Goal: Information Seeking & Learning: Learn about a topic

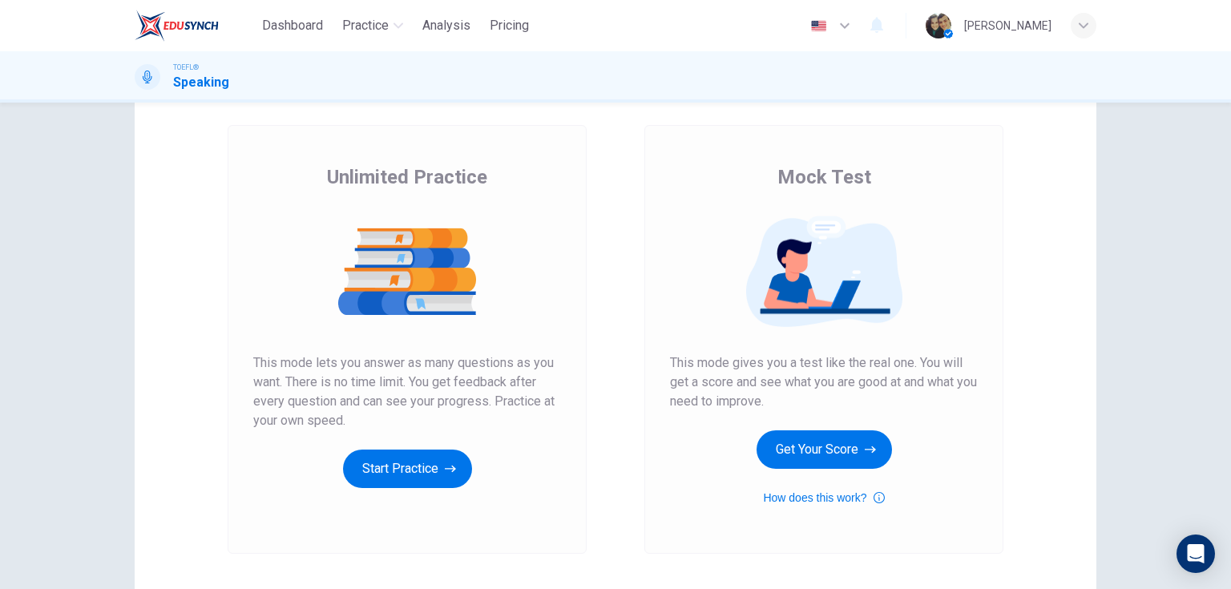
scroll to position [128, 0]
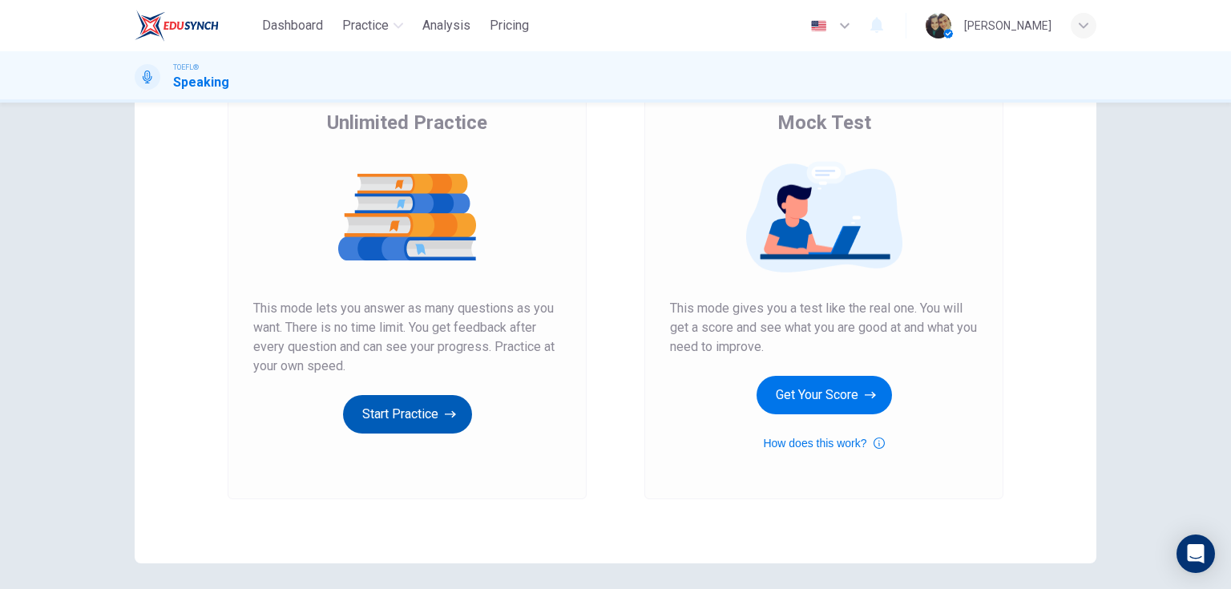
click at [435, 408] on button "Start Practice" at bounding box center [407, 414] width 129 height 38
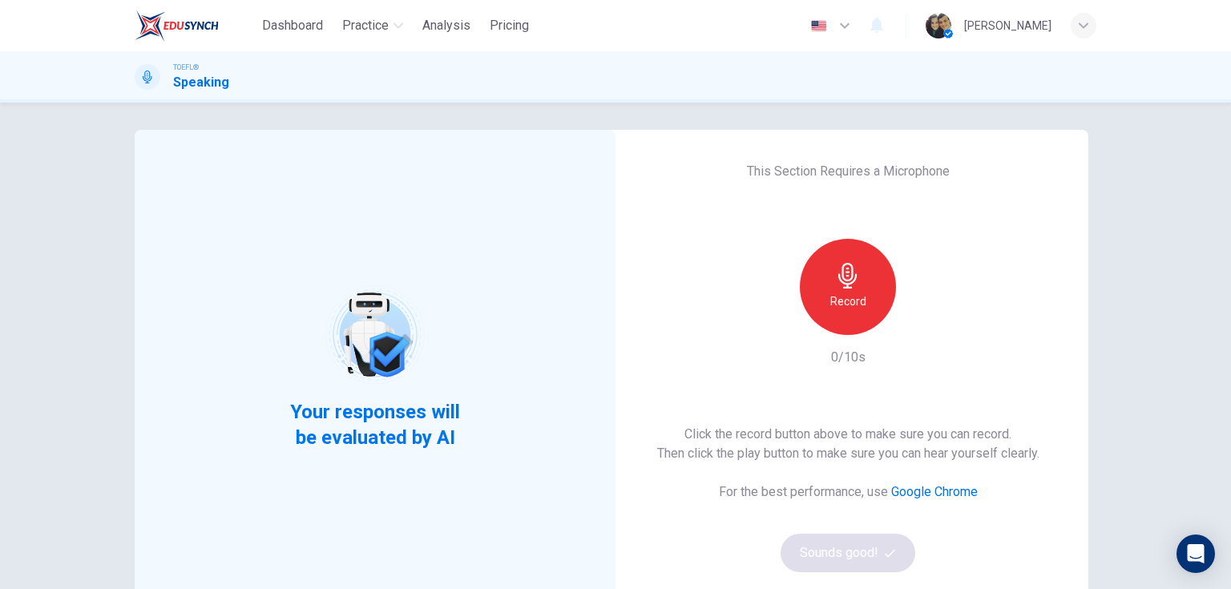
scroll to position [0, 0]
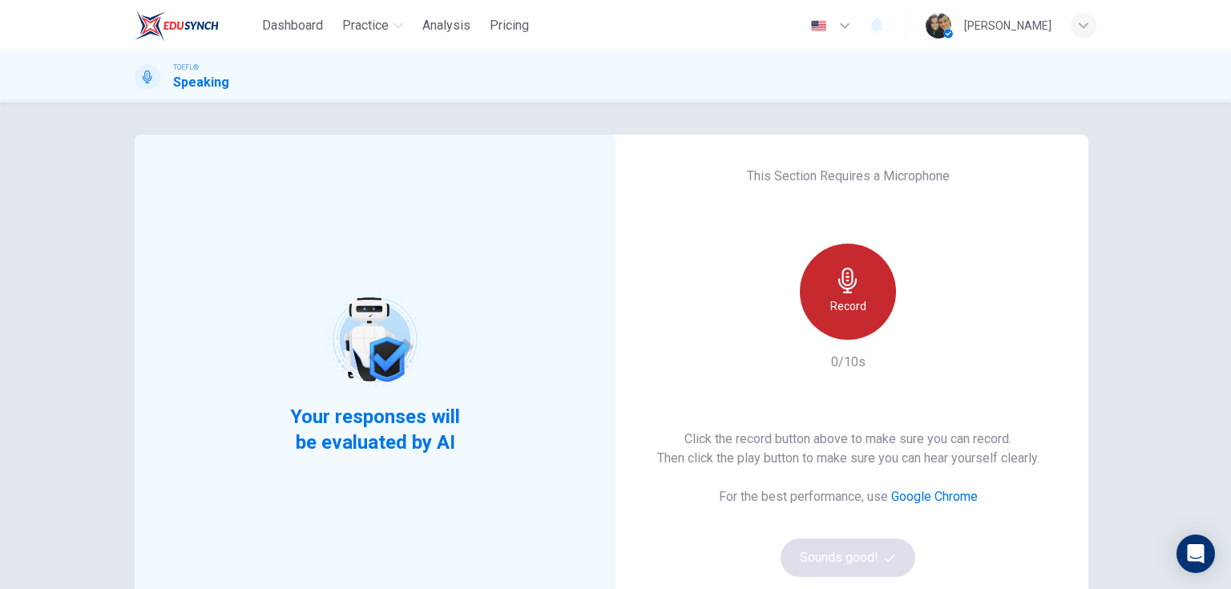
click at [858, 274] on div "Record" at bounding box center [848, 292] width 96 height 96
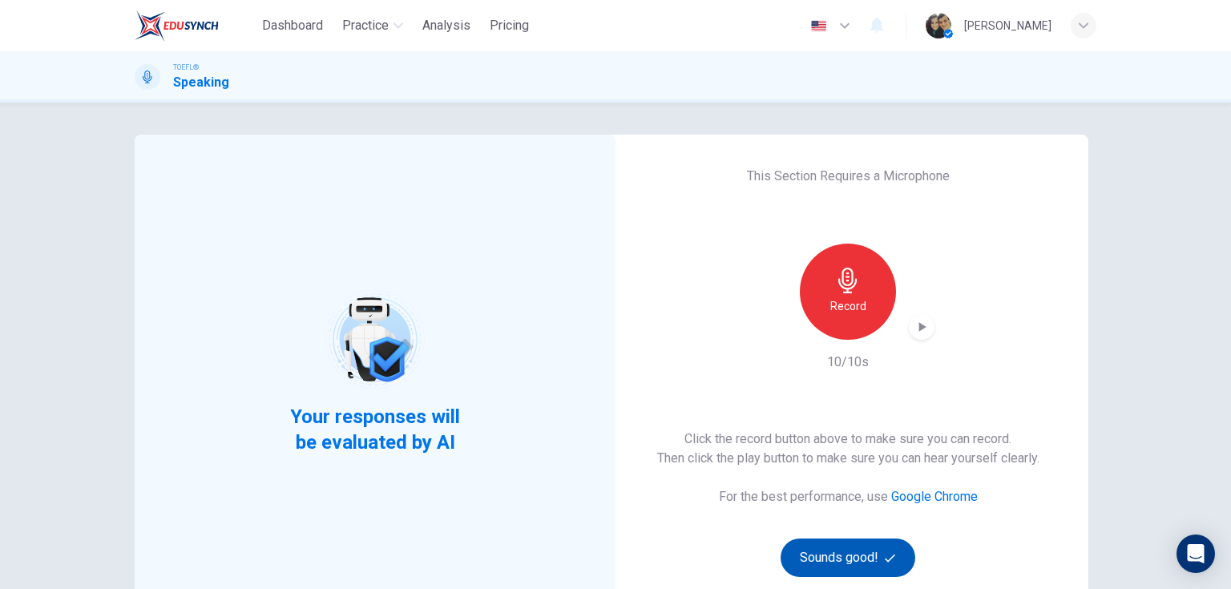
click at [840, 554] on button "Sounds good!" at bounding box center [847, 557] width 135 height 38
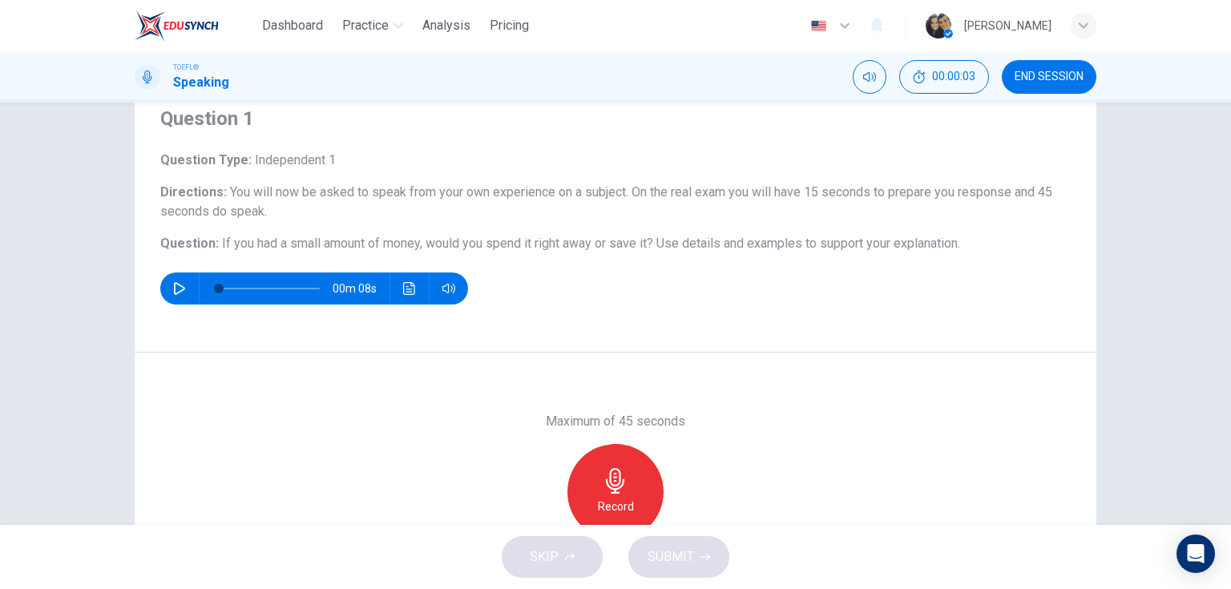
scroll to position [64, 0]
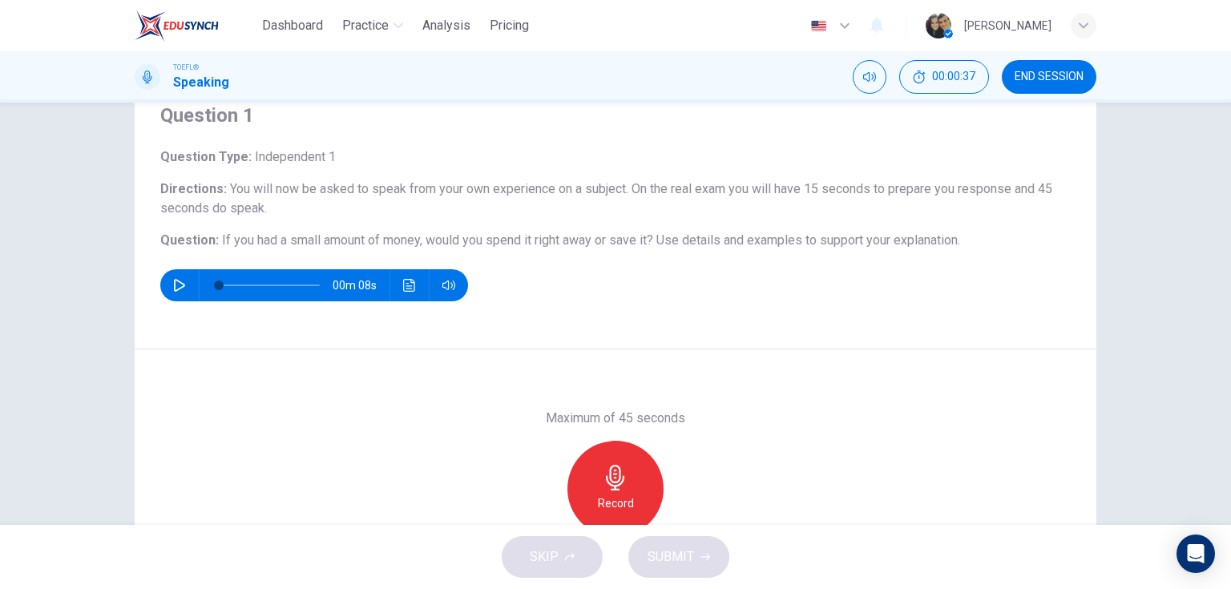
click at [178, 292] on button "button" at bounding box center [180, 285] width 26 height 32
type input "0"
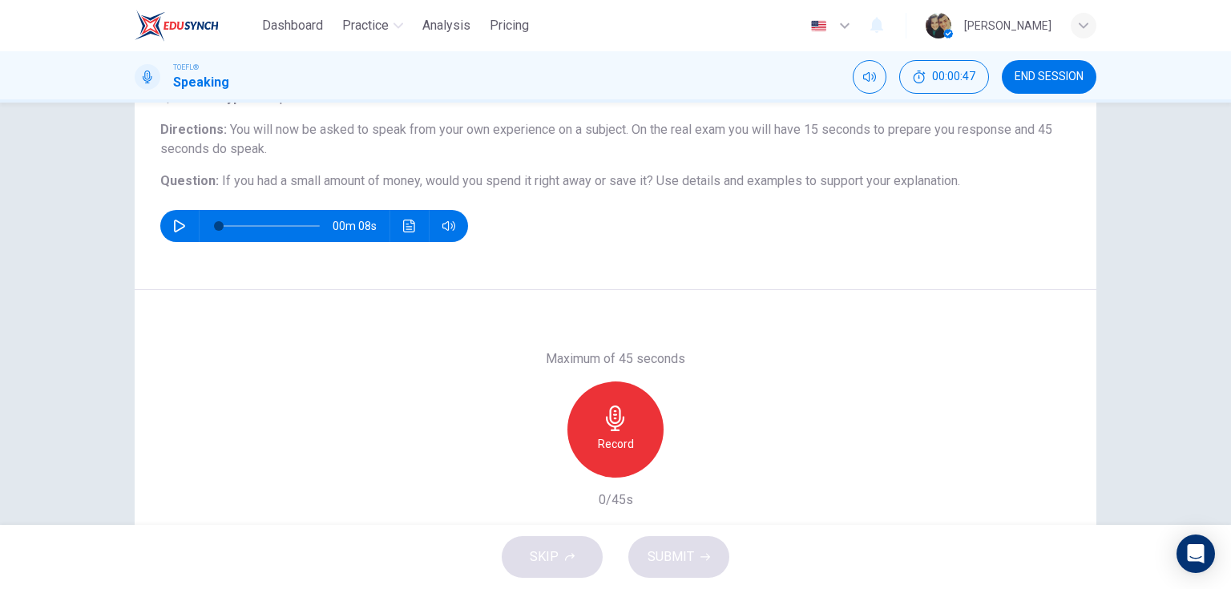
scroll to position [128, 0]
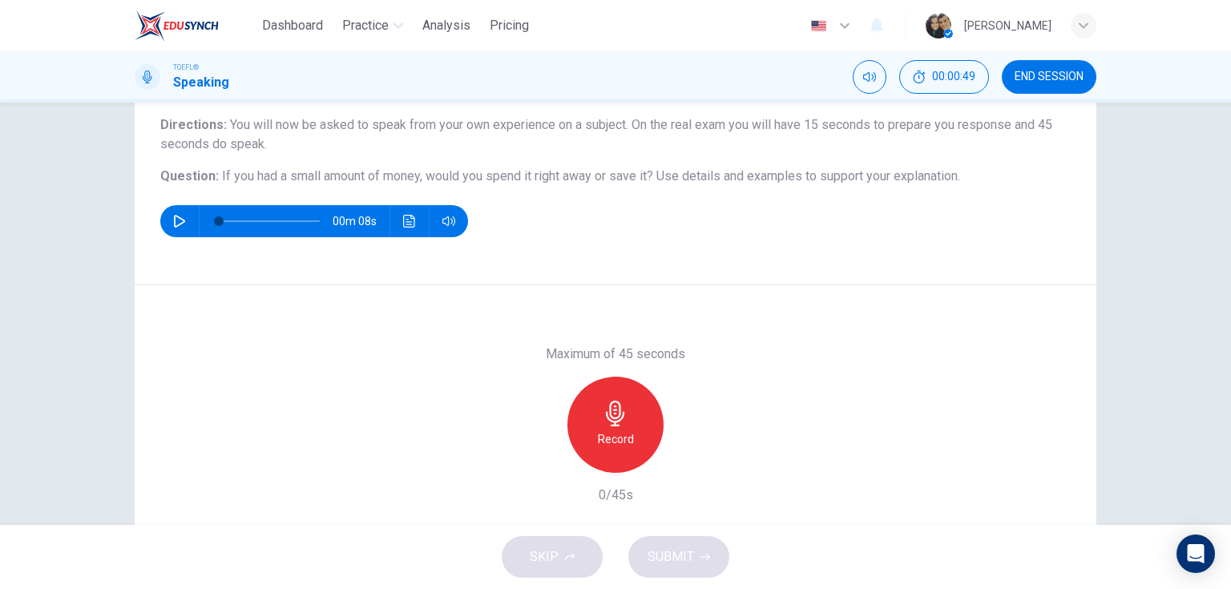
click at [603, 410] on icon "button" at bounding box center [616, 414] width 26 height 26
click at [694, 547] on button "SUBMIT" at bounding box center [678, 557] width 101 height 42
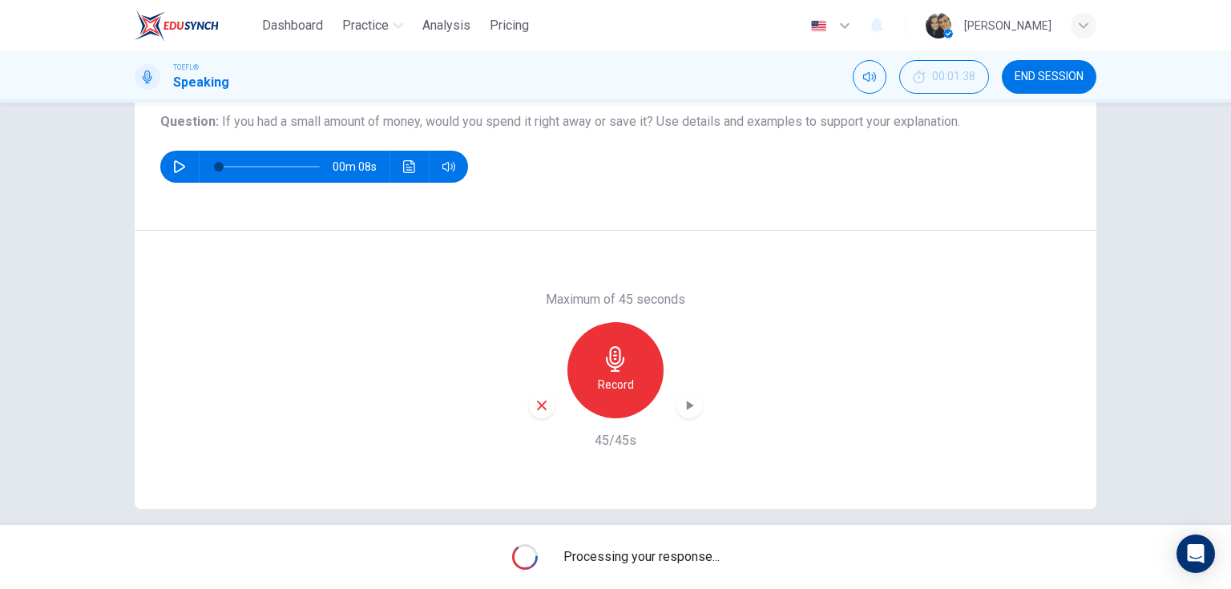
scroll to position [192, 0]
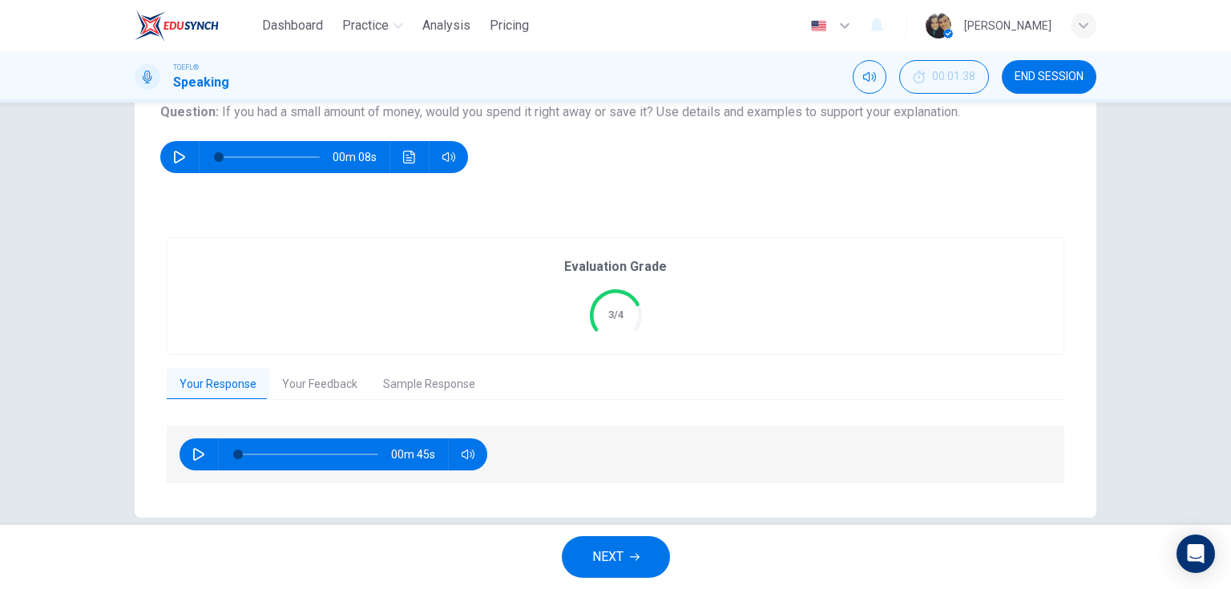
click at [768, 329] on div "Evaluation Grade 3/4" at bounding box center [615, 296] width 896 height 116
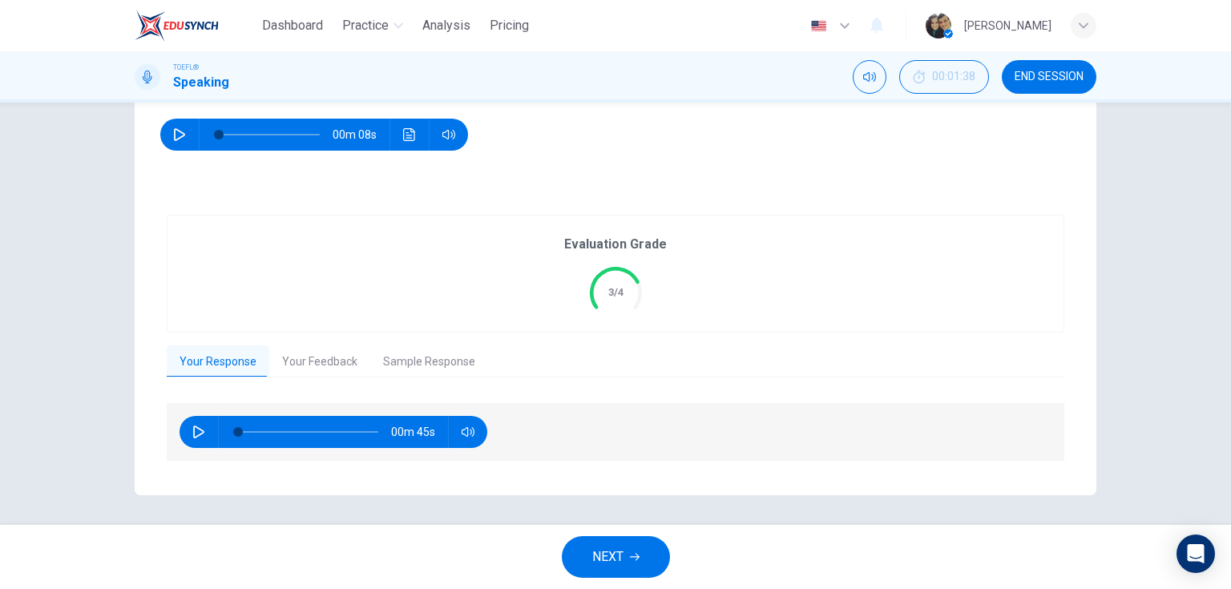
scroll to position [216, 0]
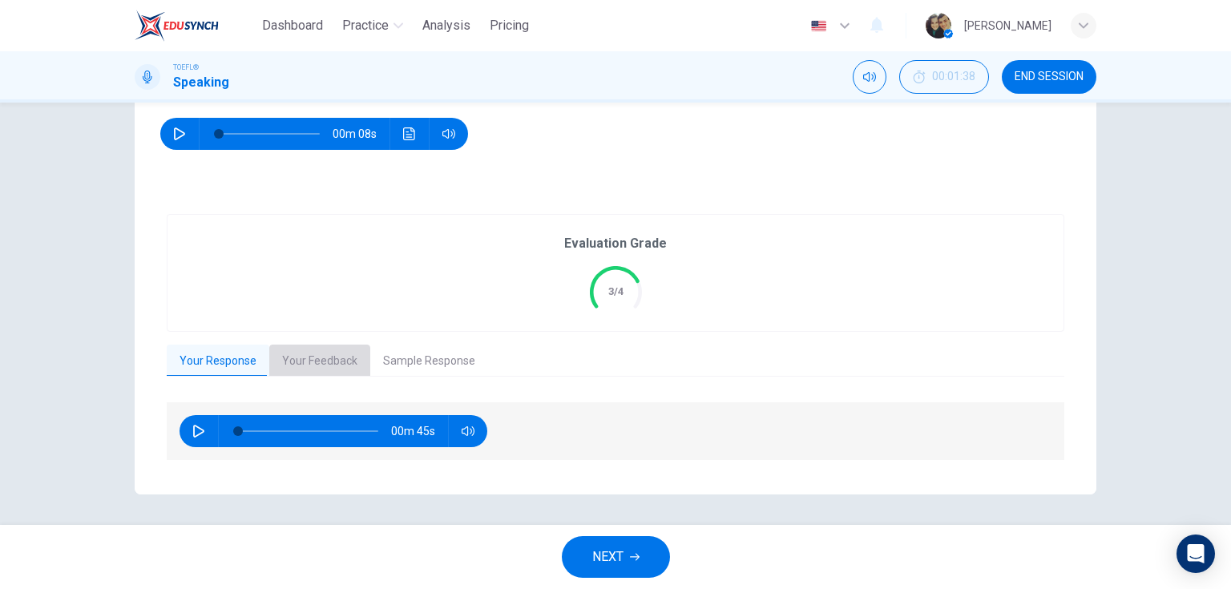
click at [318, 358] on button "Your Feedback" at bounding box center [319, 362] width 101 height 34
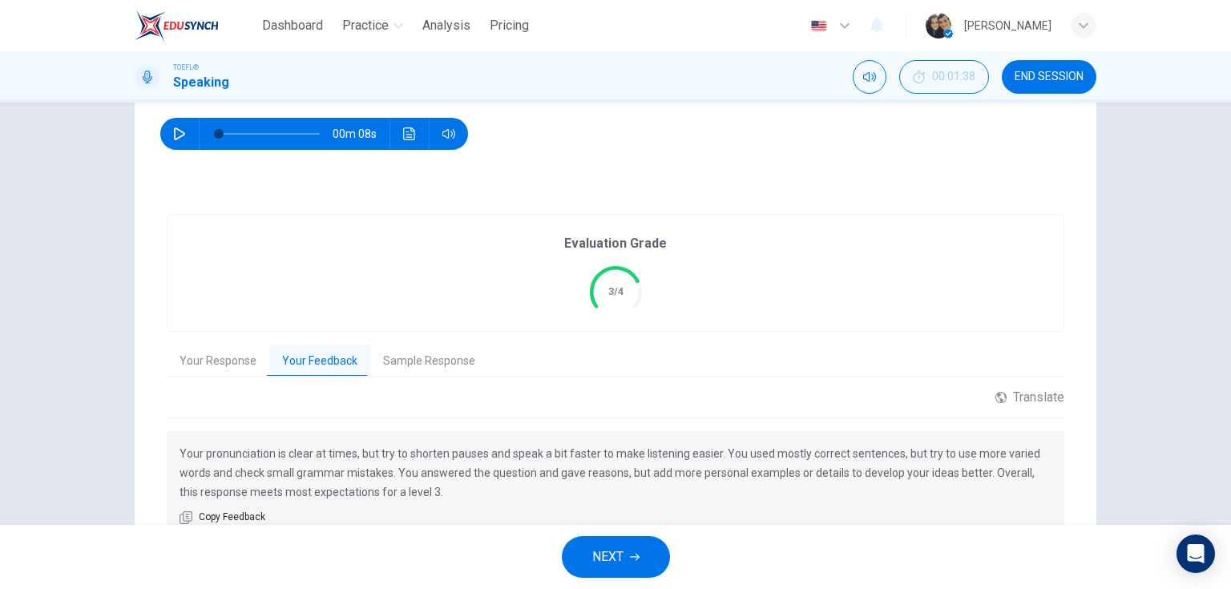
click at [429, 361] on button "Sample Response" at bounding box center [429, 362] width 118 height 34
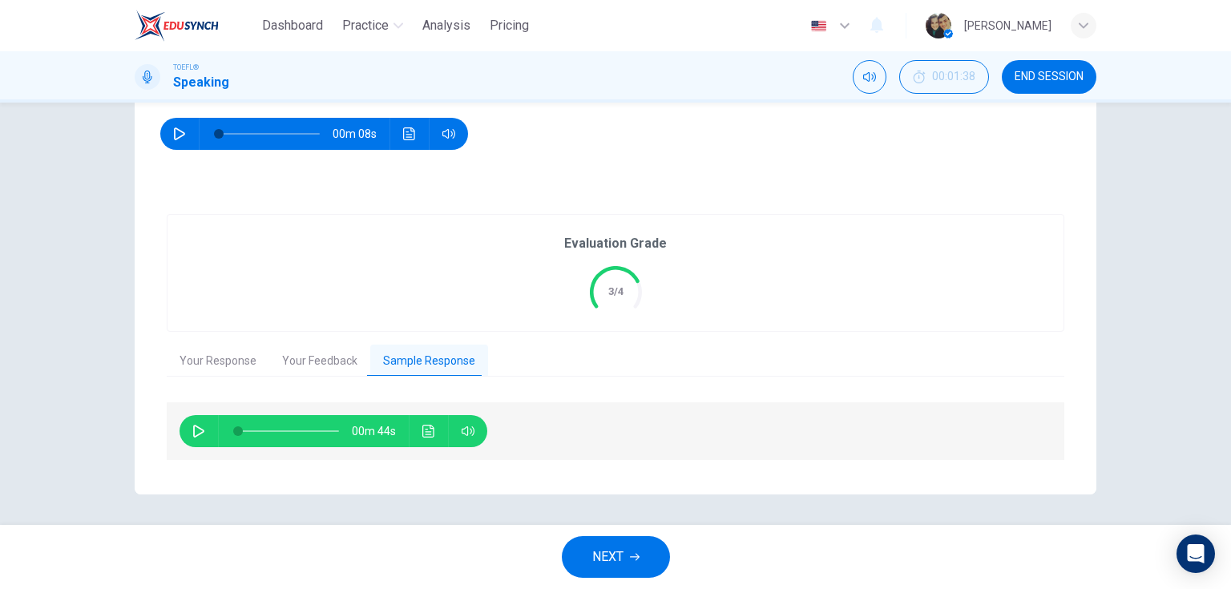
click at [203, 433] on button "button" at bounding box center [199, 431] width 26 height 32
click at [182, 430] on div "00m 22s" at bounding box center [333, 431] width 308 height 32
click at [194, 426] on icon "button" at bounding box center [198, 431] width 9 height 10
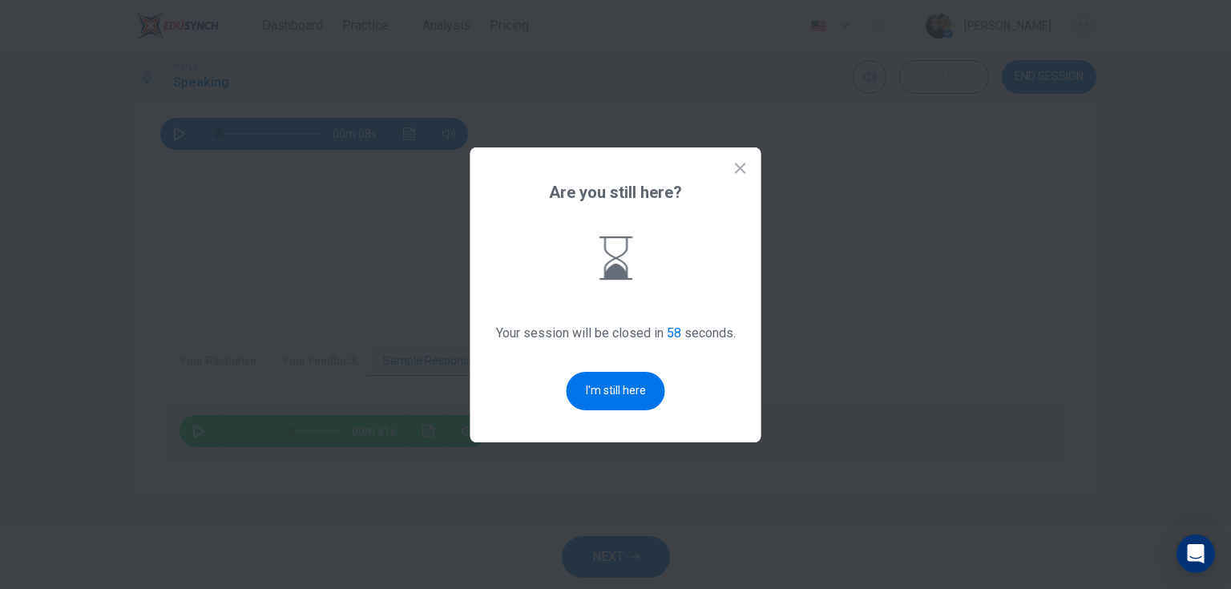
click at [599, 370] on div "Are you still here? Your session will be closed in 58 seconds. I'm still here" at bounding box center [615, 294] width 291 height 295
click at [603, 377] on button "I'm still here" at bounding box center [615, 391] width 99 height 38
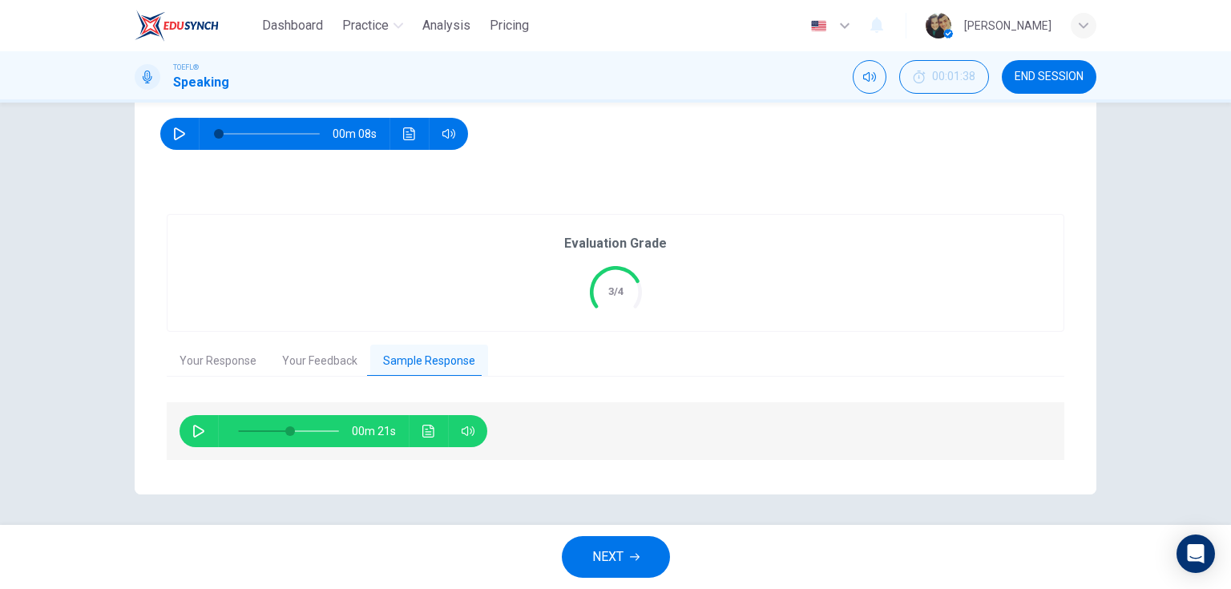
click at [195, 435] on icon "button" at bounding box center [198, 431] width 13 height 13
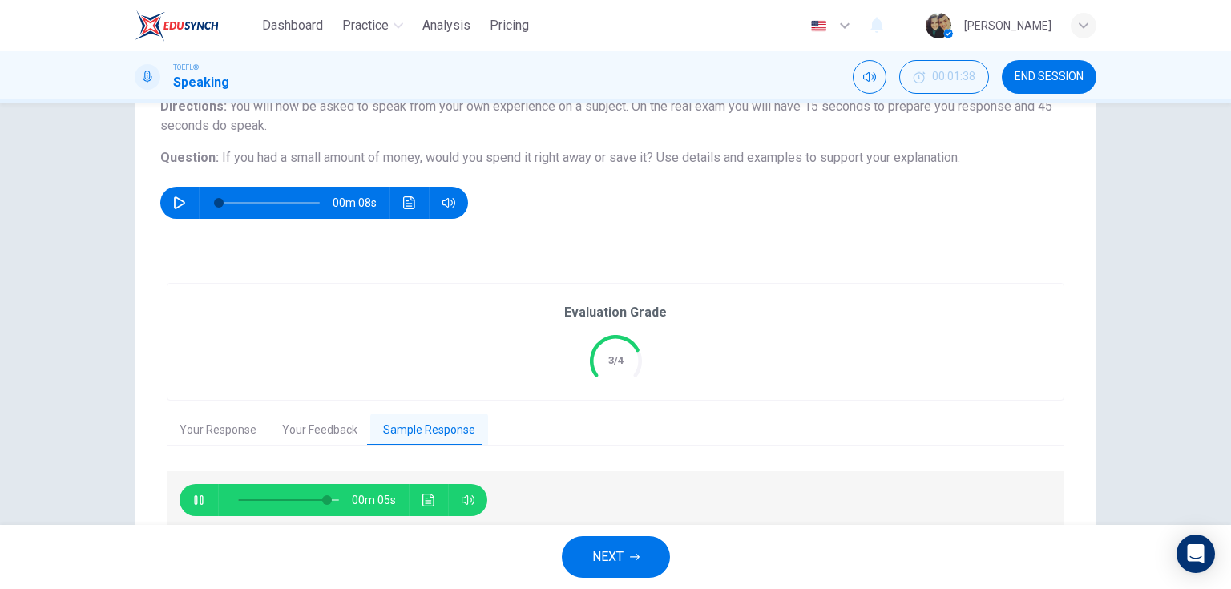
scroll to position [151, 0]
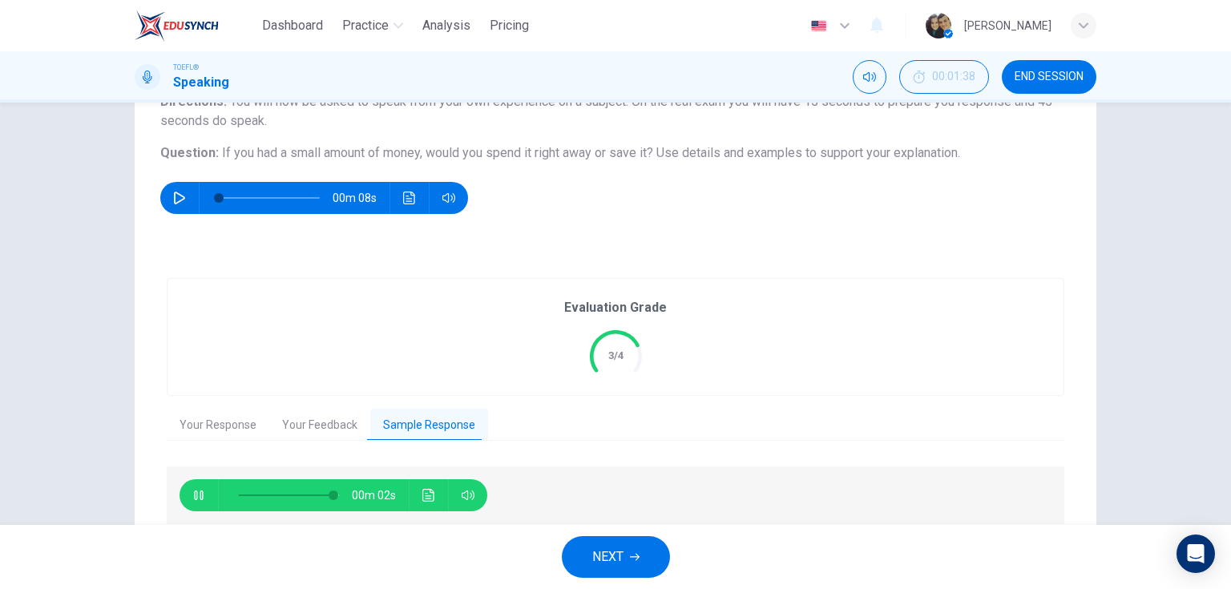
type input "97"
click at [643, 557] on button "NEXT" at bounding box center [616, 557] width 108 height 42
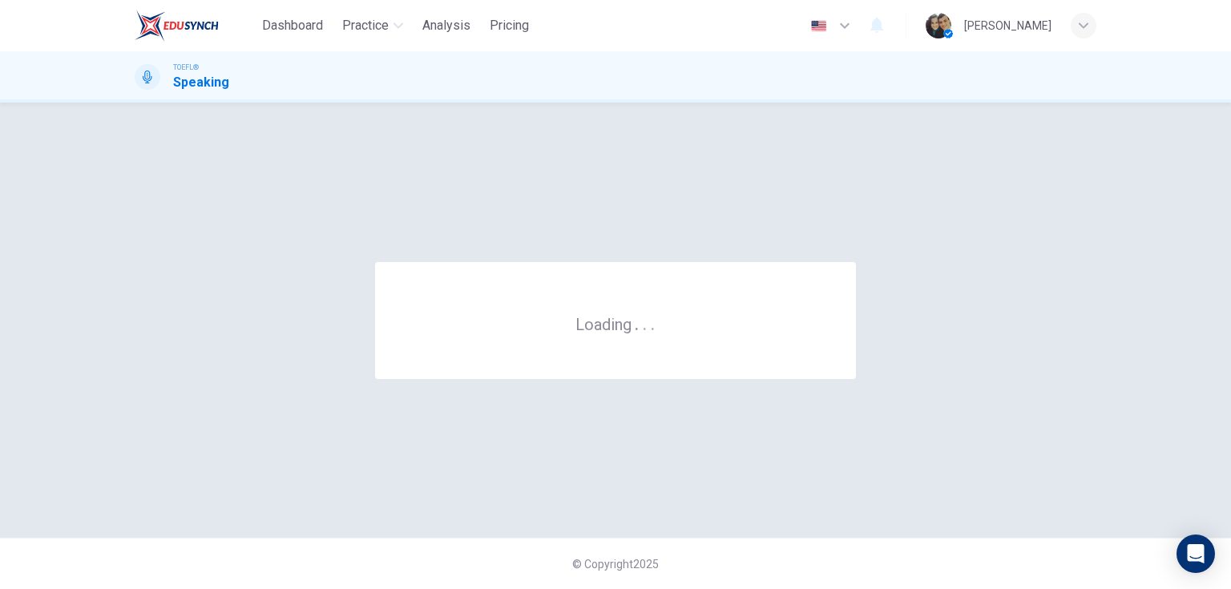
scroll to position [0, 0]
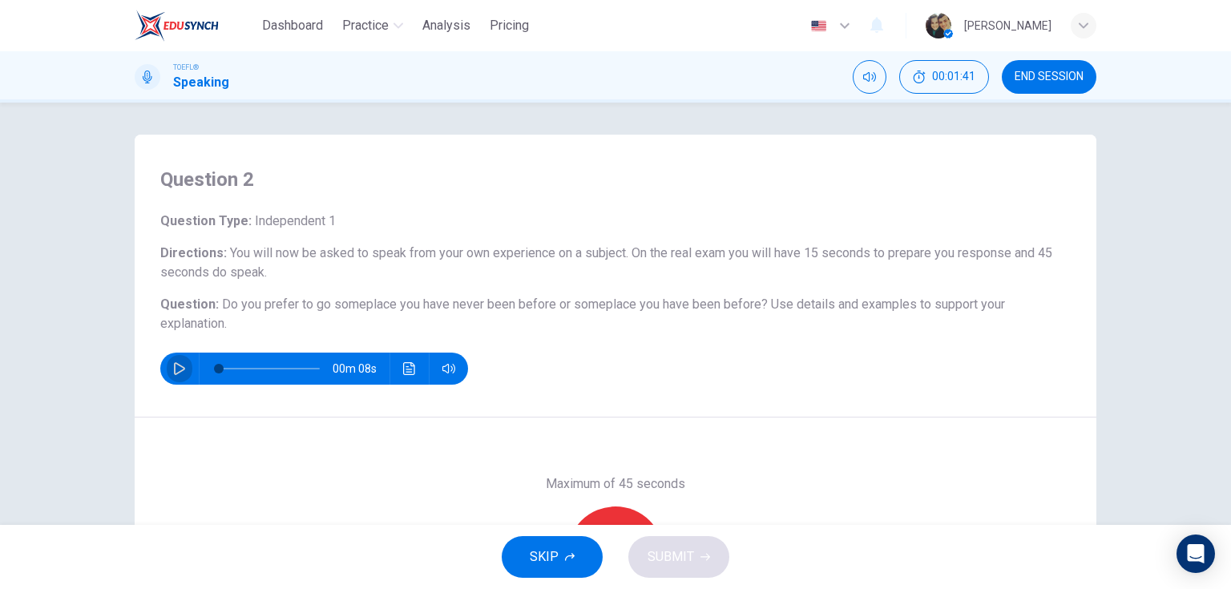
click at [183, 371] on button "button" at bounding box center [180, 369] width 26 height 32
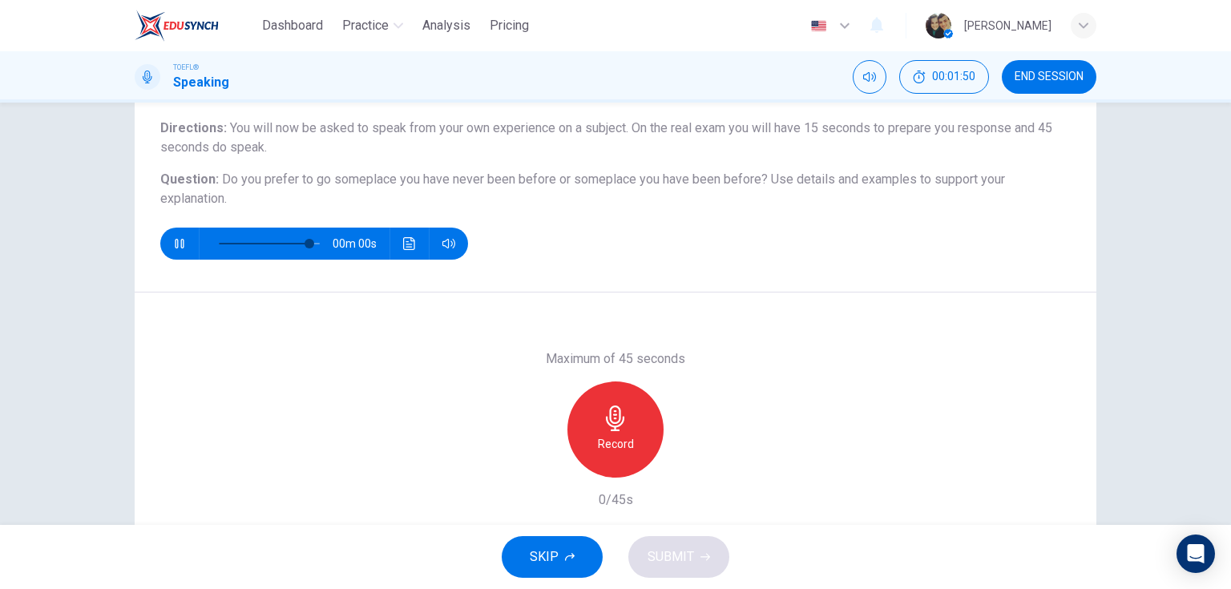
scroll to position [128, 0]
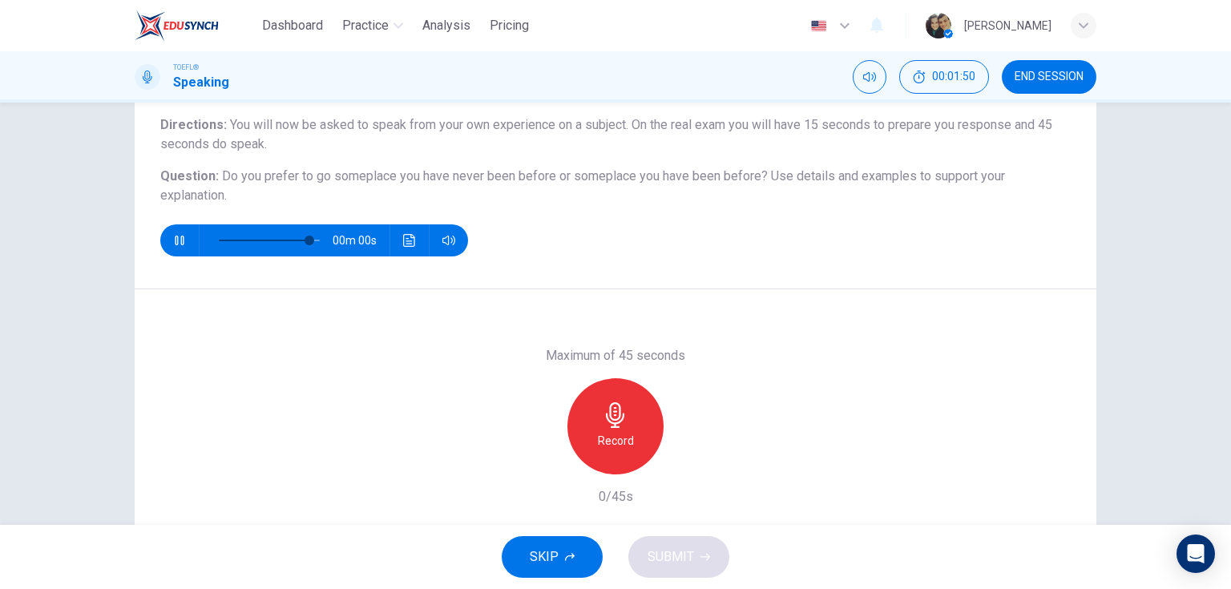
type input "0"
click at [608, 424] on icon "button" at bounding box center [616, 415] width 26 height 26
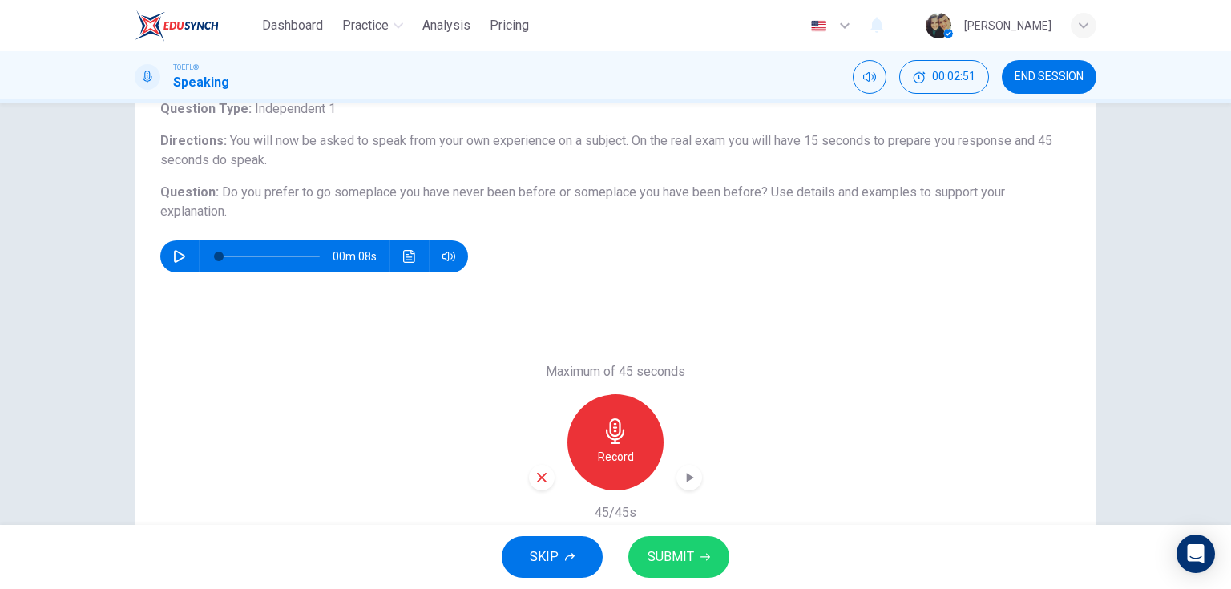
scroll to position [192, 0]
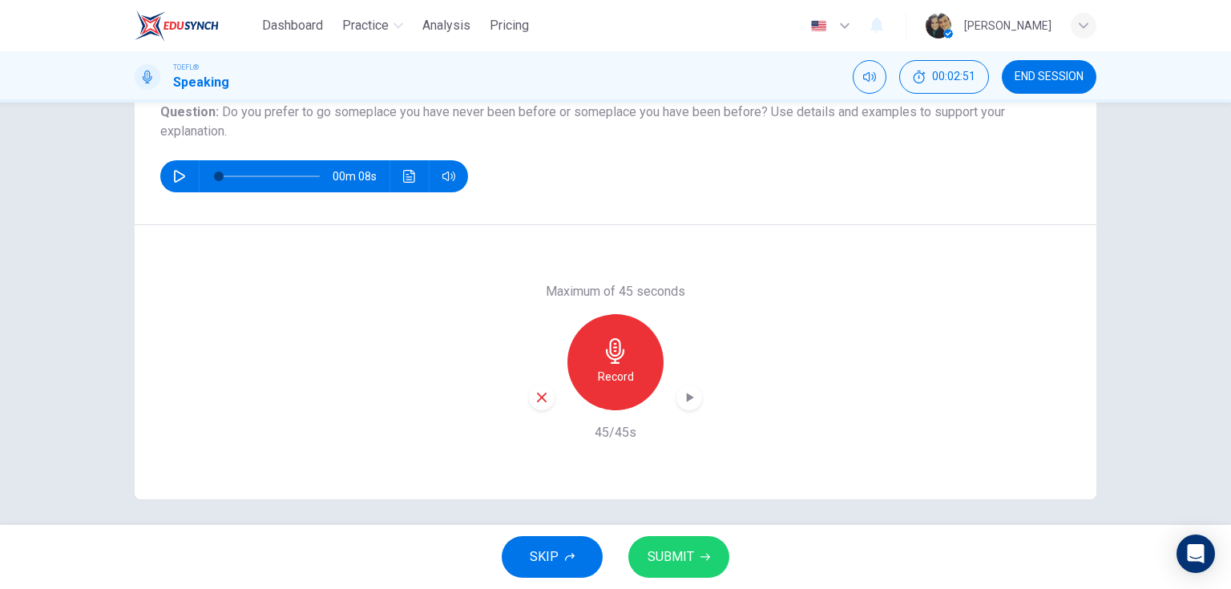
click at [677, 558] on span "SUBMIT" at bounding box center [670, 557] width 46 height 22
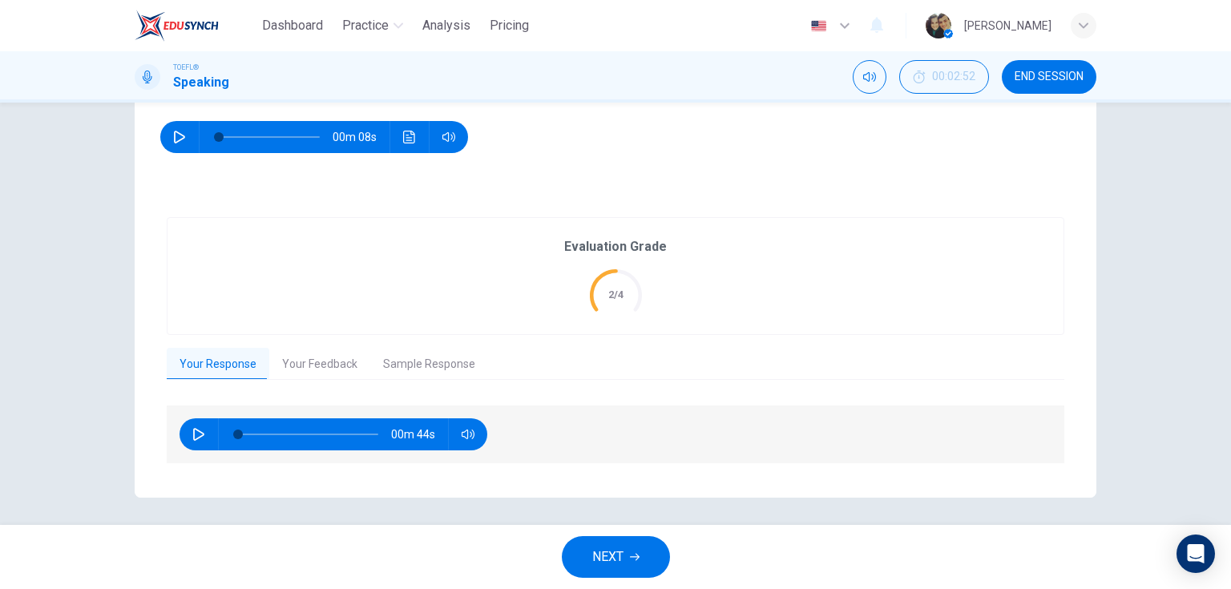
scroll to position [235, 0]
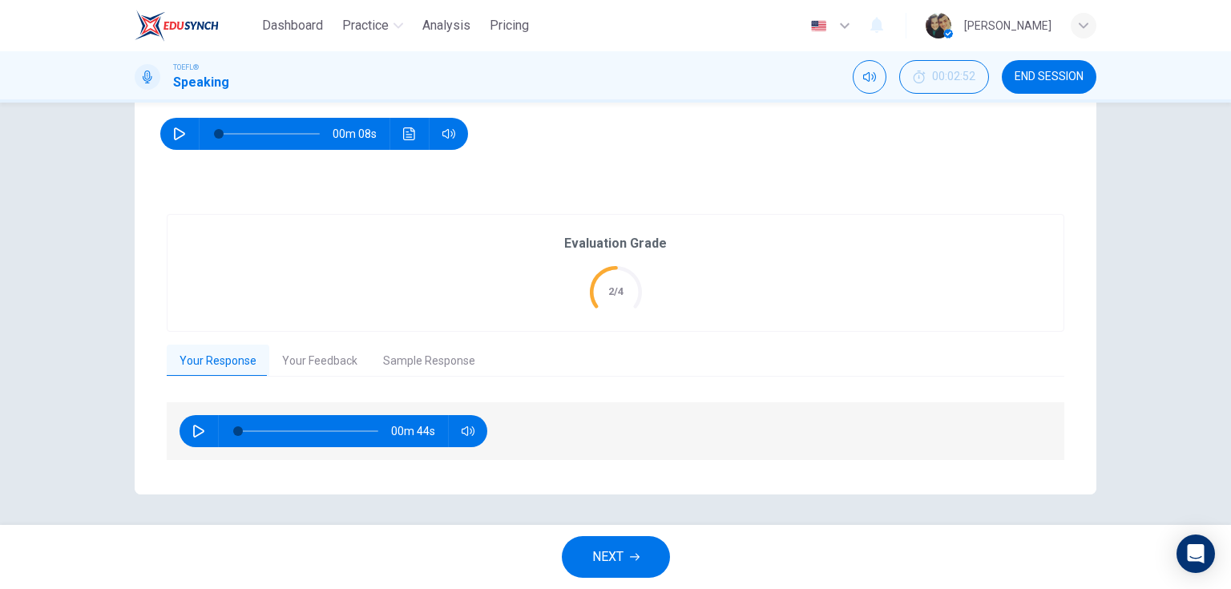
click at [311, 355] on button "Your Feedback" at bounding box center [319, 362] width 101 height 34
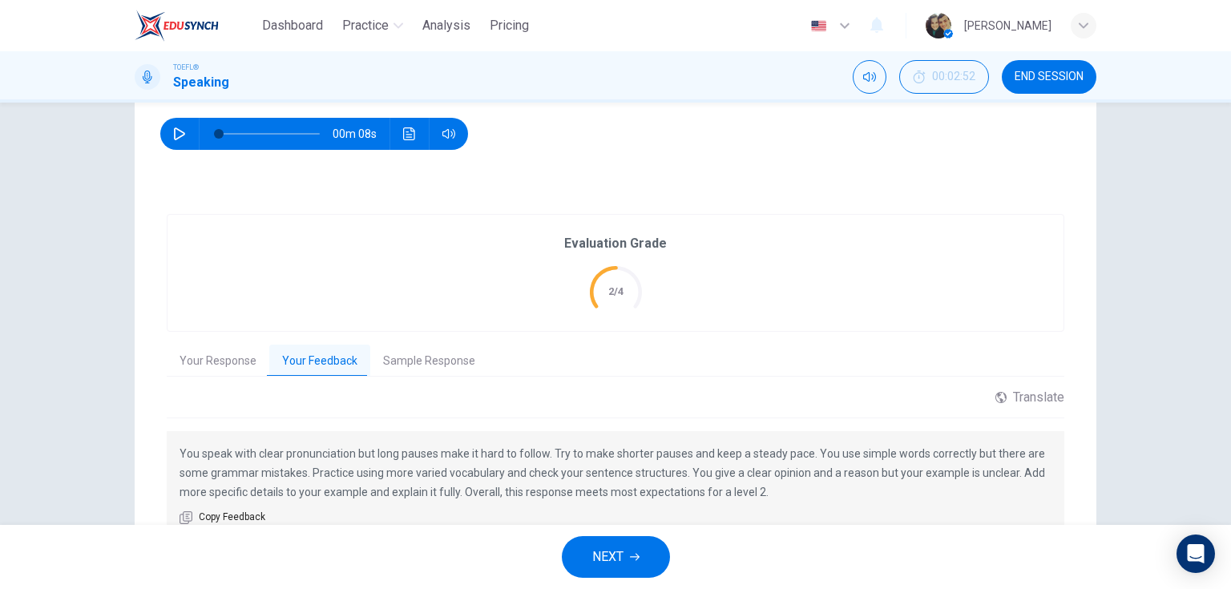
click at [607, 564] on span "NEXT" at bounding box center [607, 557] width 31 height 22
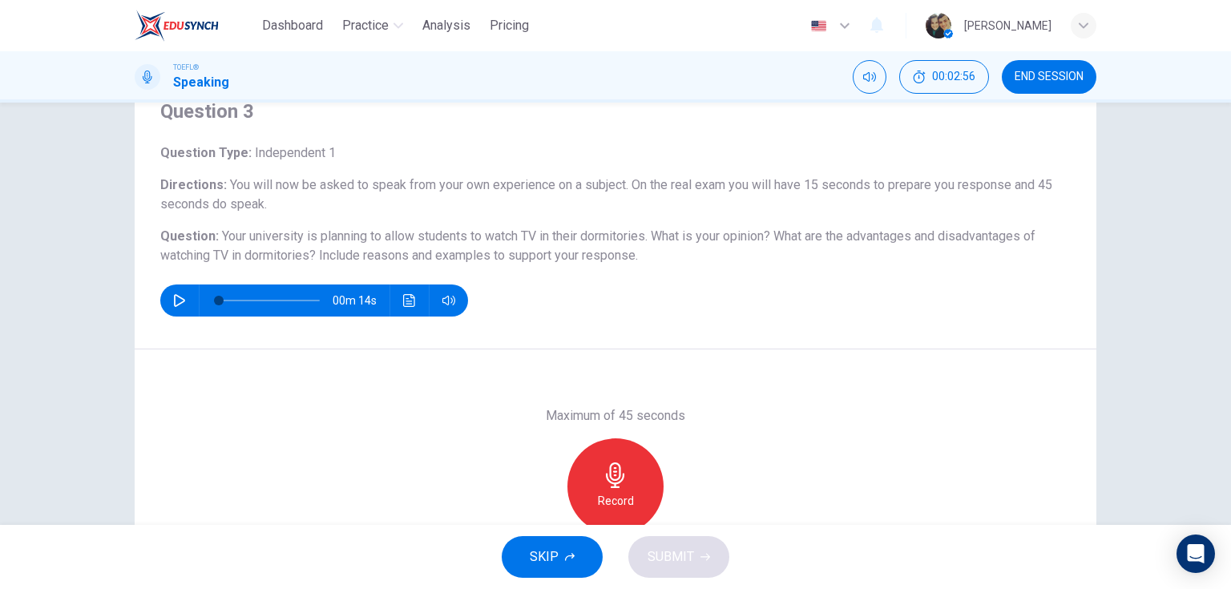
scroll to position [64, 0]
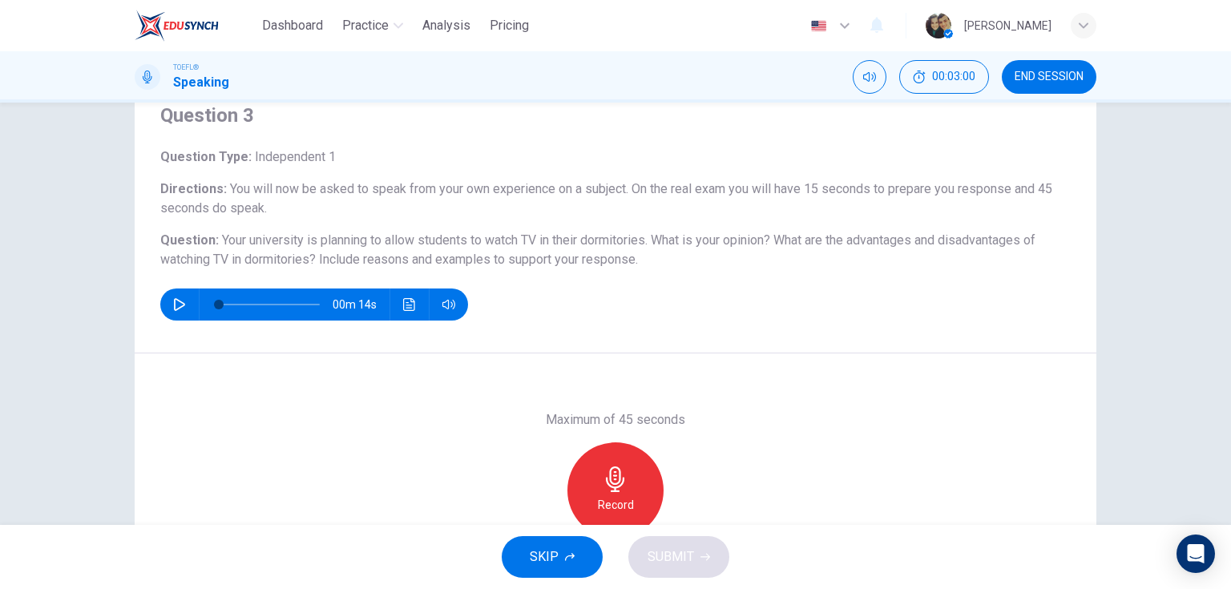
drag, startPoint x: 657, startPoint y: 259, endPoint x: 236, endPoint y: 212, distance: 424.0
click at [236, 212] on div "Question Type : Independent 1 Directions : You will now be asked to speak from …" at bounding box center [615, 233] width 910 height 173
drag, startPoint x: 212, startPoint y: 240, endPoint x: 437, endPoint y: 244, distance: 225.2
click at [437, 244] on h6 "Question : Your university is planning to allow students to watch TV in their d…" at bounding box center [615, 250] width 910 height 38
click at [178, 299] on icon "button" at bounding box center [179, 304] width 13 height 13
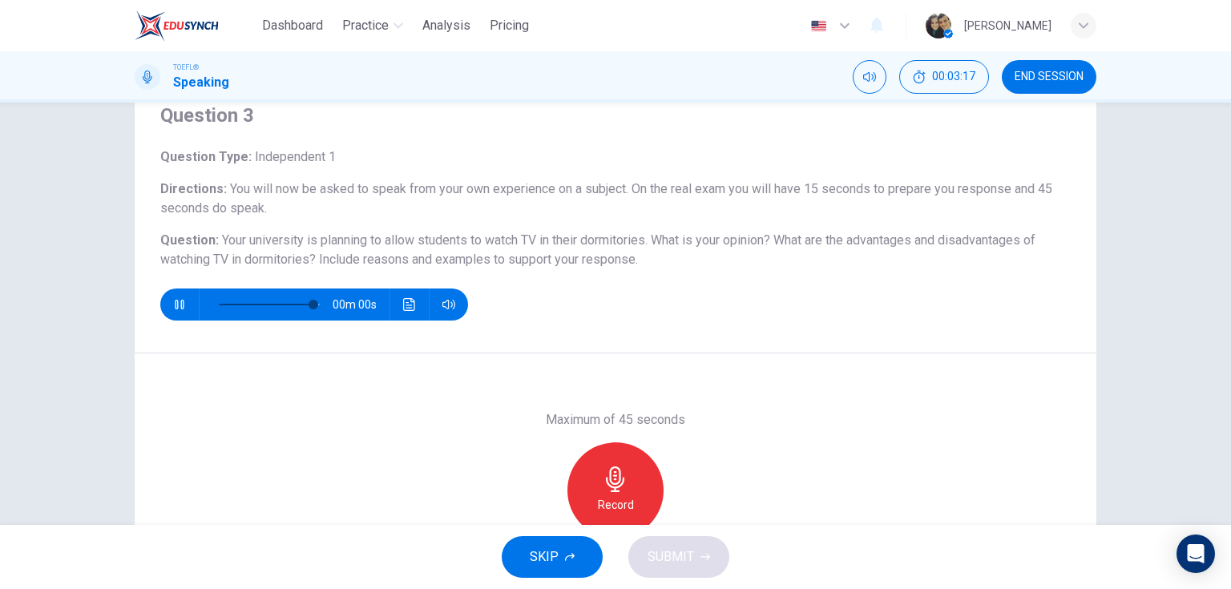
type input "0"
drag, startPoint x: 220, startPoint y: 236, endPoint x: 635, endPoint y: 266, distance: 416.9
click at [635, 266] on h6 "Question : Your university is planning to allow students to watch TV in their d…" at bounding box center [615, 250] width 910 height 38
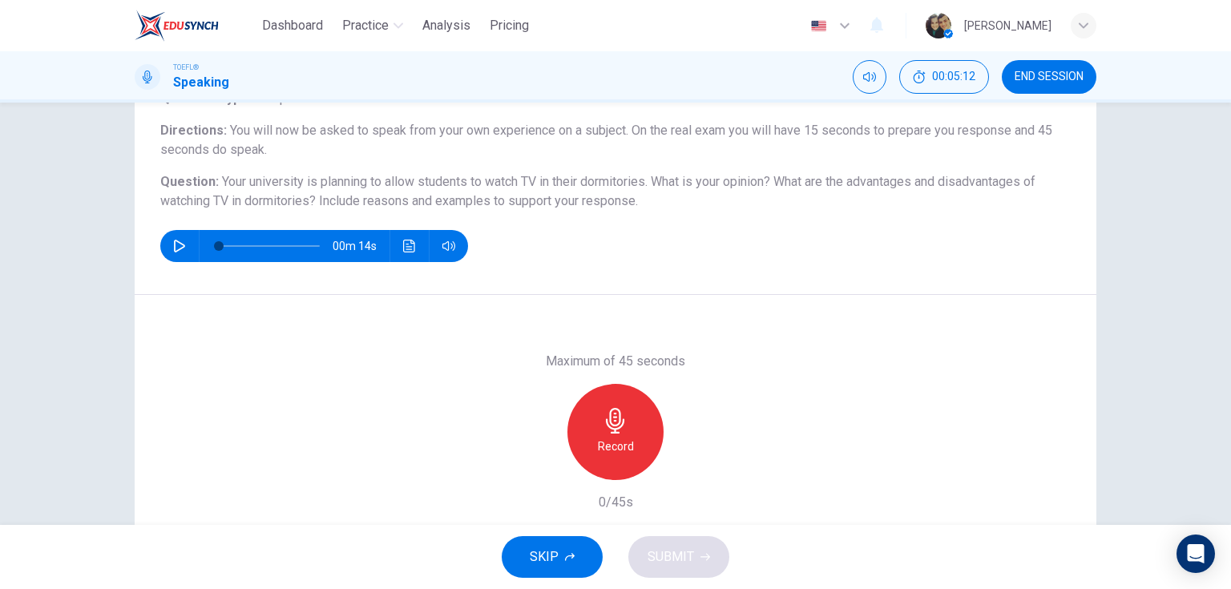
scroll to position [128, 0]
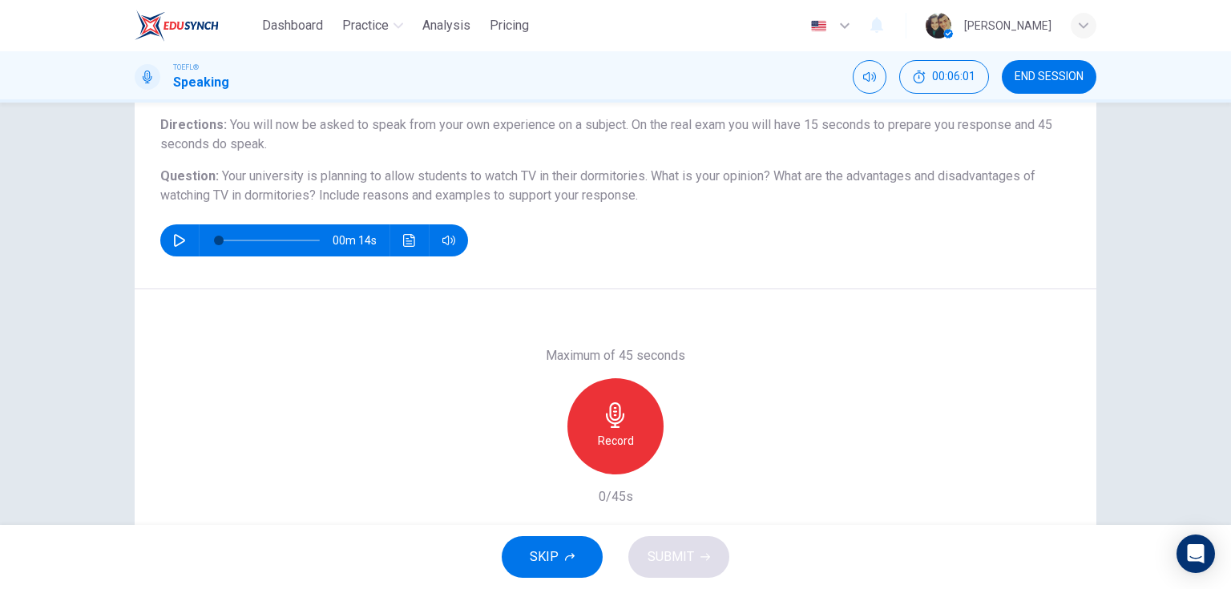
click at [620, 421] on icon "button" at bounding box center [616, 415] width 26 height 26
click at [673, 562] on span "SUBMIT" at bounding box center [670, 557] width 46 height 22
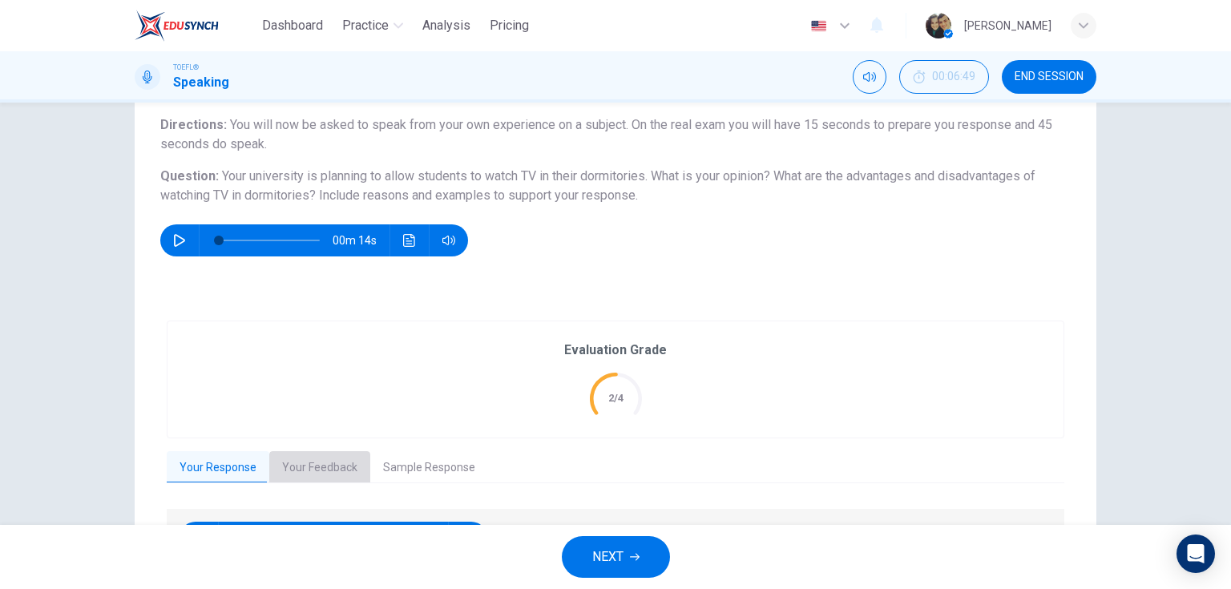
click at [288, 463] on button "Your Feedback" at bounding box center [319, 468] width 101 height 34
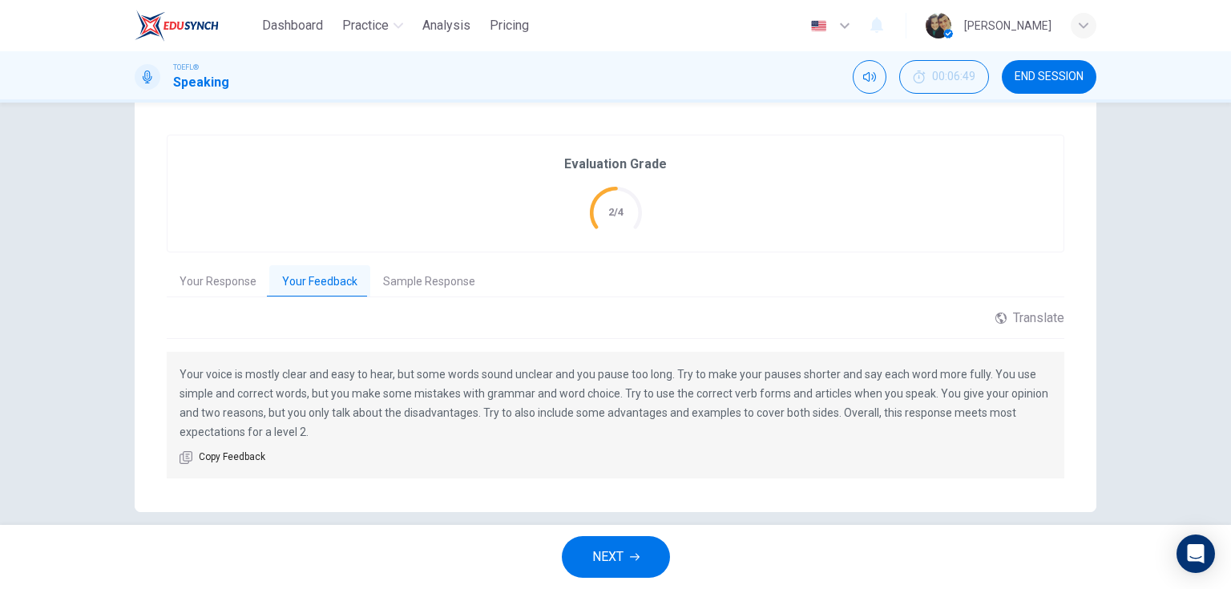
scroll to position [333, 0]
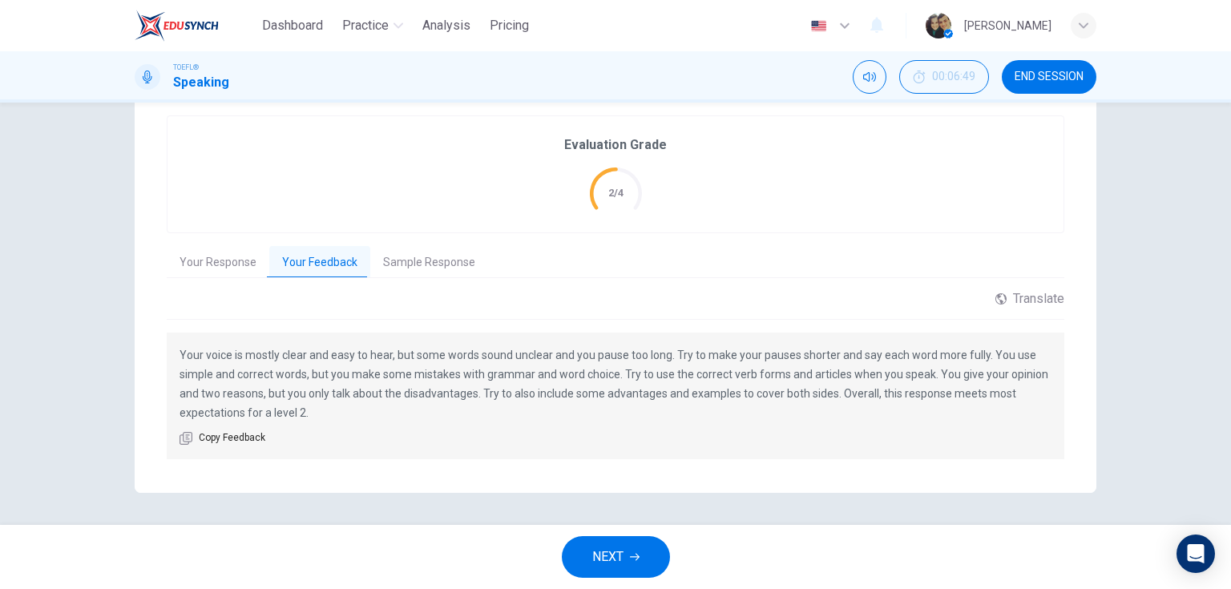
click at [610, 547] on span "NEXT" at bounding box center [607, 557] width 31 height 22
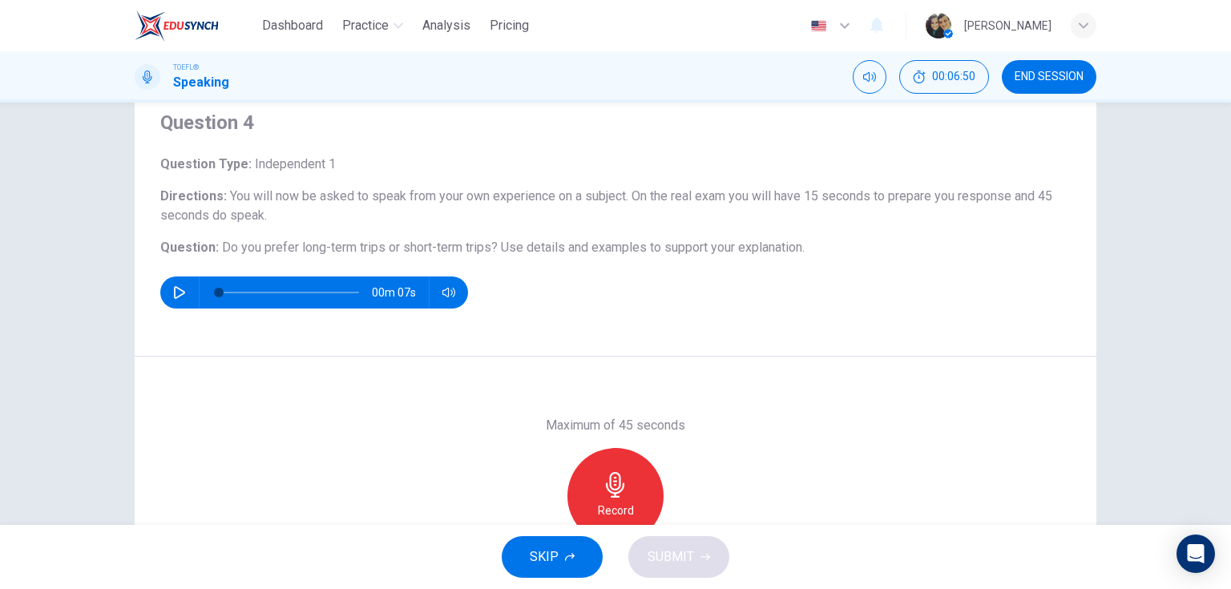
scroll to position [64, 0]
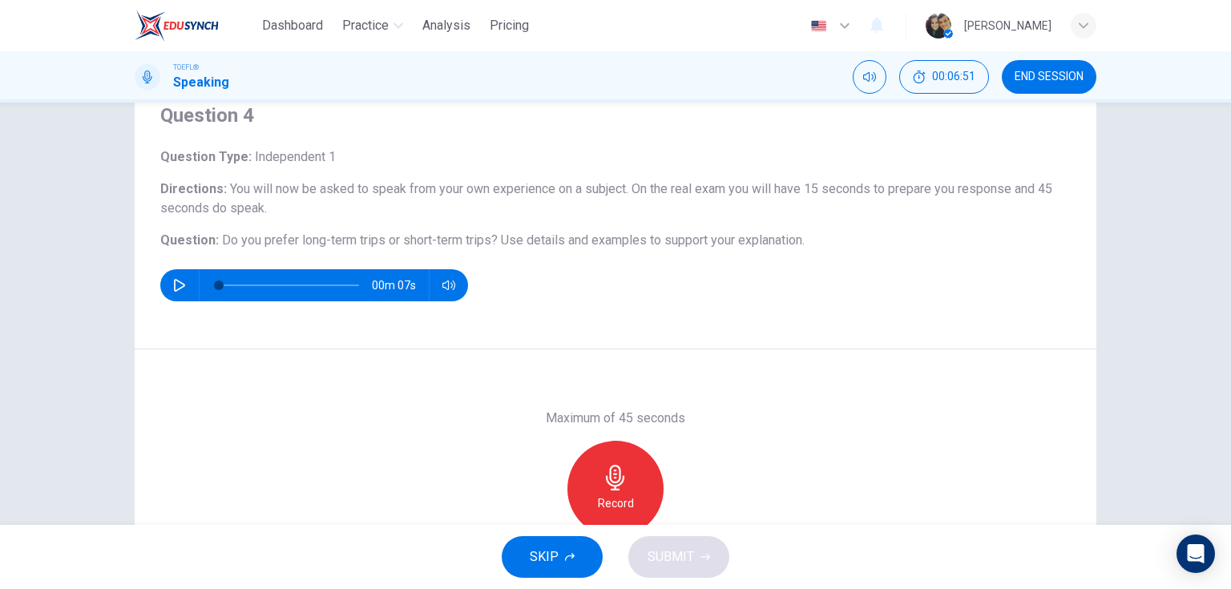
click at [174, 288] on icon "button" at bounding box center [179, 285] width 11 height 13
type input "0"
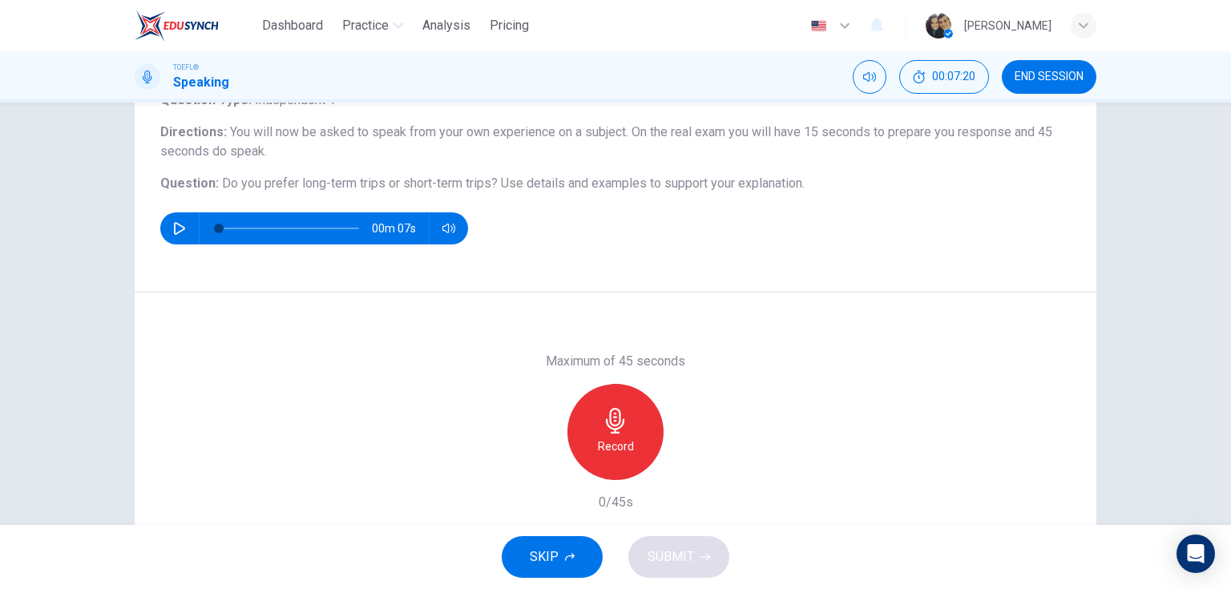
scroll to position [128, 0]
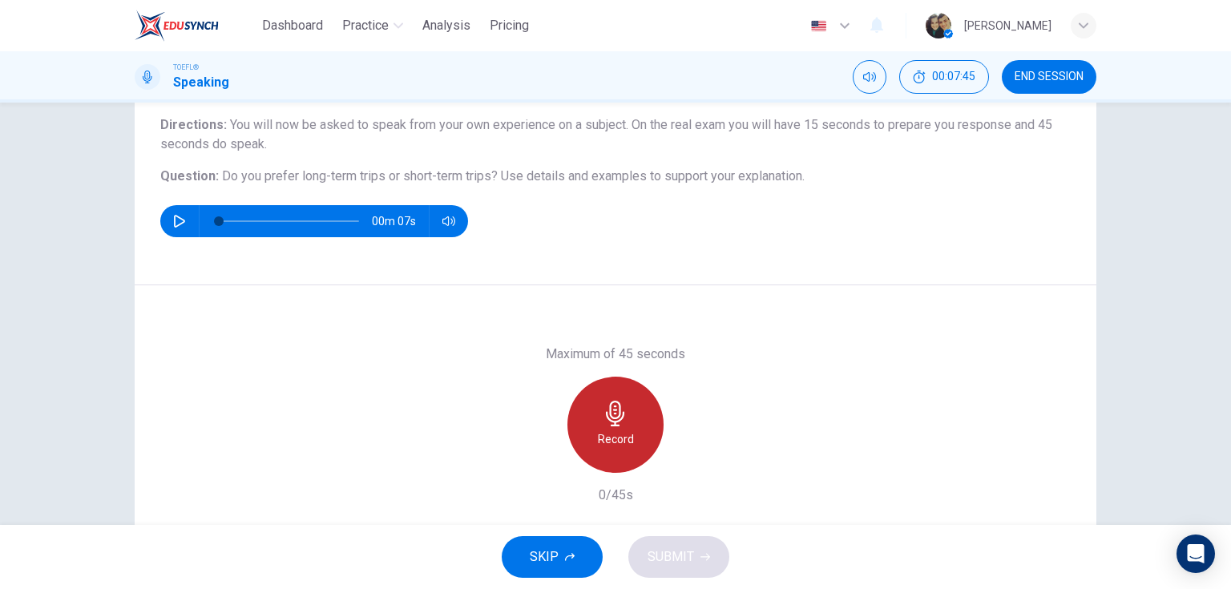
click at [628, 410] on div "Record" at bounding box center [615, 425] width 96 height 96
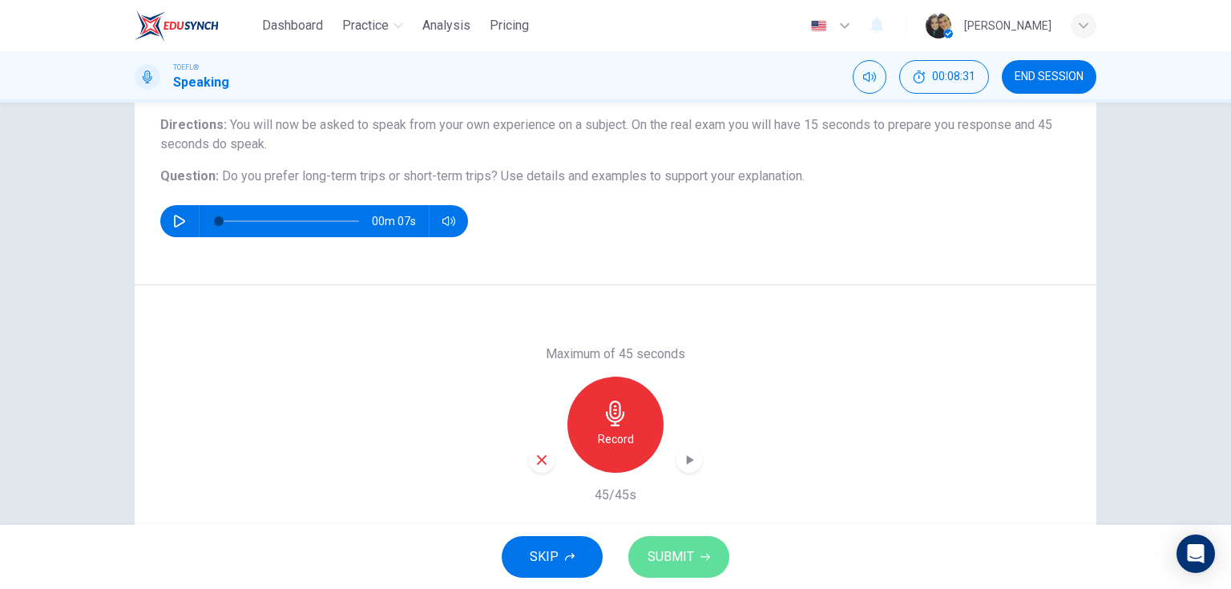
click at [659, 556] on span "SUBMIT" at bounding box center [670, 557] width 46 height 22
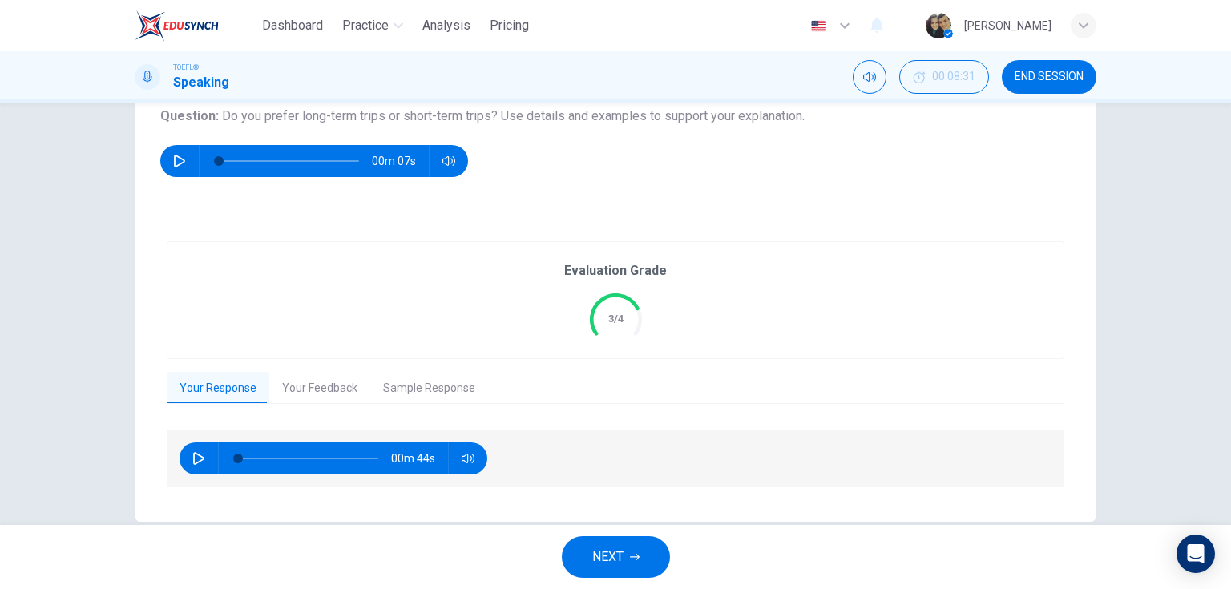
scroll to position [192, 0]
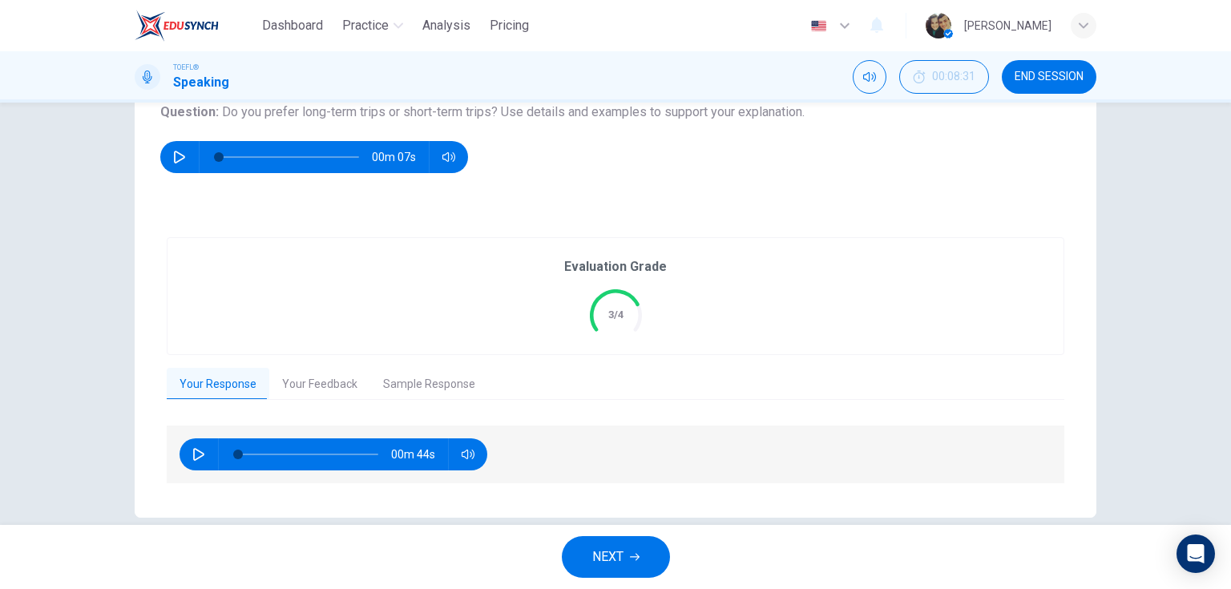
click at [627, 546] on button "NEXT" at bounding box center [616, 557] width 108 height 42
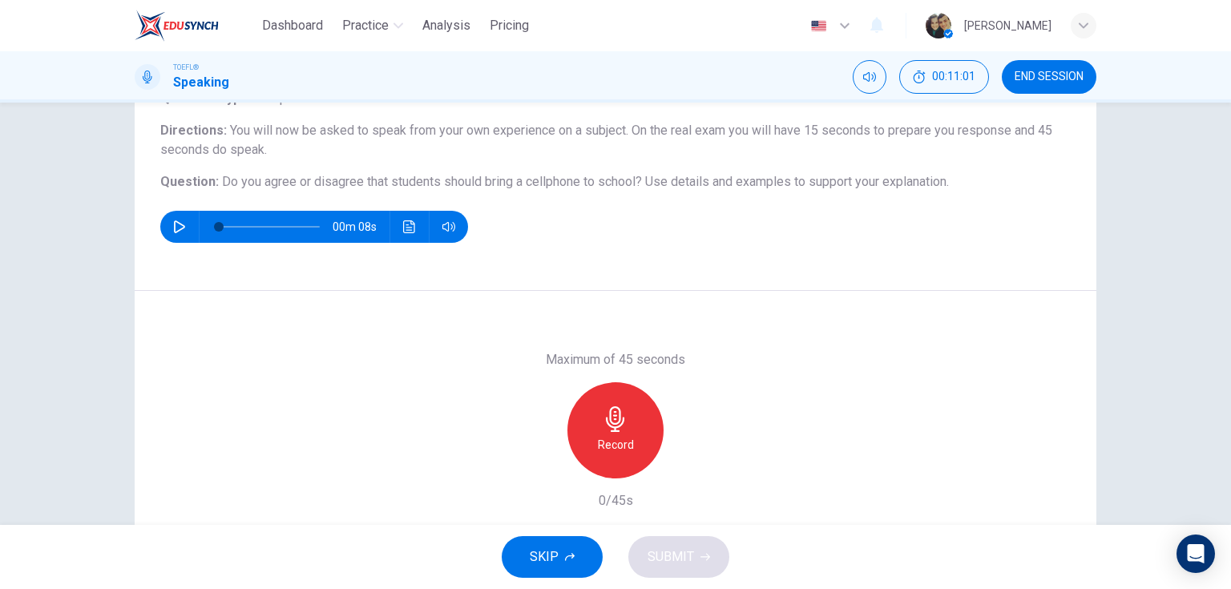
scroll to position [128, 0]
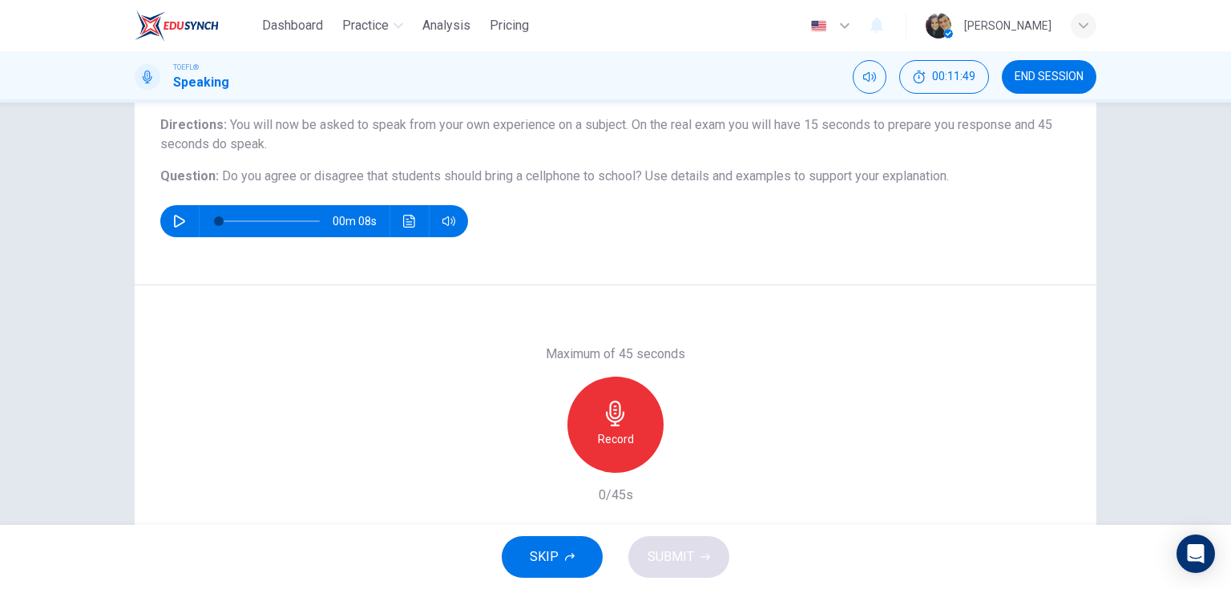
click at [626, 425] on div "Record" at bounding box center [615, 425] width 96 height 96
click at [675, 555] on span "SUBMIT" at bounding box center [670, 557] width 46 height 22
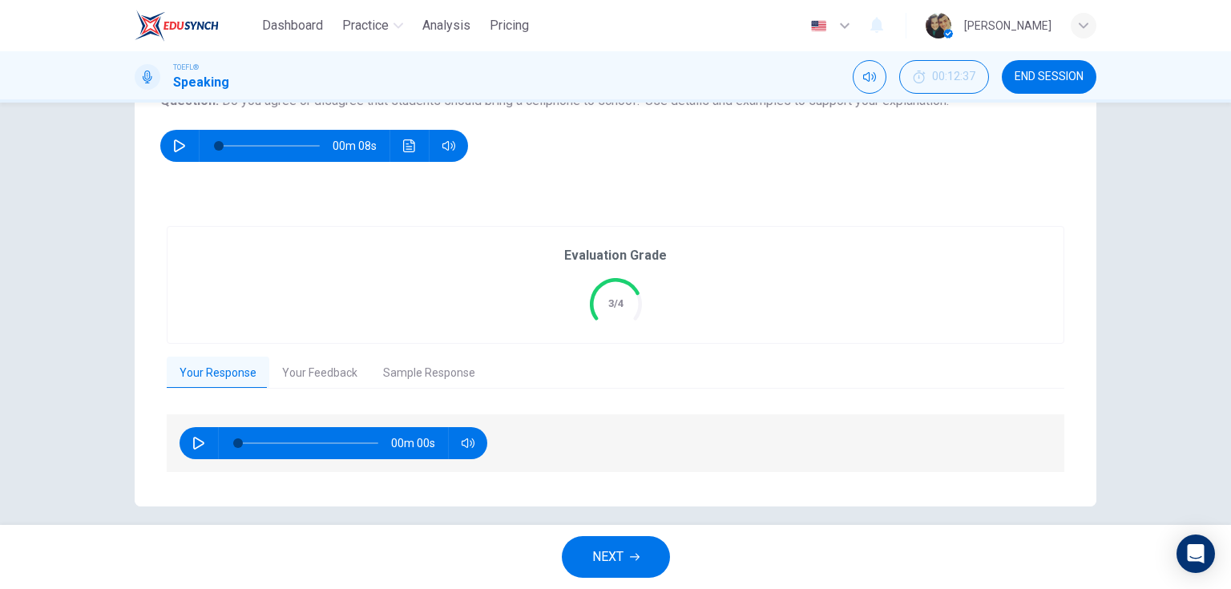
scroll to position [216, 0]
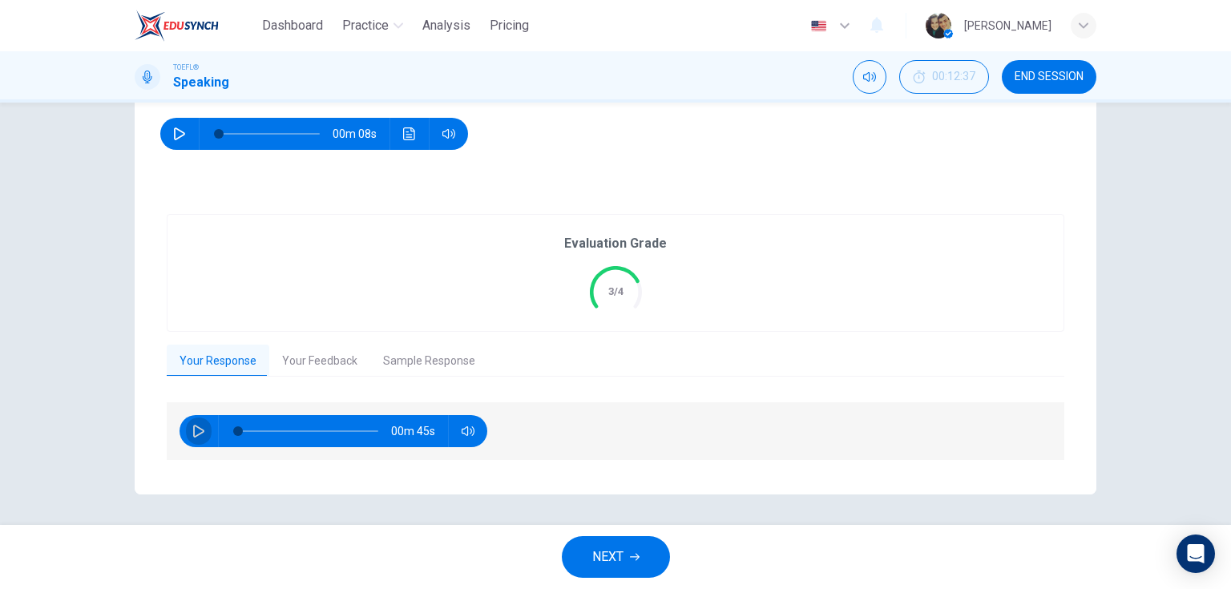
click at [198, 421] on button "button" at bounding box center [199, 431] width 26 height 32
click at [196, 422] on button "button" at bounding box center [199, 431] width 26 height 32
type input "24"
click at [404, 354] on button "Sample Response" at bounding box center [429, 362] width 118 height 34
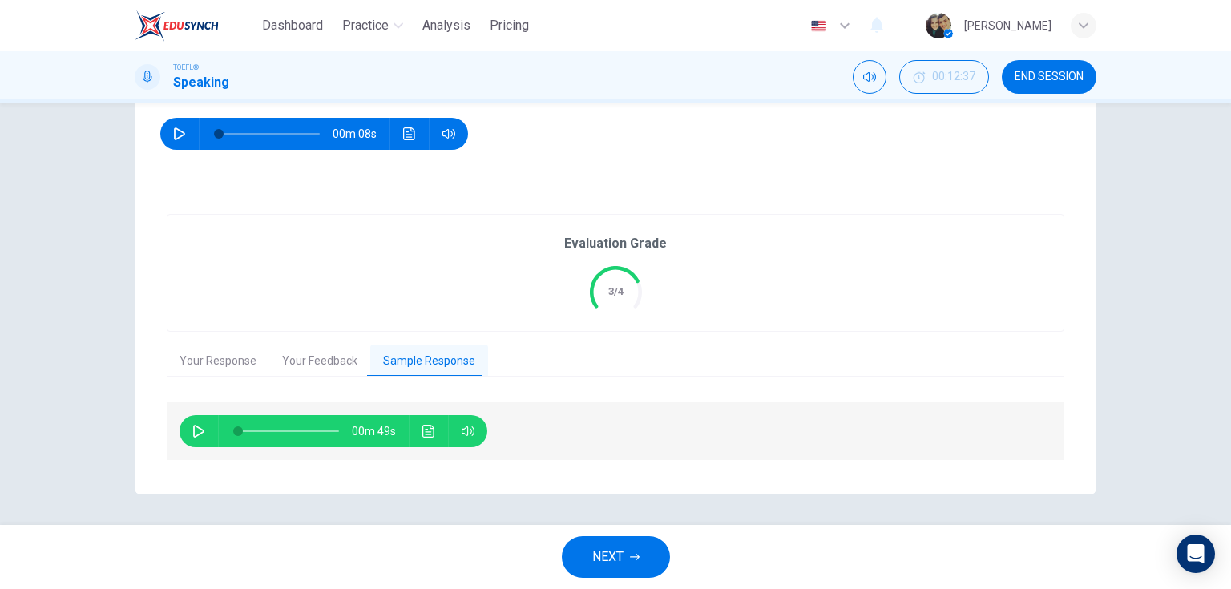
click at [200, 434] on icon "button" at bounding box center [198, 431] width 13 height 13
type input "49"
click at [603, 547] on span "NEXT" at bounding box center [607, 557] width 31 height 22
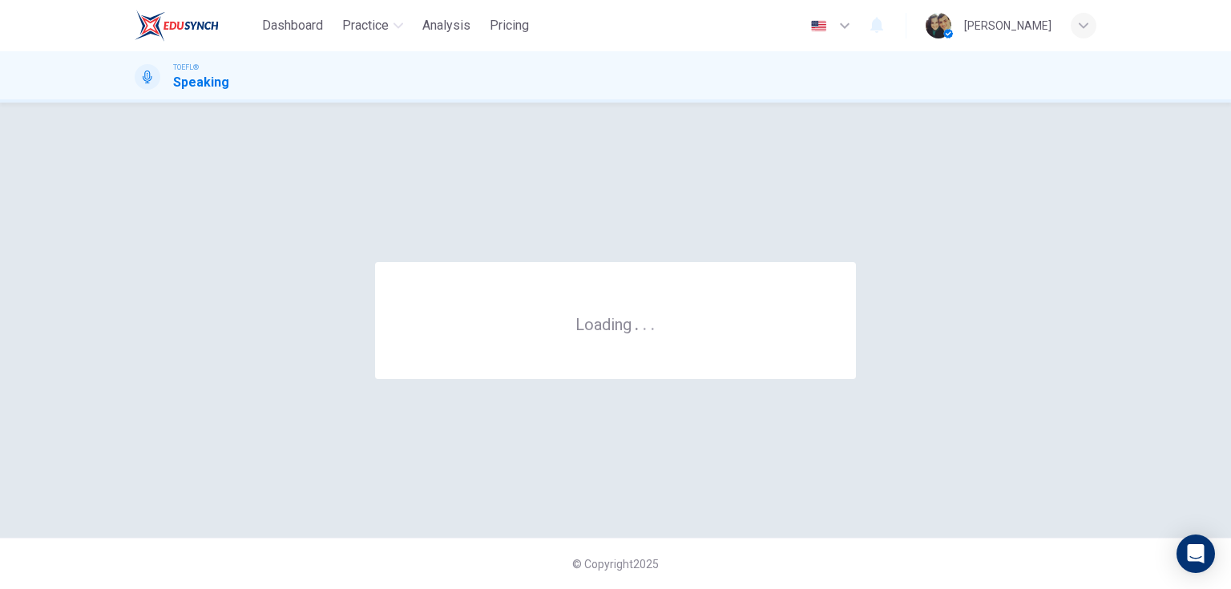
scroll to position [0, 0]
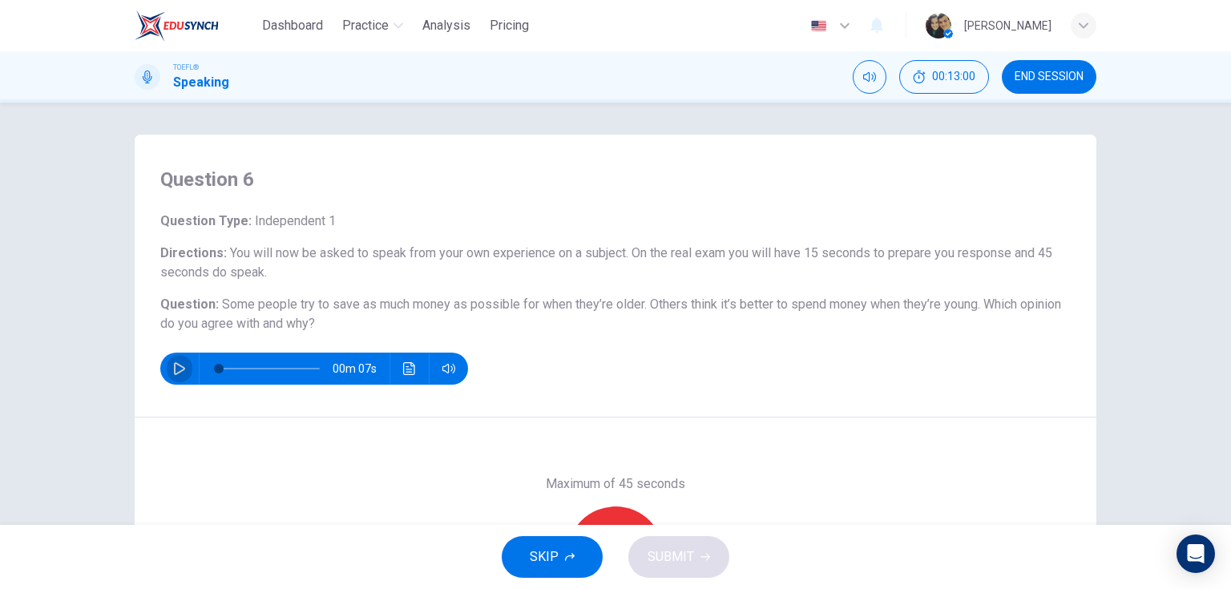
click at [175, 371] on icon "button" at bounding box center [179, 368] width 13 height 13
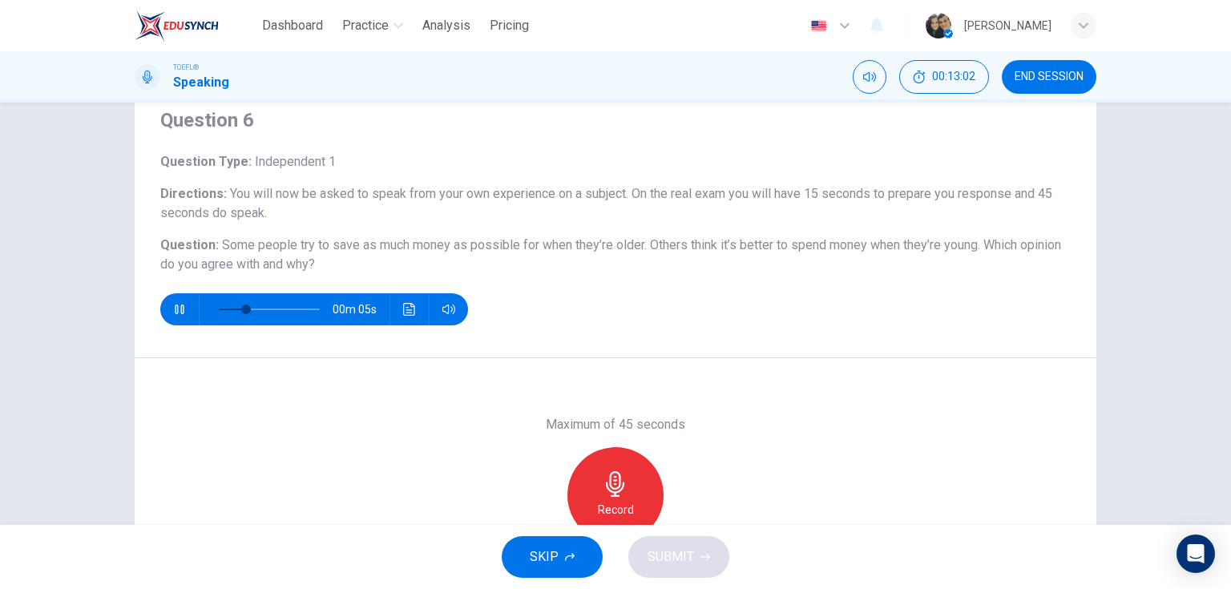
scroll to position [64, 0]
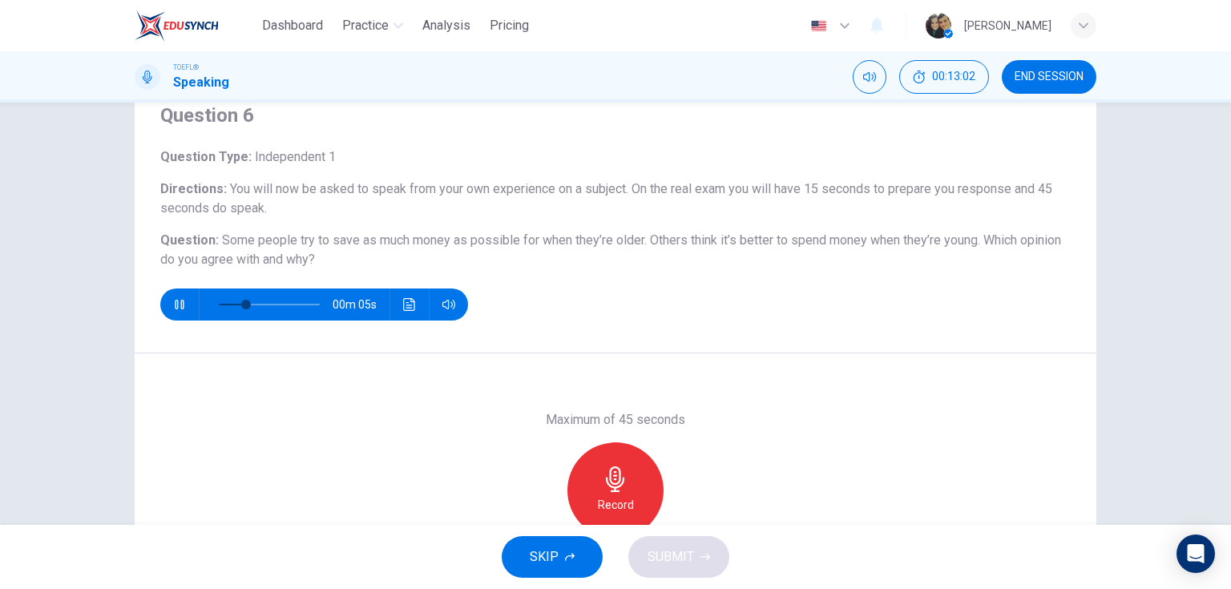
click at [178, 310] on icon "button" at bounding box center [179, 304] width 13 height 13
click at [620, 462] on div "Record" at bounding box center [615, 490] width 96 height 96
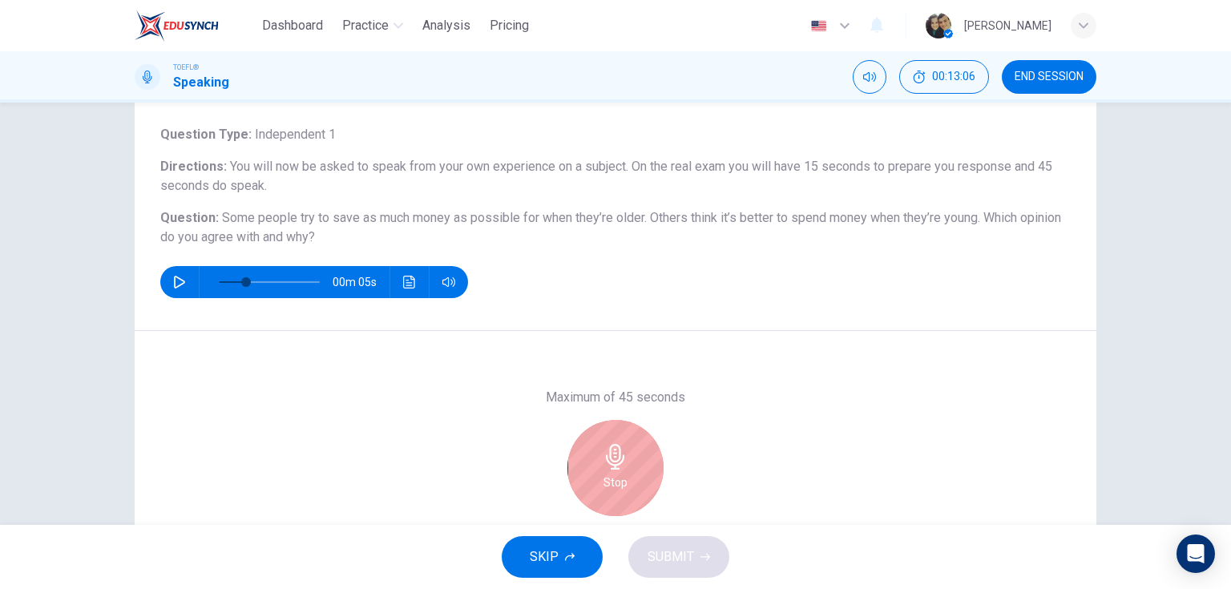
scroll to position [128, 0]
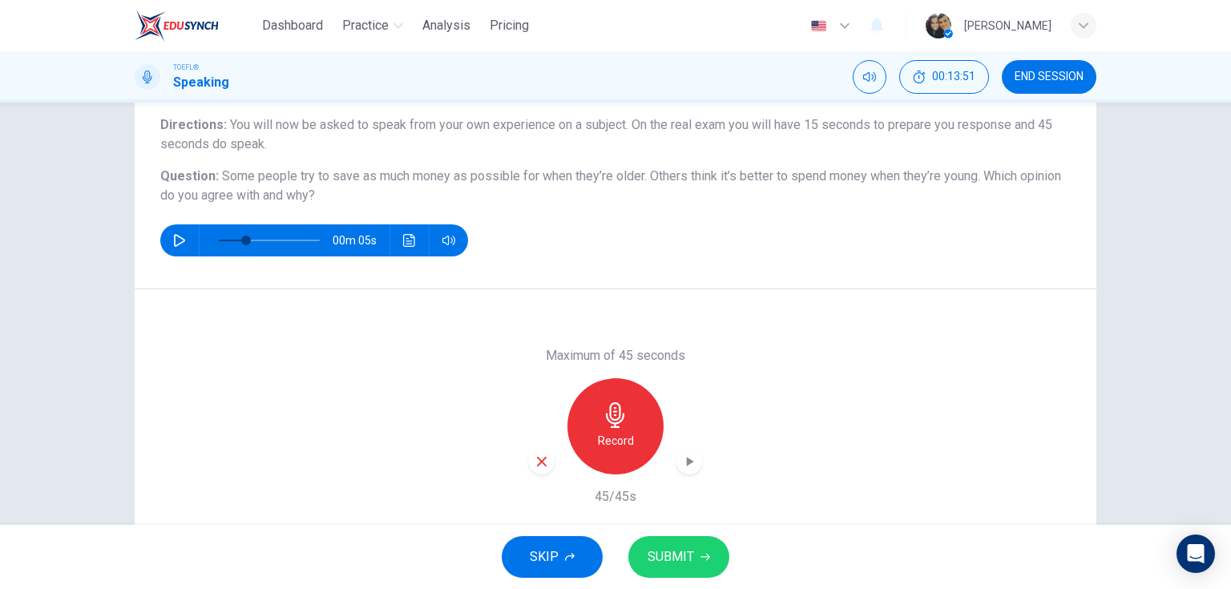
click at [667, 561] on span "SUBMIT" at bounding box center [670, 557] width 46 height 22
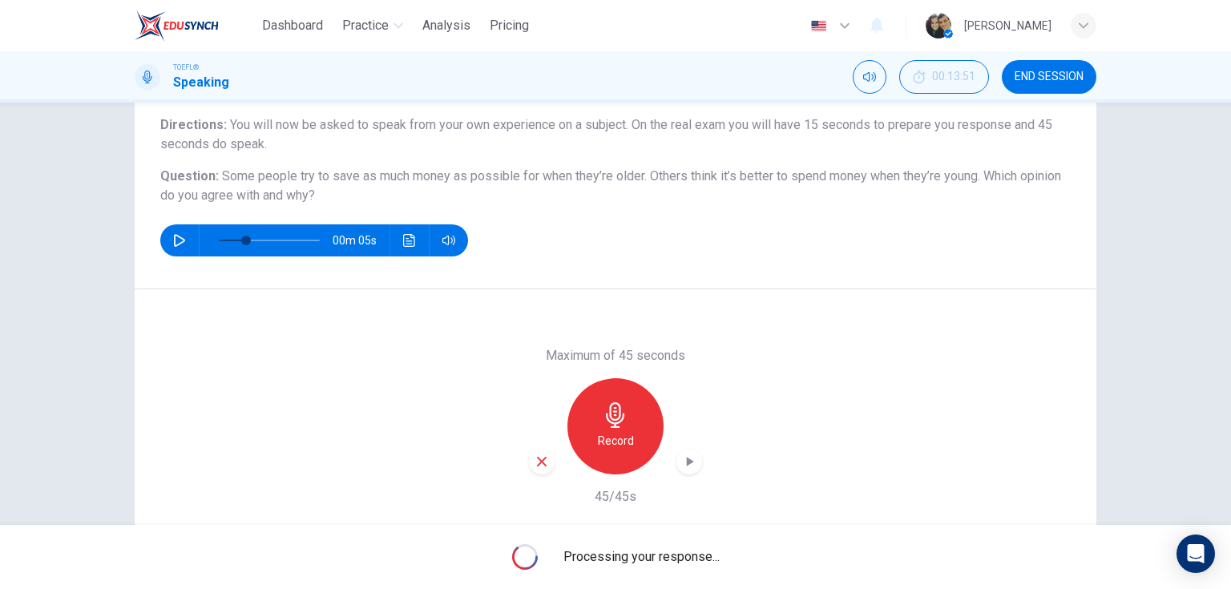
type input "0"
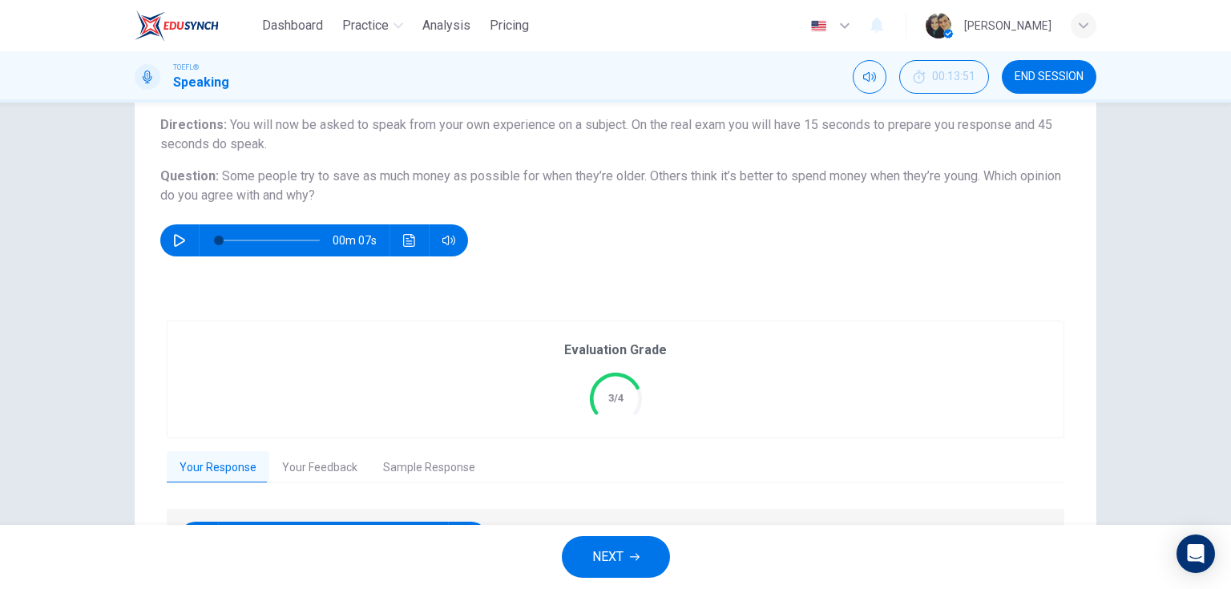
click at [329, 466] on button "Your Feedback" at bounding box center [319, 468] width 101 height 34
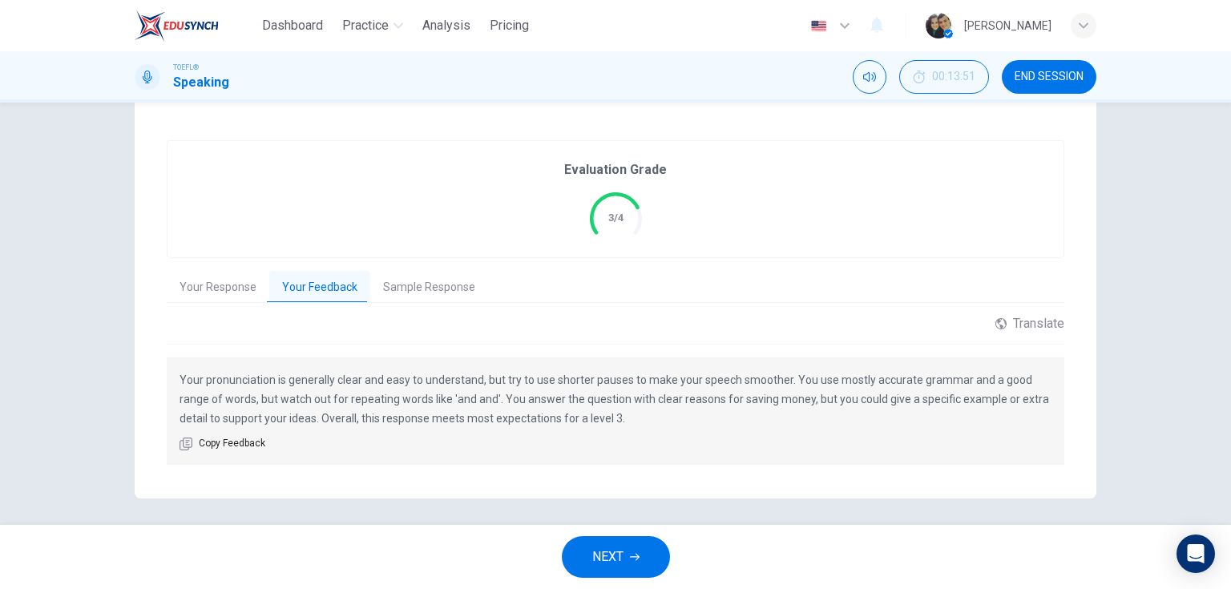
scroll to position [314, 0]
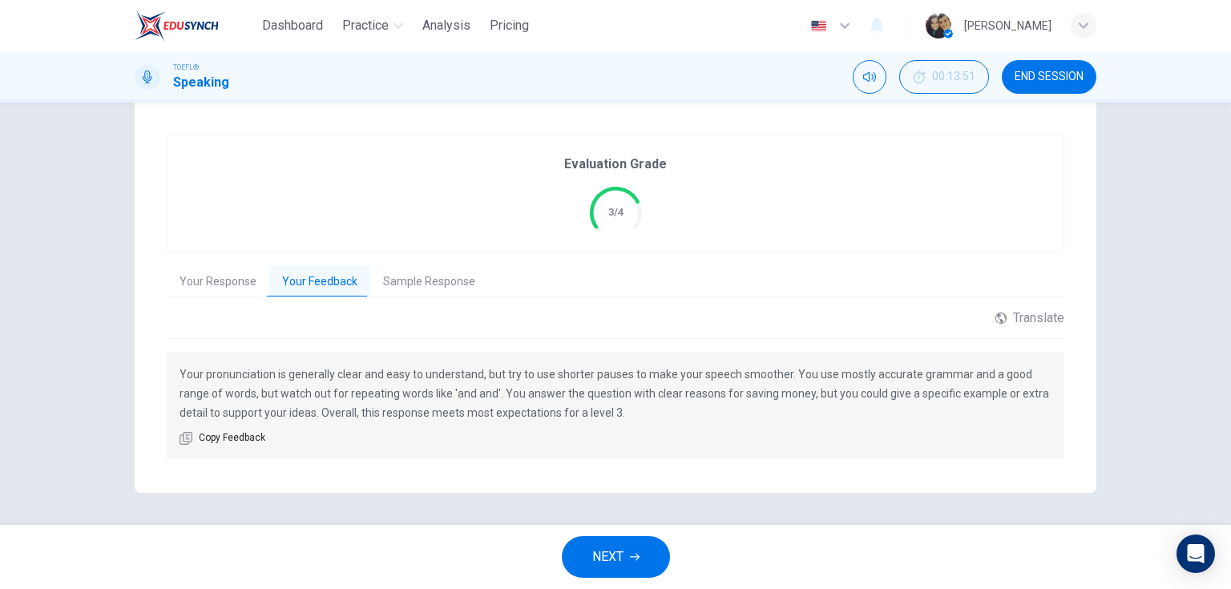
click at [623, 554] on span "NEXT" at bounding box center [607, 557] width 31 height 22
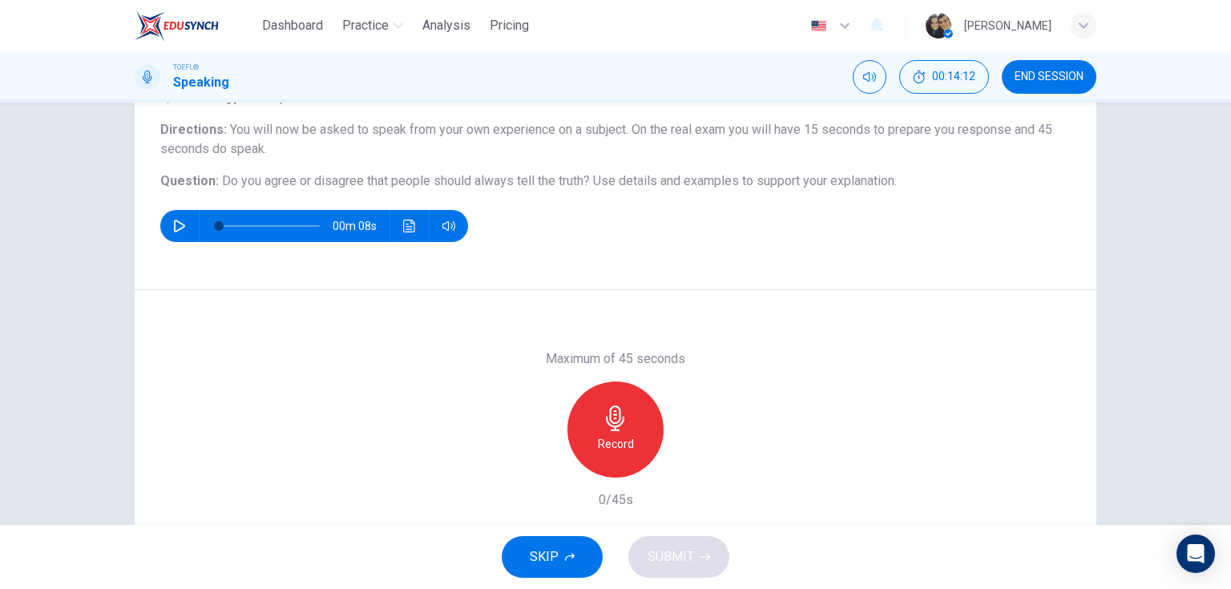
scroll to position [128, 0]
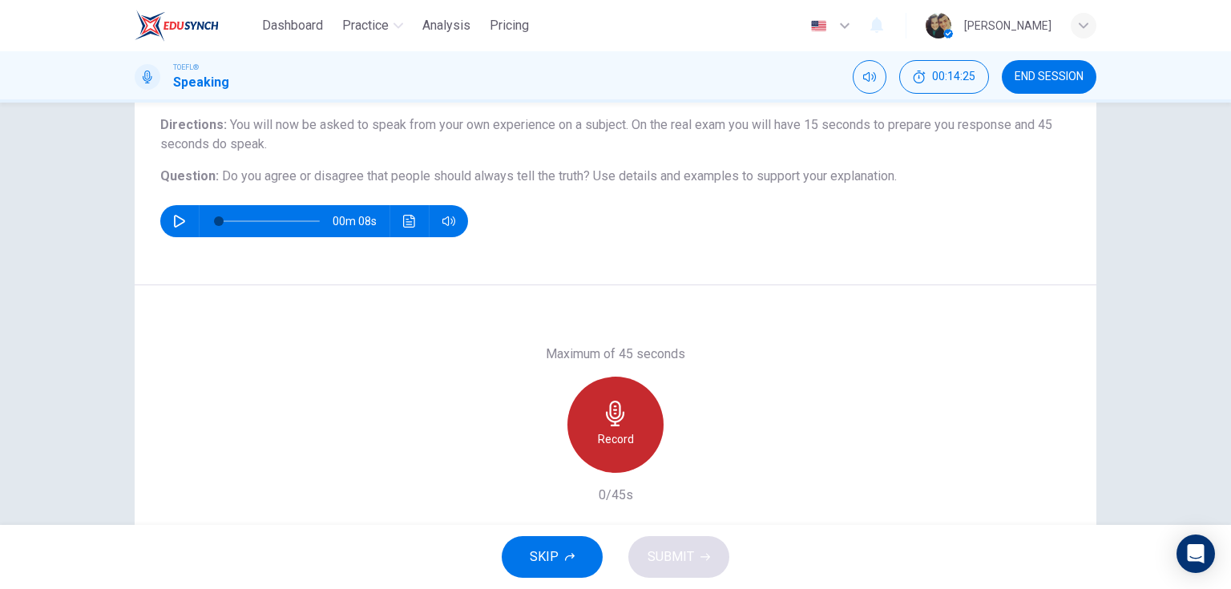
click at [615, 407] on icon "button" at bounding box center [615, 414] width 18 height 26
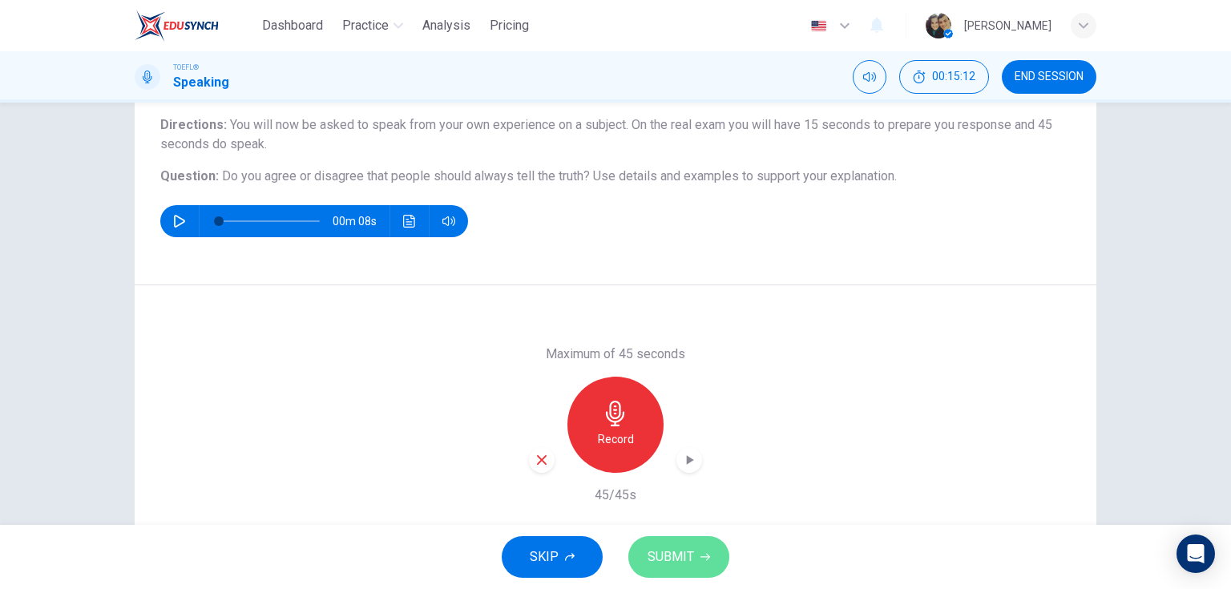
click at [685, 549] on span "SUBMIT" at bounding box center [670, 557] width 46 height 22
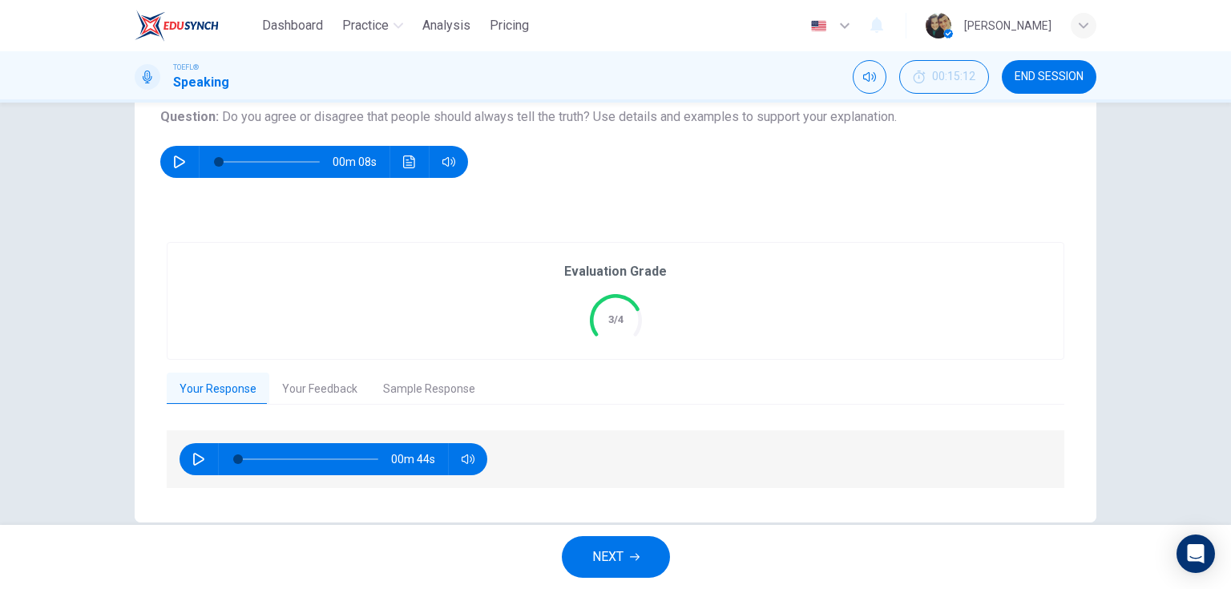
scroll to position [192, 0]
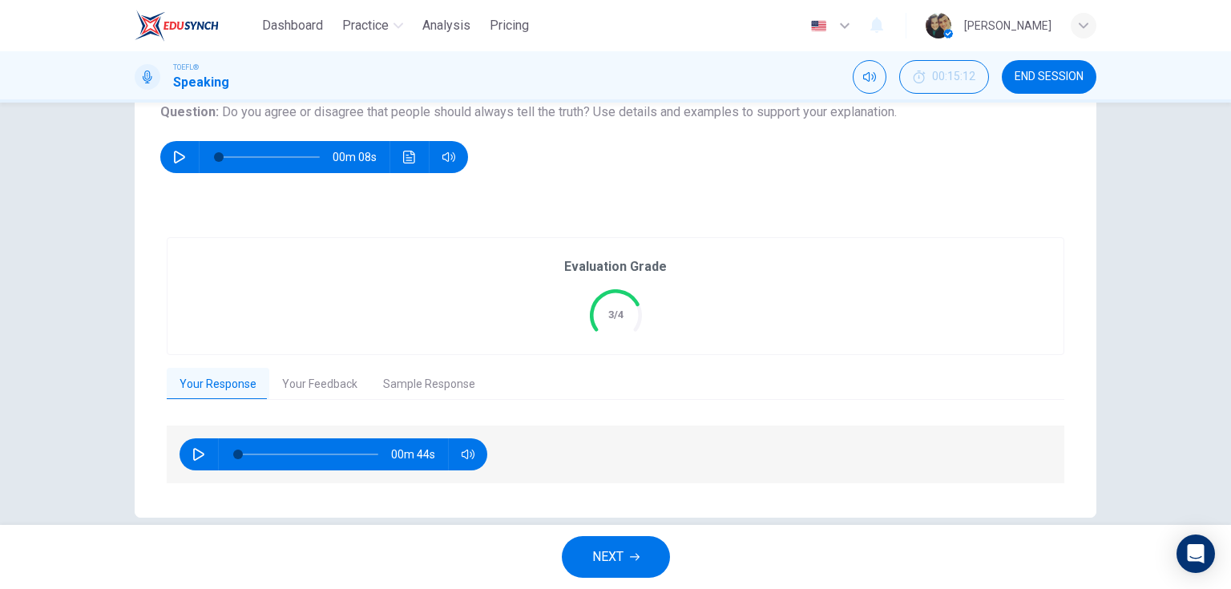
click at [426, 388] on button "Sample Response" at bounding box center [429, 385] width 118 height 34
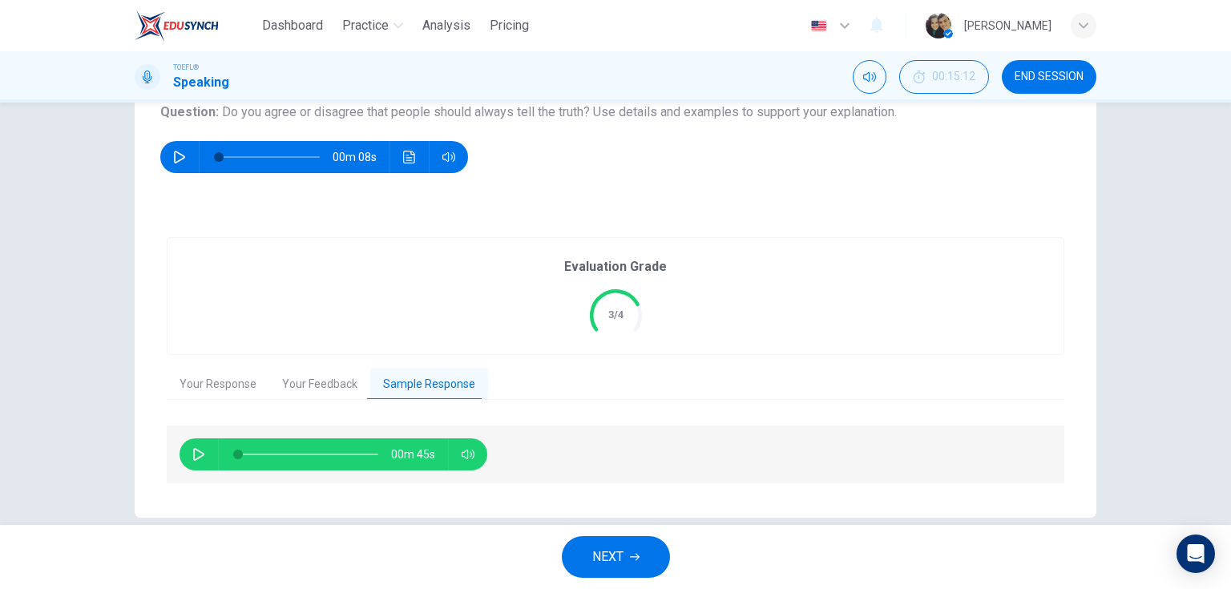
click at [202, 457] on button "button" at bounding box center [199, 454] width 26 height 32
type input "99"
click at [623, 543] on button "NEXT" at bounding box center [616, 557] width 108 height 42
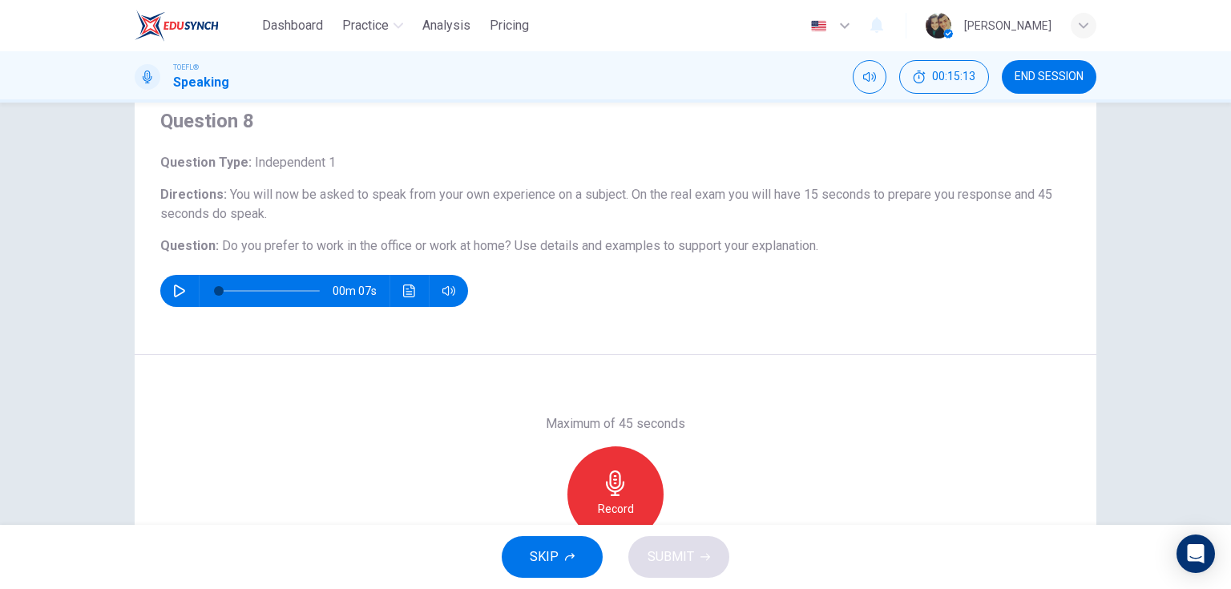
scroll to position [64, 0]
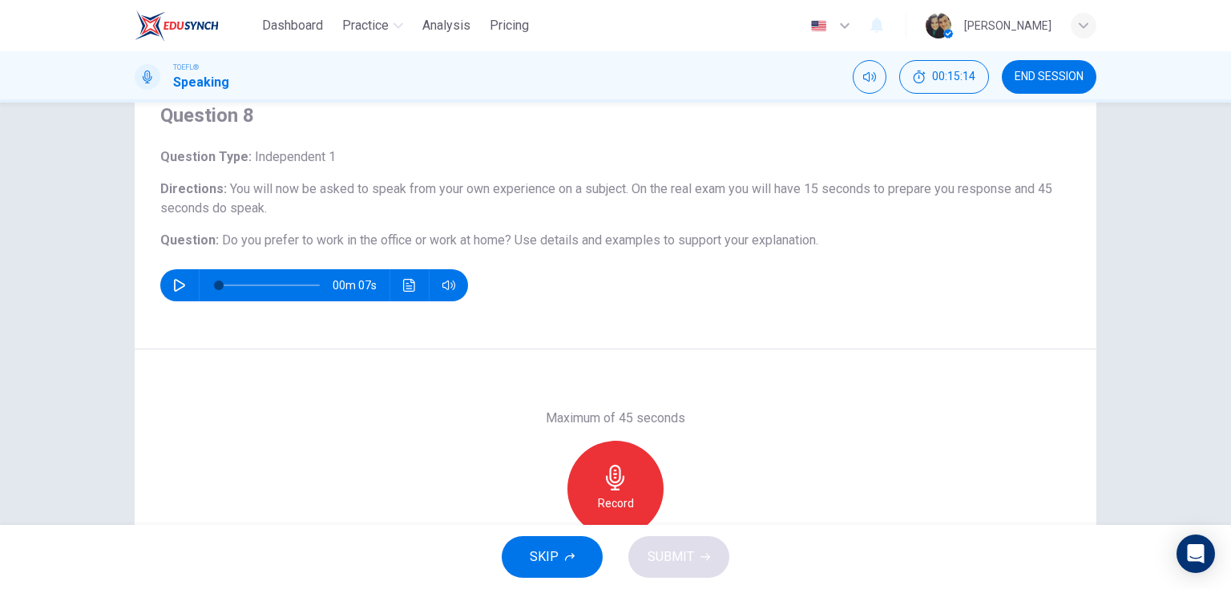
click at [175, 292] on button "button" at bounding box center [180, 285] width 26 height 32
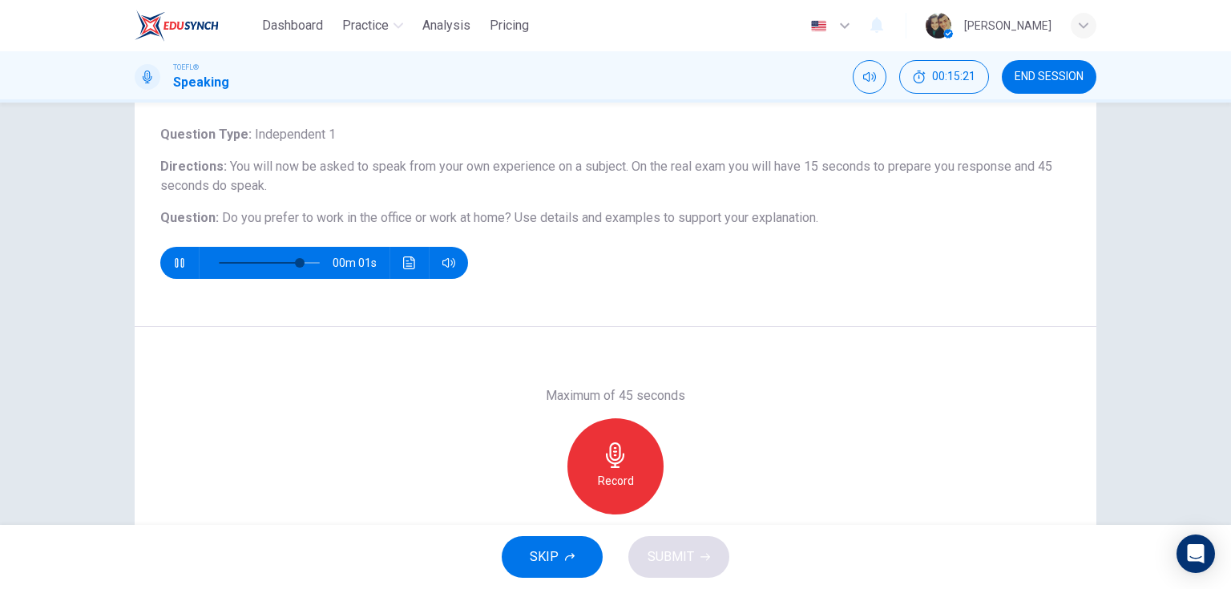
scroll to position [128, 0]
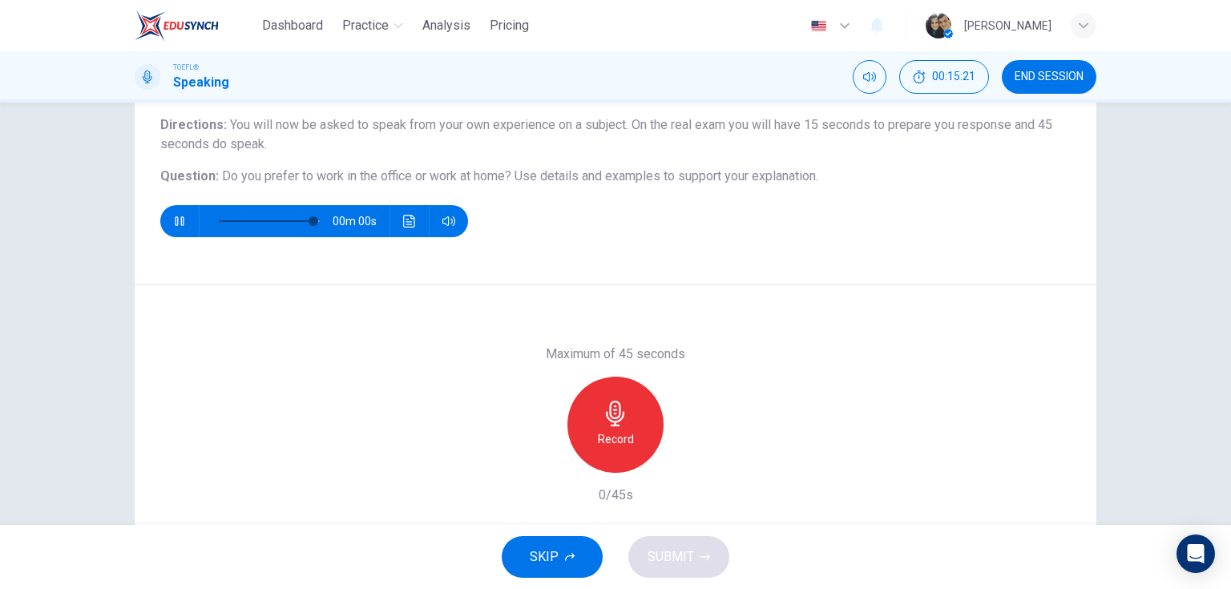
type input "0"
click at [615, 407] on icon "button" at bounding box center [615, 414] width 18 height 26
click at [673, 542] on button "SUBMIT" at bounding box center [678, 557] width 101 height 42
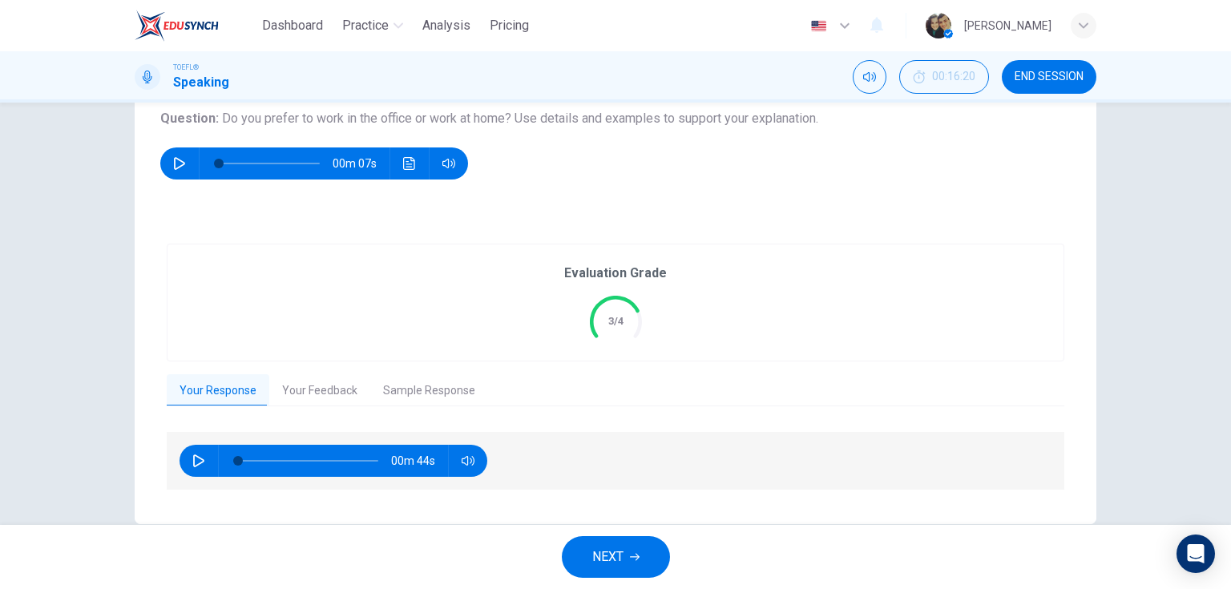
scroll to position [216, 0]
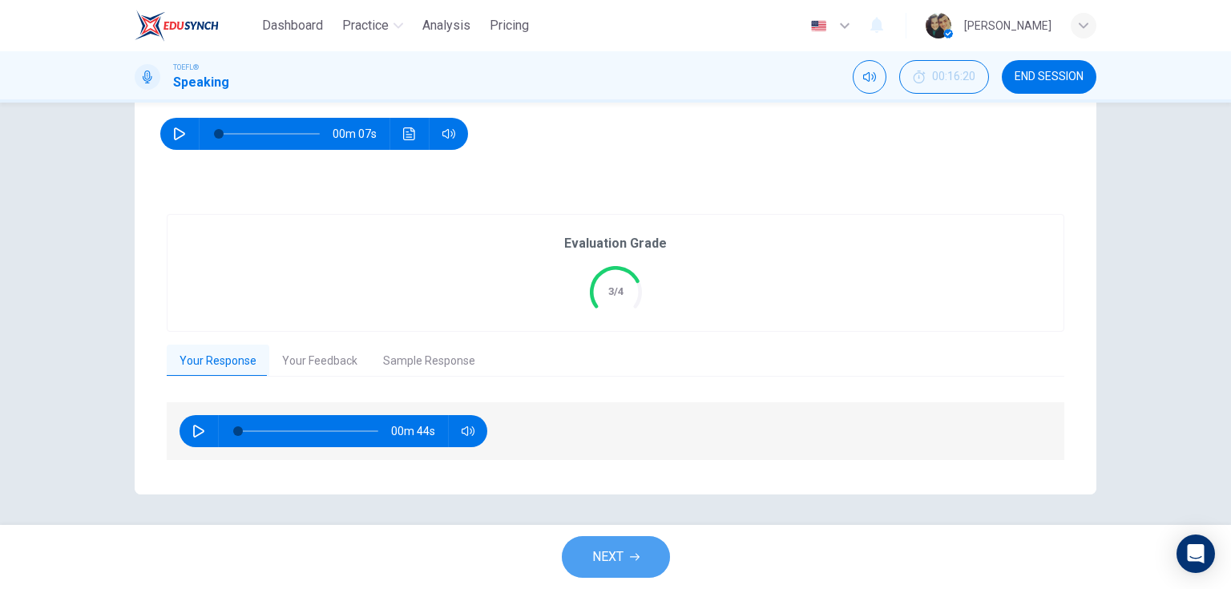
click at [630, 560] on icon "button" at bounding box center [635, 557] width 10 height 10
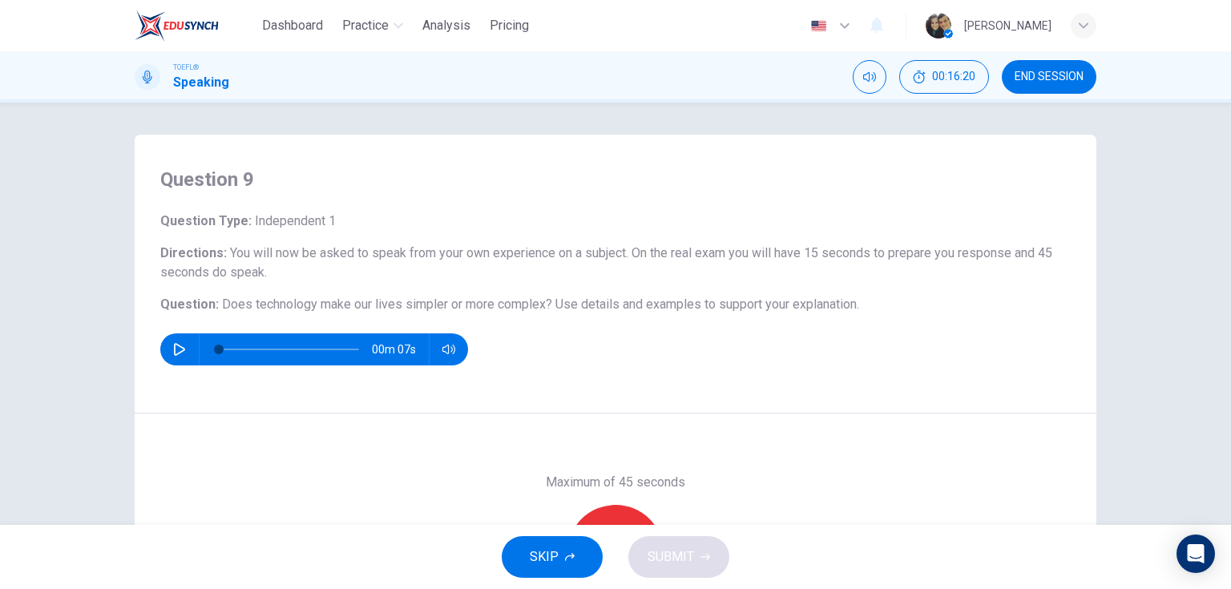
click at [179, 346] on icon "button" at bounding box center [179, 349] width 13 height 13
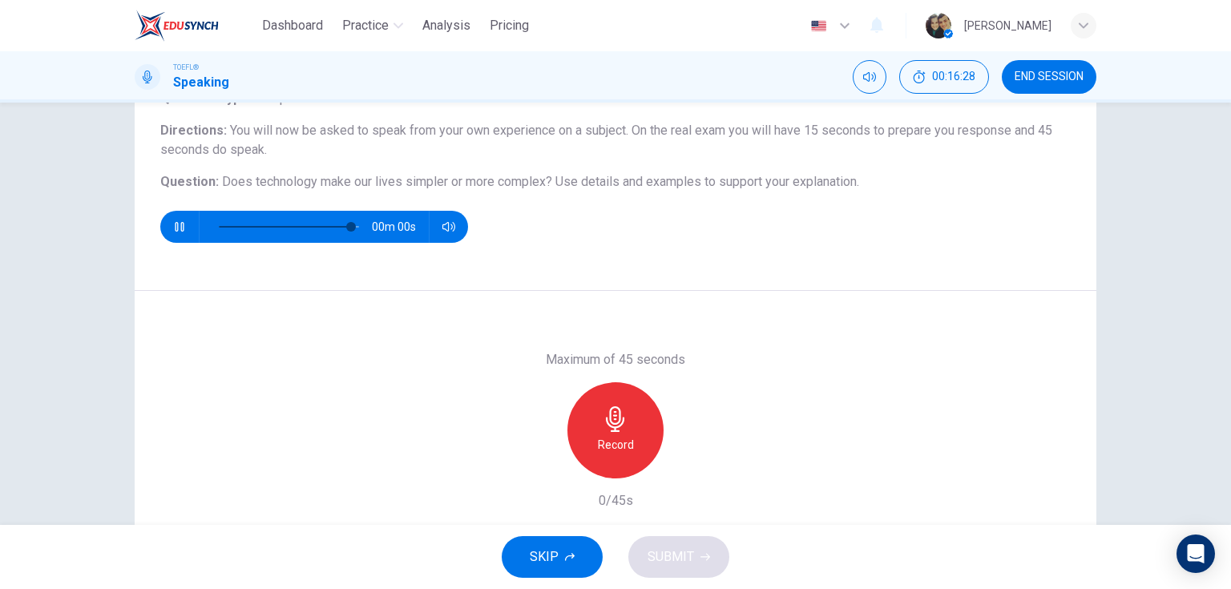
scroll to position [128, 0]
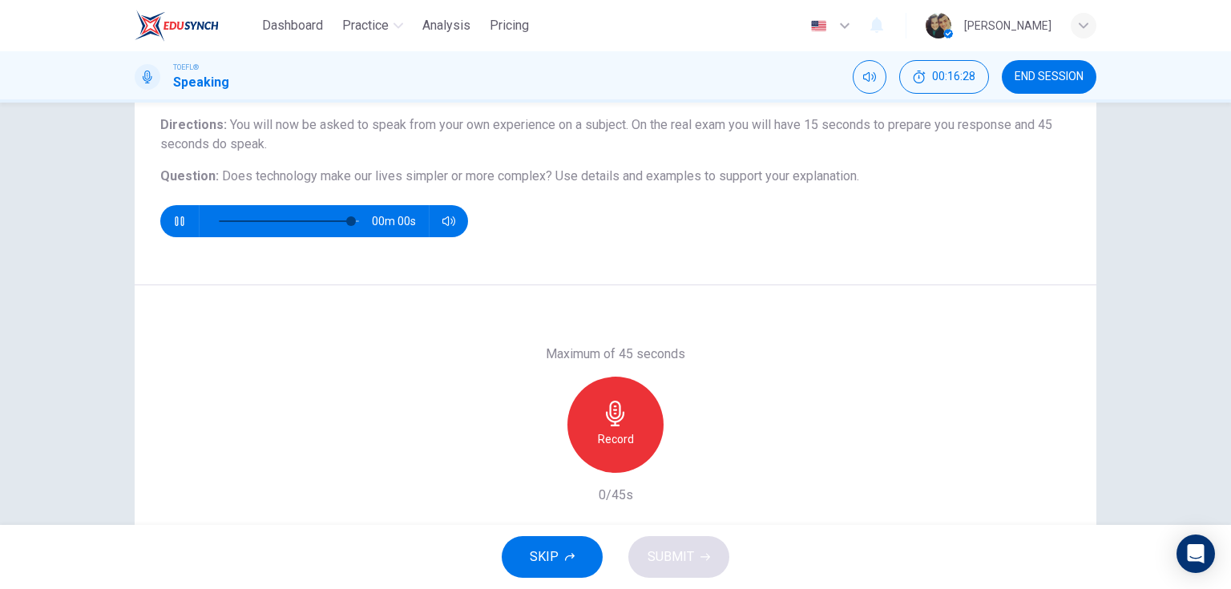
type input "0"
click at [615, 424] on icon "button" at bounding box center [615, 414] width 18 height 26
click at [679, 560] on span "SUBMIT" at bounding box center [670, 557] width 46 height 22
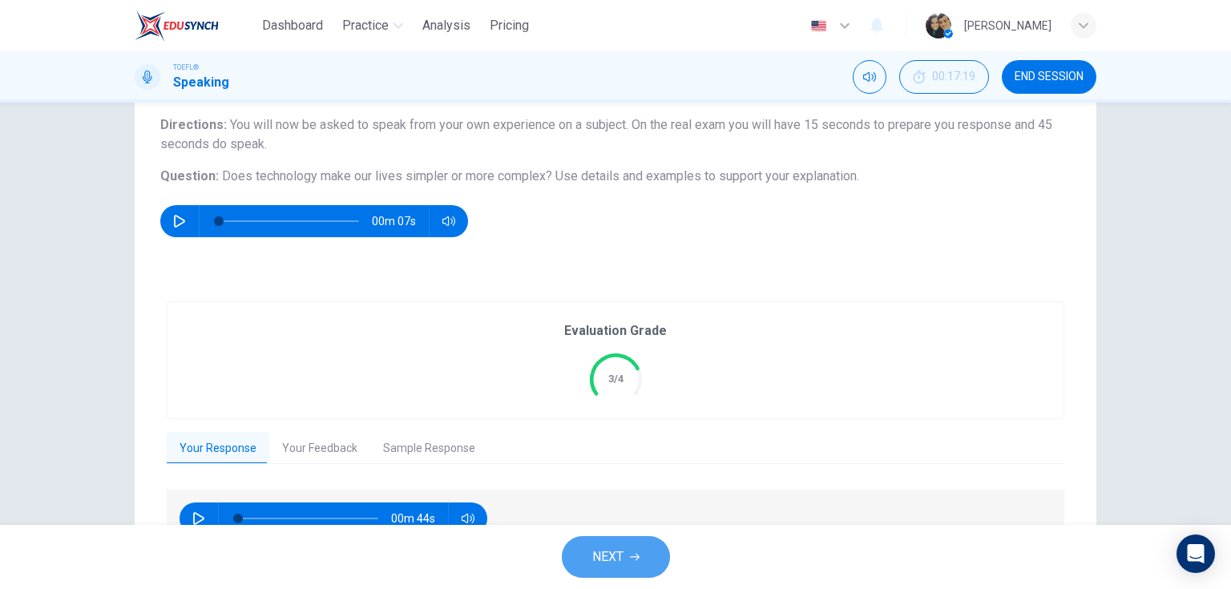
click at [603, 554] on span "NEXT" at bounding box center [607, 557] width 31 height 22
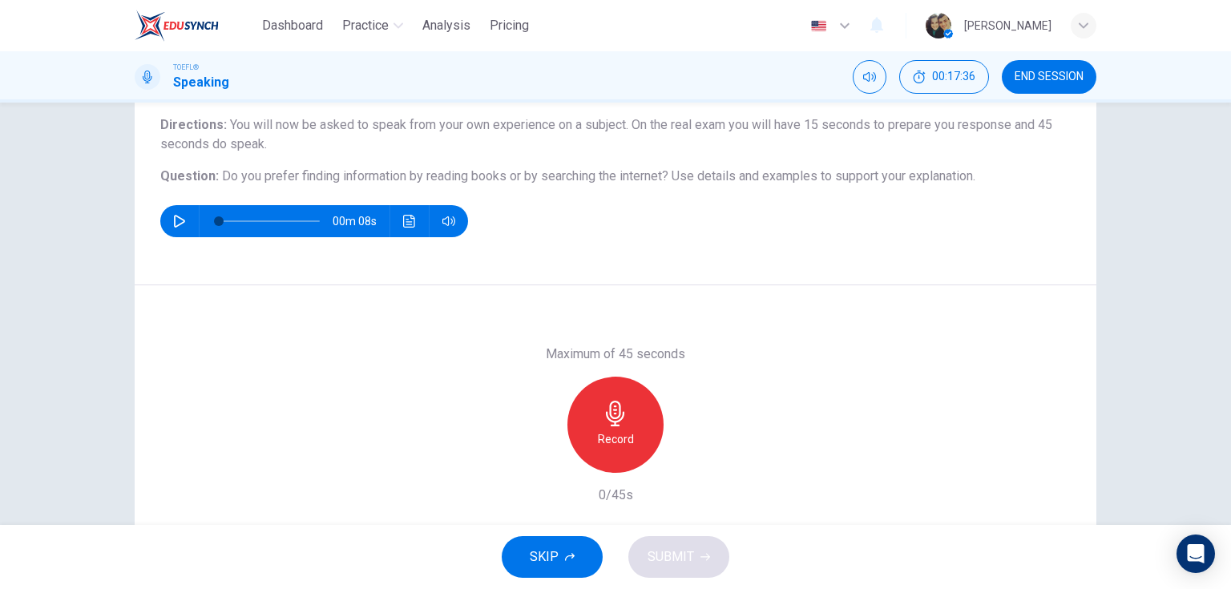
click at [603, 428] on div "Record" at bounding box center [615, 425] width 96 height 96
click at [667, 553] on span "SUBMIT" at bounding box center [670, 557] width 46 height 22
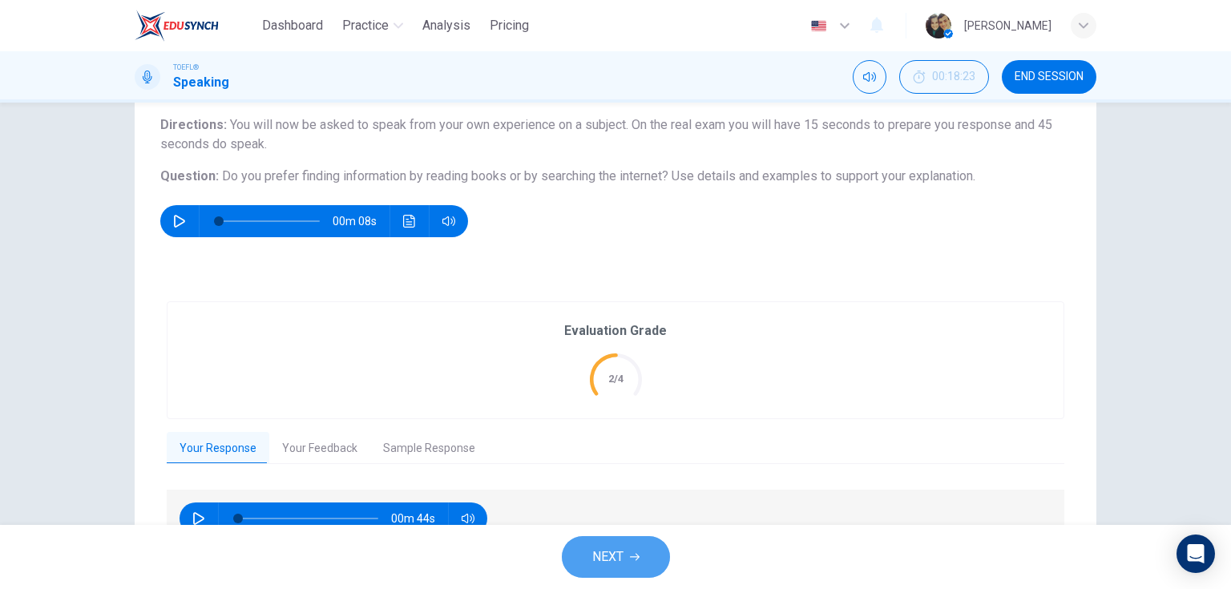
click at [623, 556] on button "NEXT" at bounding box center [616, 557] width 108 height 42
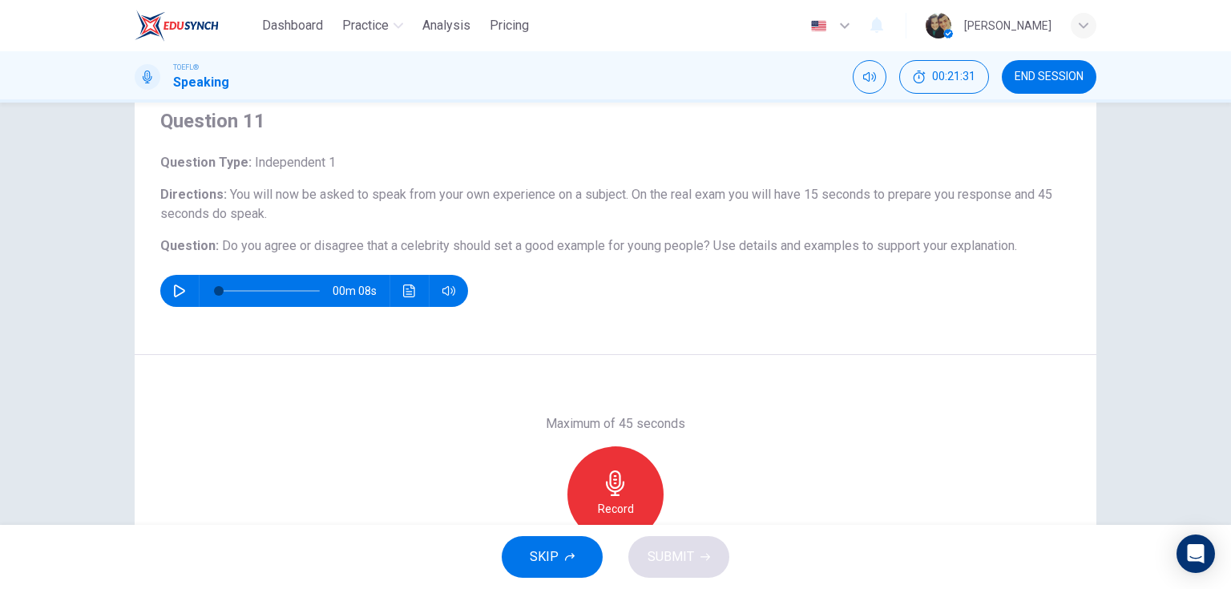
scroll to position [64, 0]
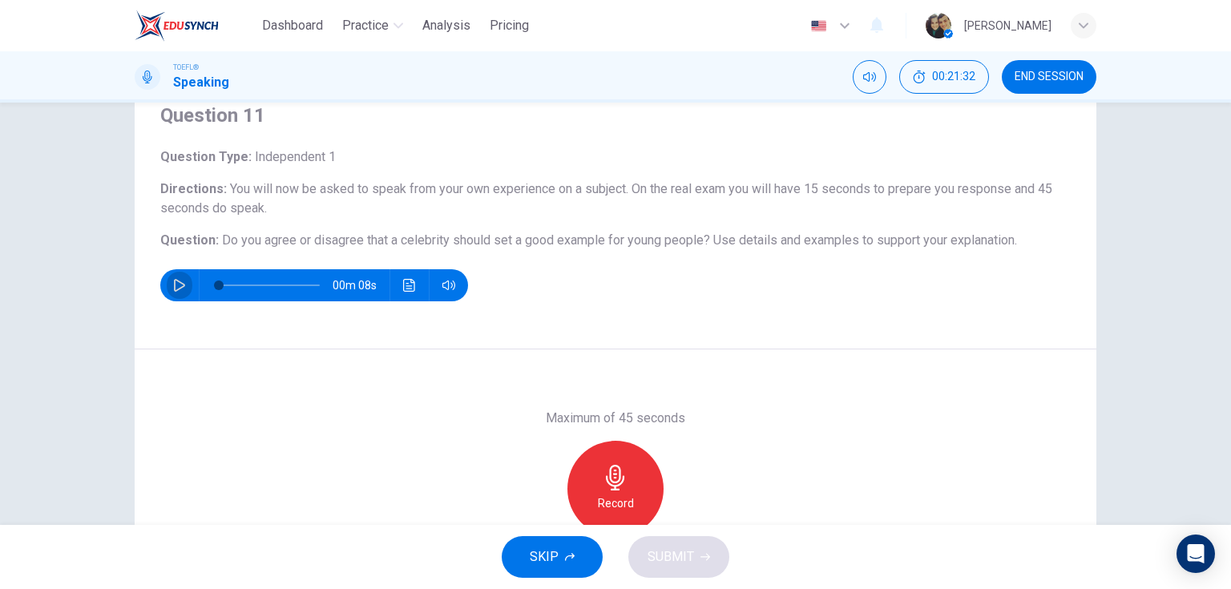
click at [181, 284] on icon "button" at bounding box center [179, 285] width 11 height 13
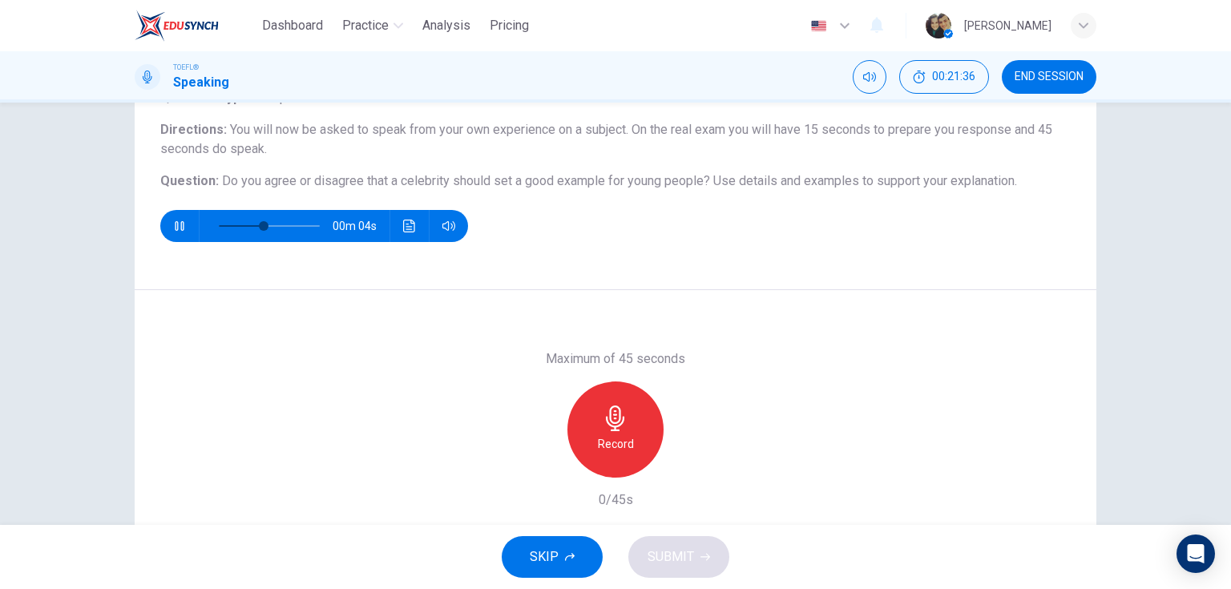
scroll to position [128, 0]
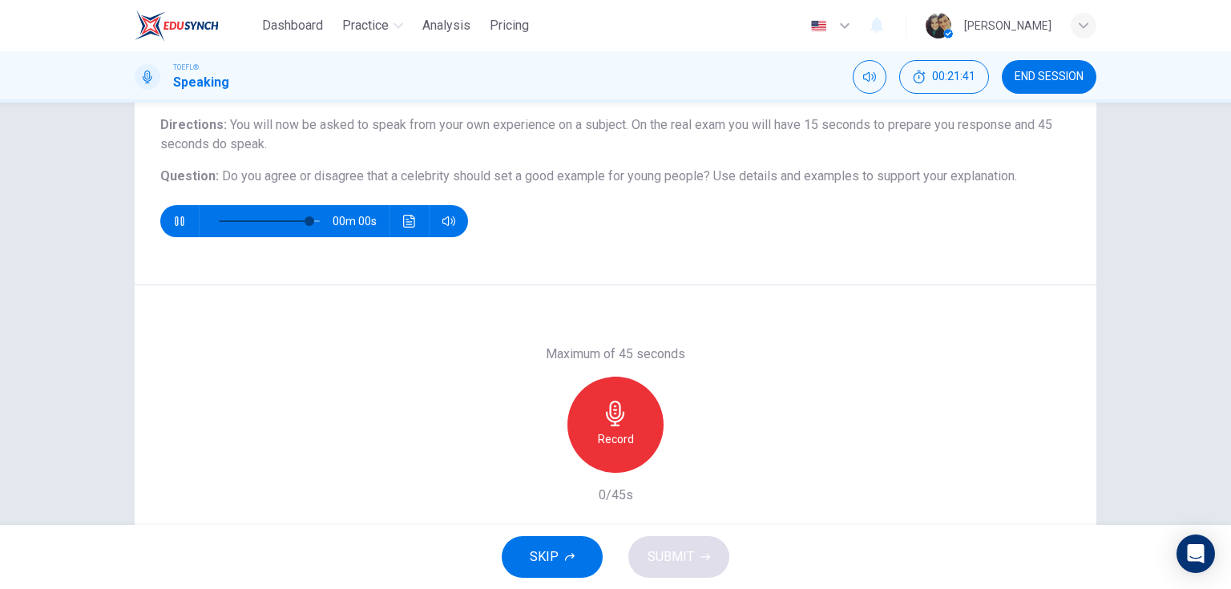
type input "0"
click at [627, 434] on h6 "Record" at bounding box center [616, 438] width 36 height 19
click at [687, 566] on span "SUBMIT" at bounding box center [670, 557] width 46 height 22
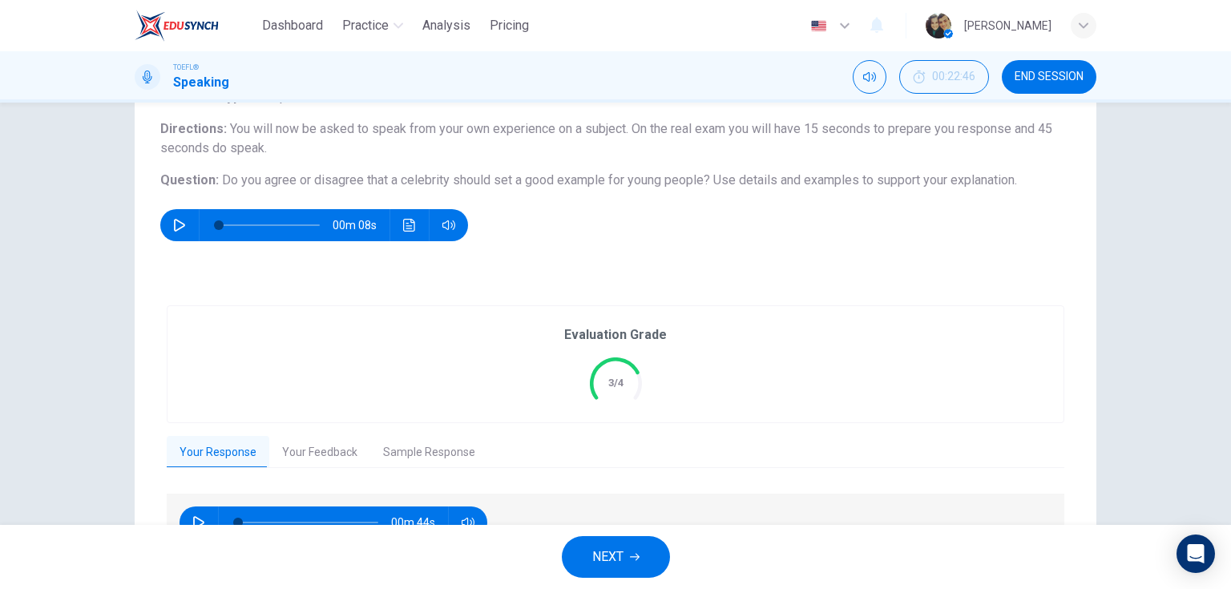
scroll to position [87, 0]
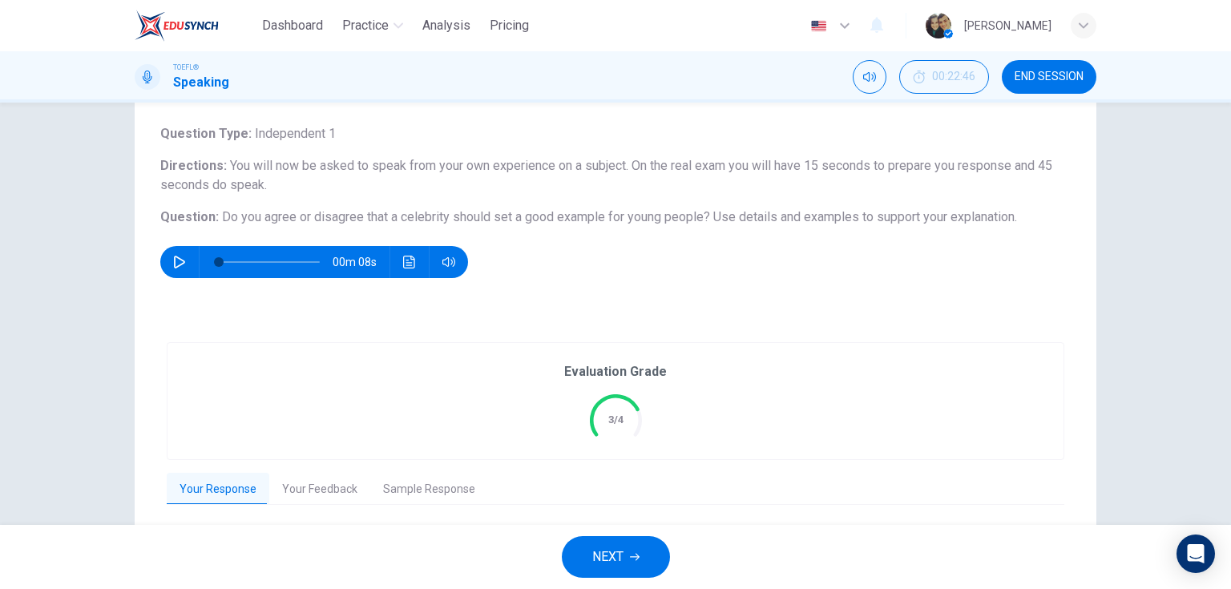
click at [602, 561] on span "NEXT" at bounding box center [607, 557] width 31 height 22
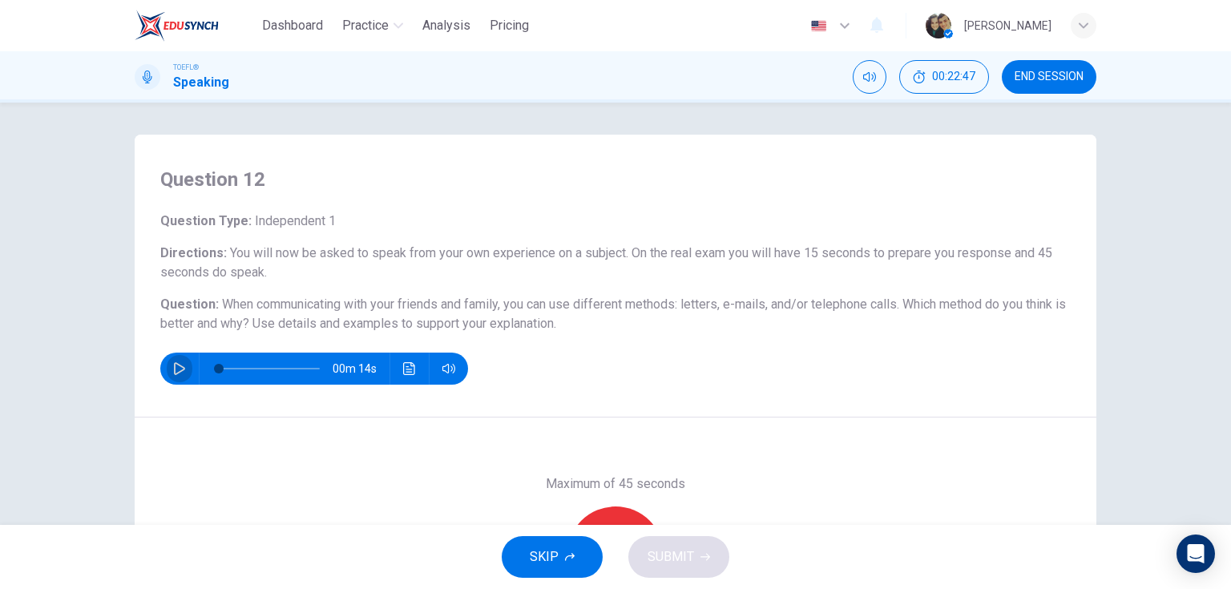
click at [182, 367] on icon "button" at bounding box center [179, 368] width 13 height 13
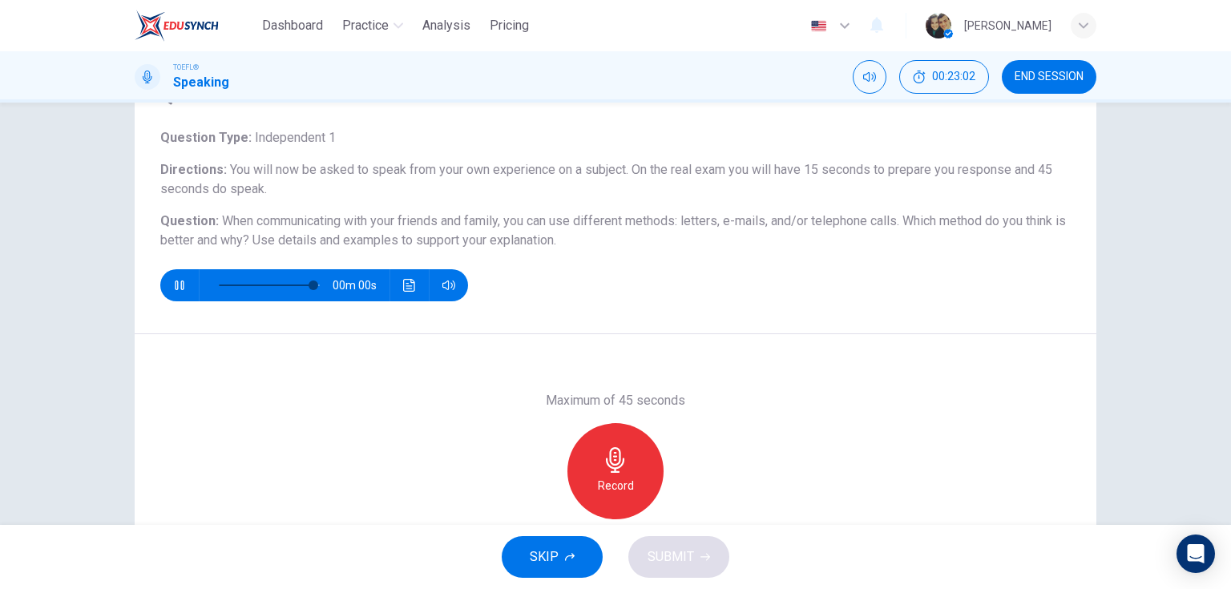
type input "0"
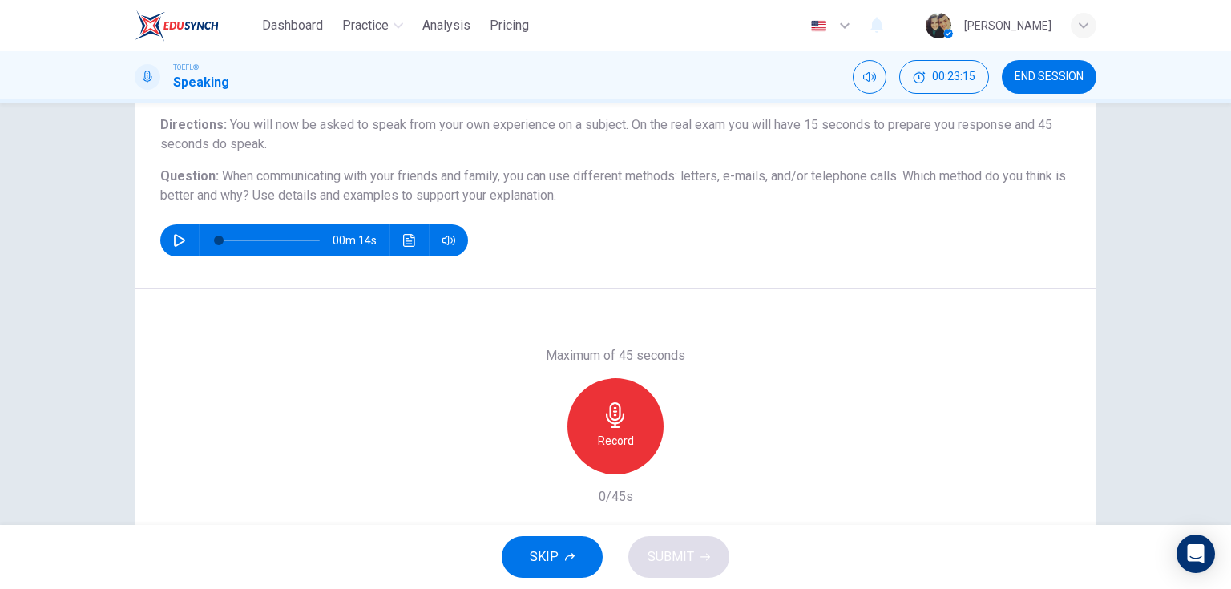
click at [616, 429] on div "Record" at bounding box center [615, 426] width 96 height 96
click at [688, 570] on button "SUBMIT" at bounding box center [678, 557] width 101 height 42
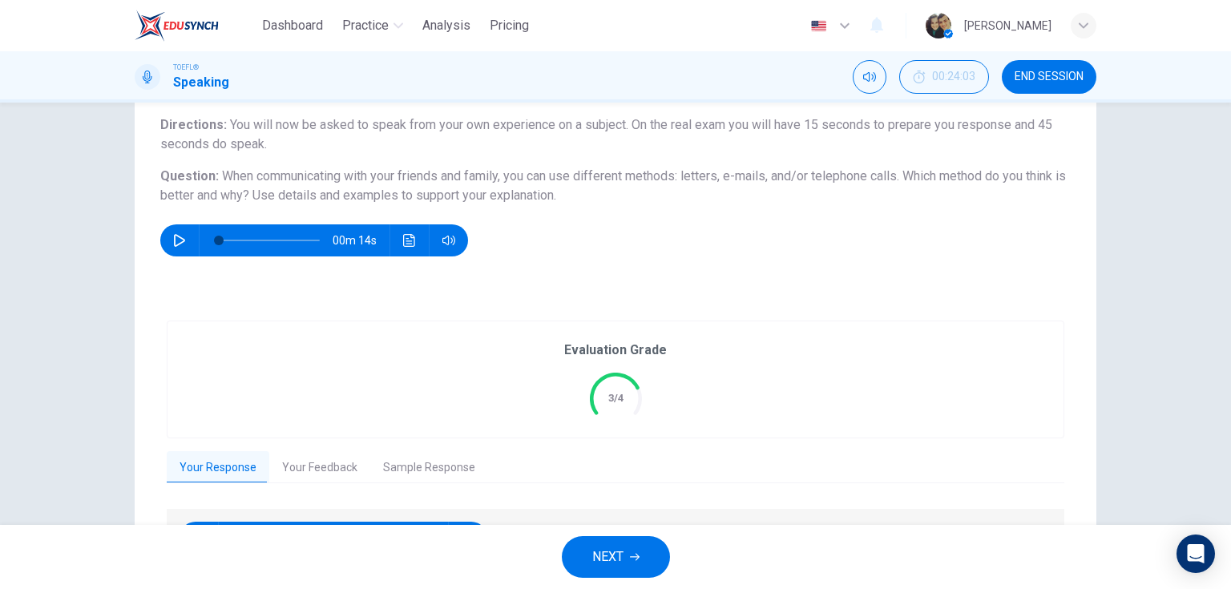
click at [614, 554] on span "NEXT" at bounding box center [607, 557] width 31 height 22
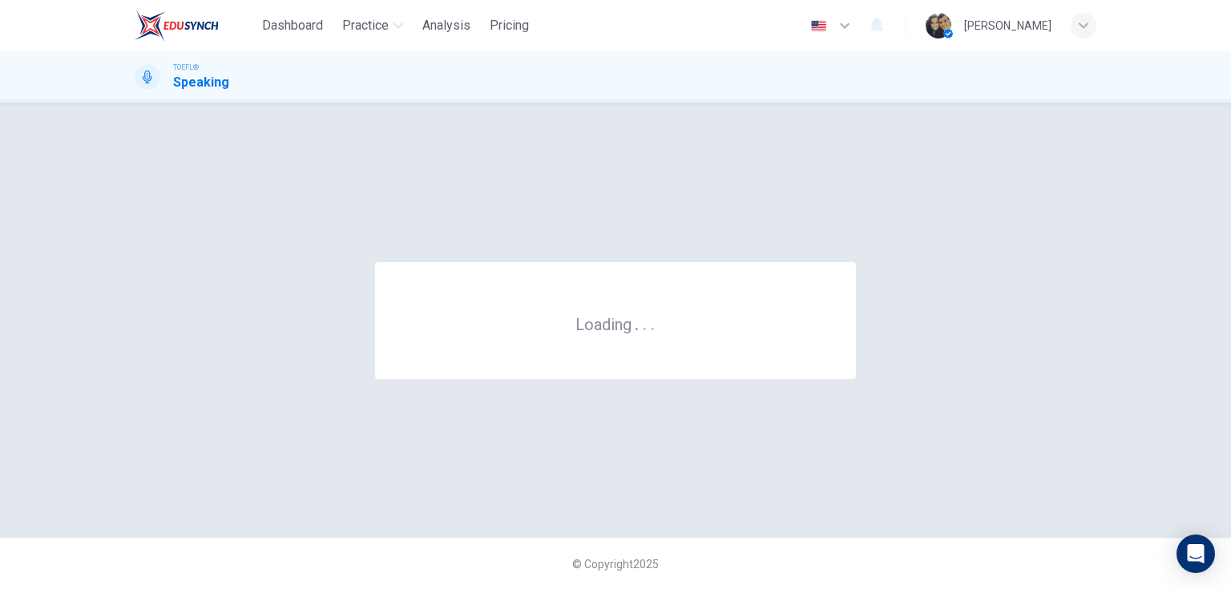
scroll to position [0, 0]
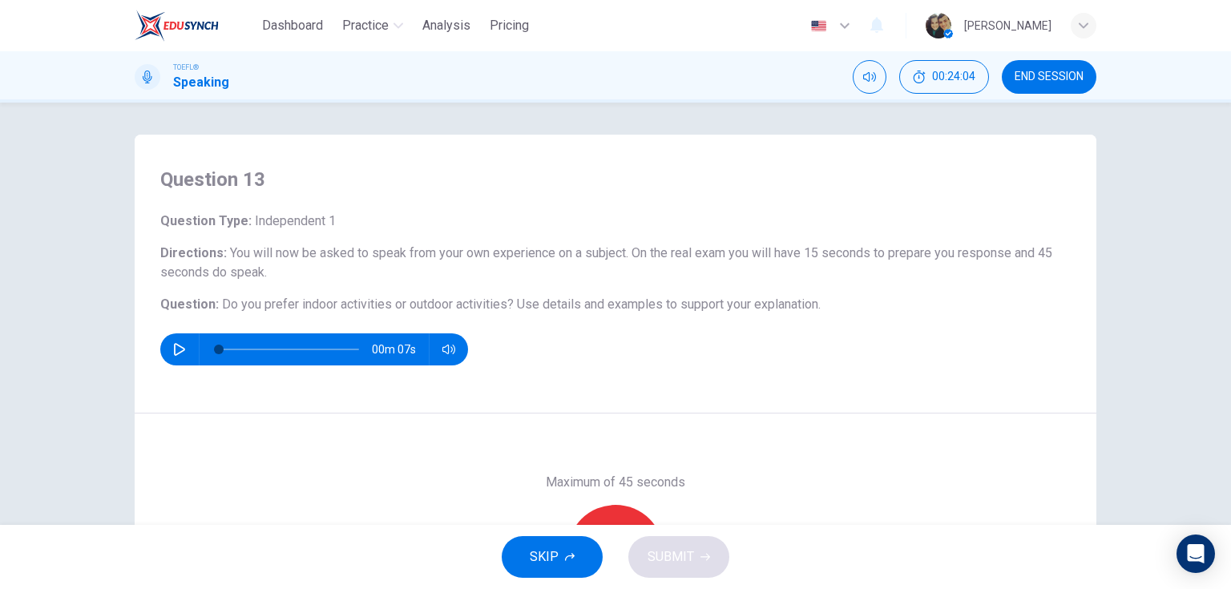
click at [193, 352] on div "00m 07s" at bounding box center [314, 349] width 308 height 32
click at [181, 350] on icon "button" at bounding box center [179, 349] width 13 height 13
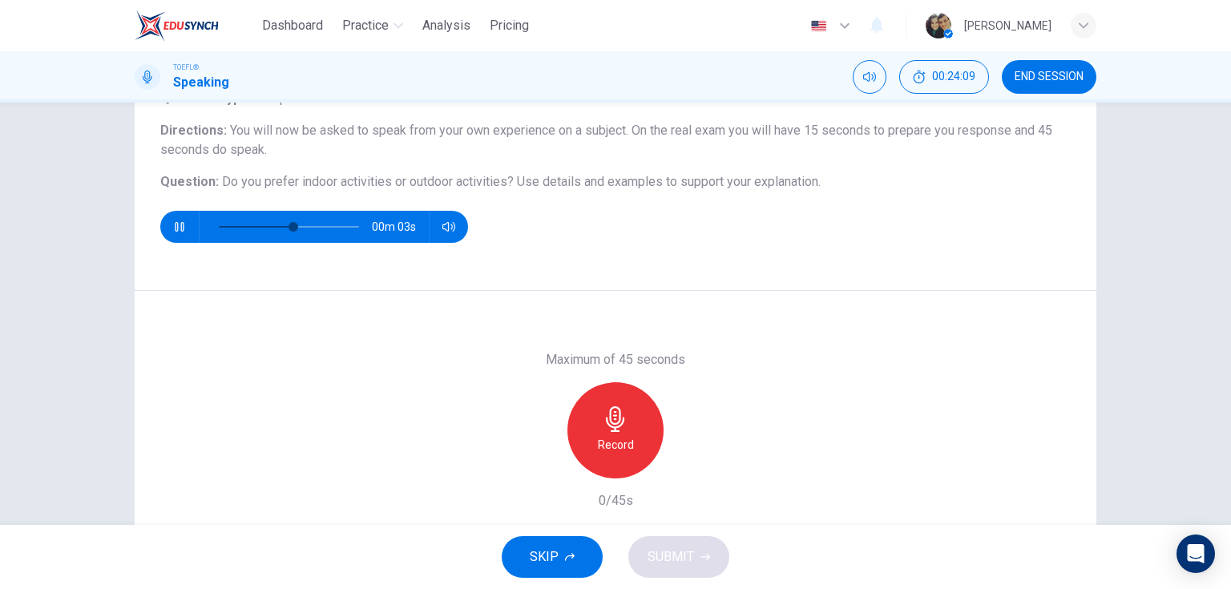
scroll to position [128, 0]
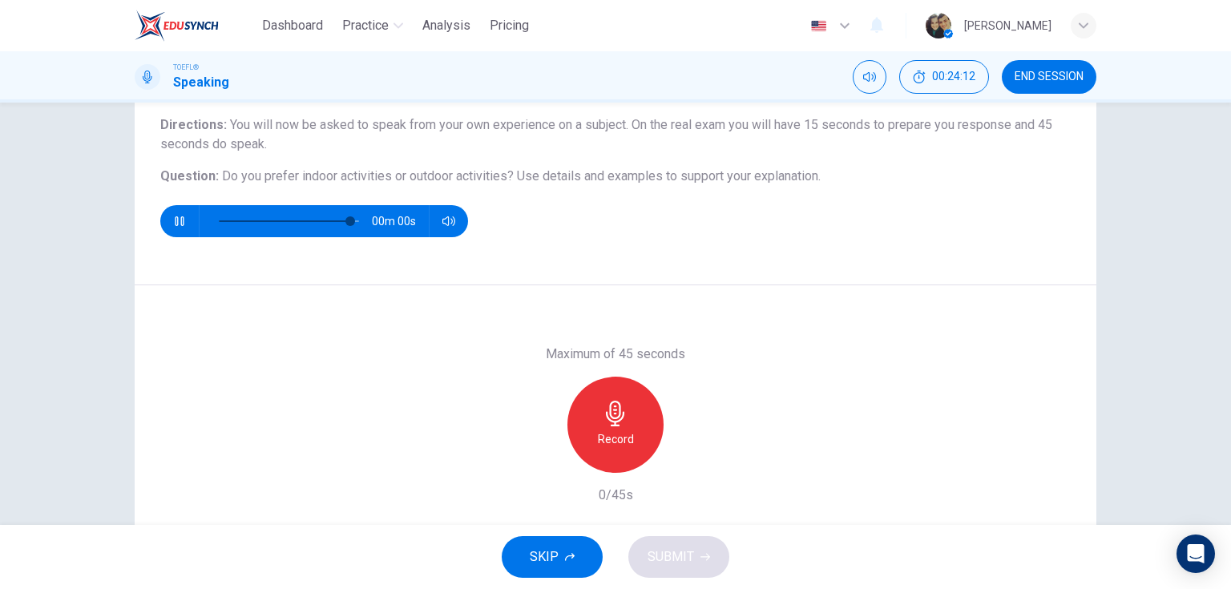
type input "0"
click at [619, 417] on icon "button" at bounding box center [615, 414] width 18 height 26
click at [657, 548] on span "SUBMIT" at bounding box center [670, 557] width 46 height 22
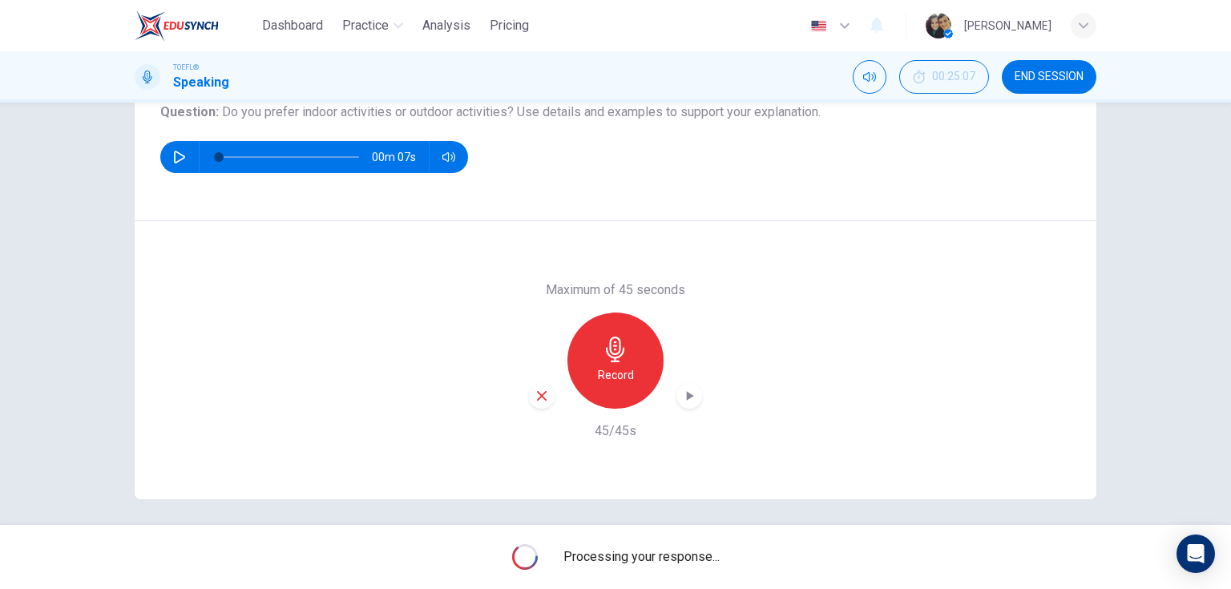
scroll to position [199, 0]
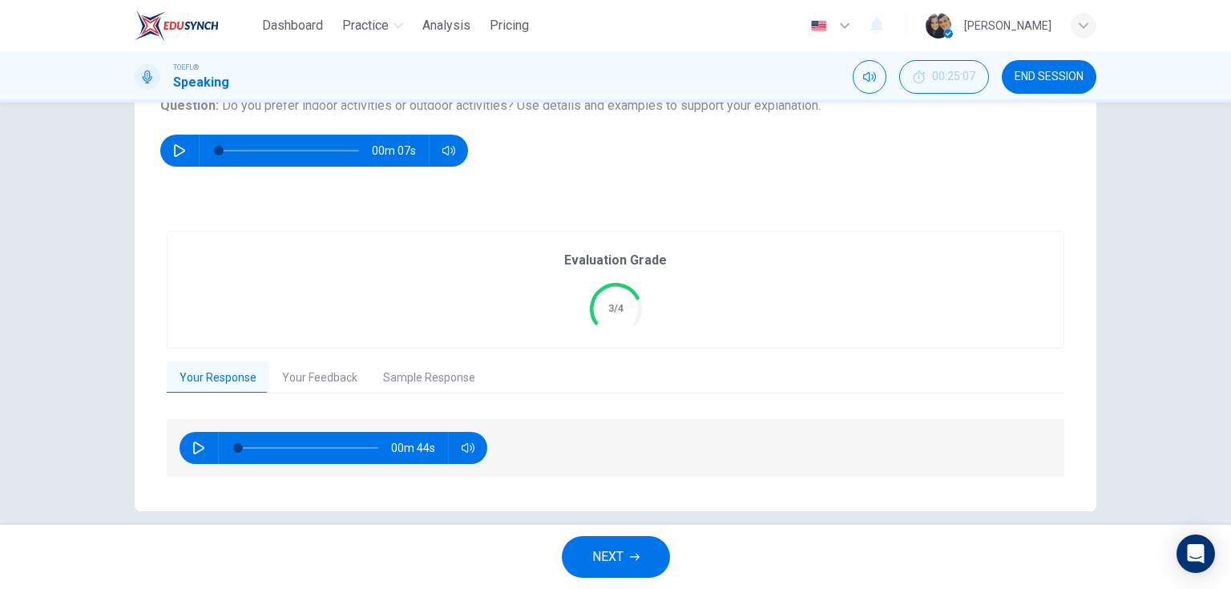
click at [333, 370] on button "Your Feedback" at bounding box center [319, 378] width 101 height 34
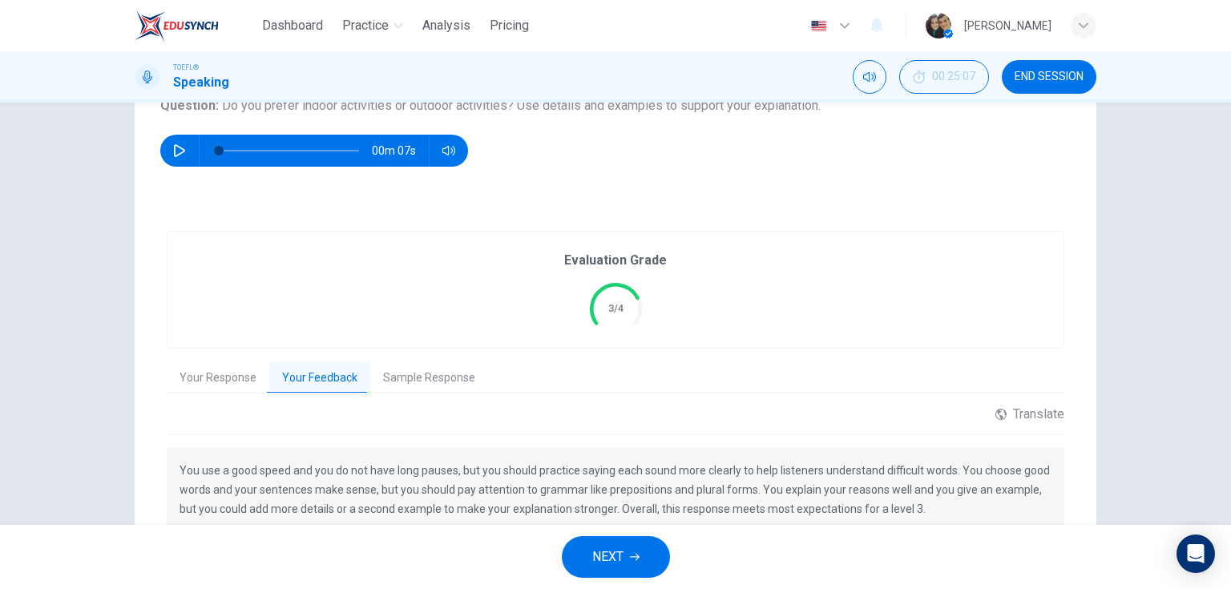
click at [421, 370] on button "Sample Response" at bounding box center [429, 378] width 118 height 34
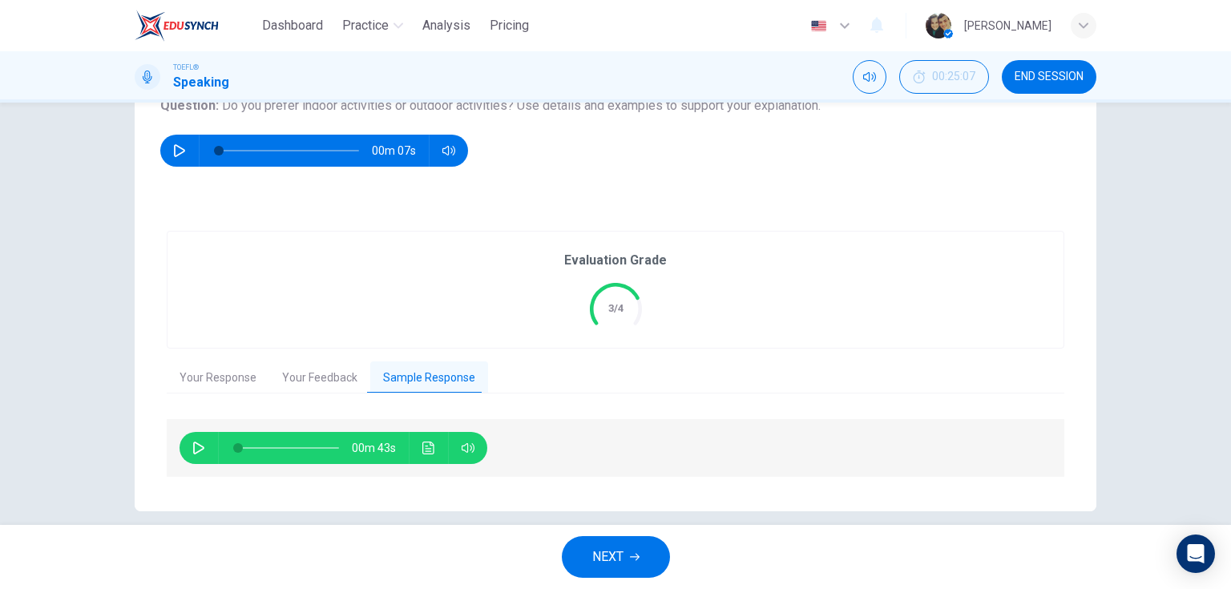
click at [186, 448] on button "button" at bounding box center [199, 448] width 26 height 32
click at [426, 456] on button "Click to see the audio transcription" at bounding box center [429, 448] width 26 height 32
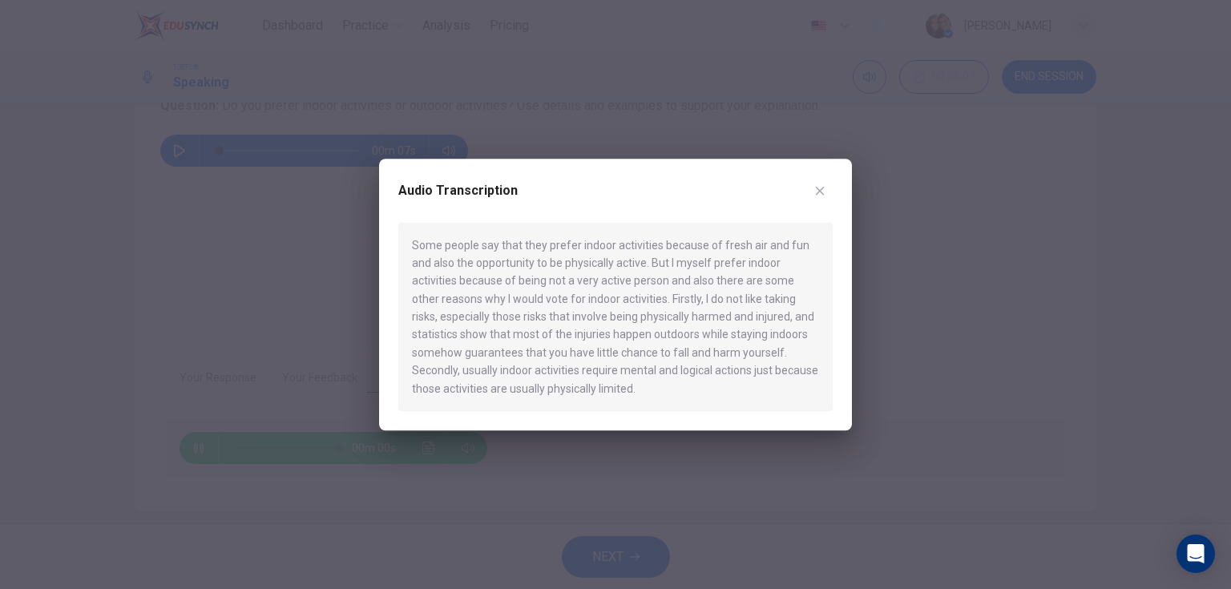
type input "0"
click at [820, 184] on icon "button" at bounding box center [819, 190] width 13 height 13
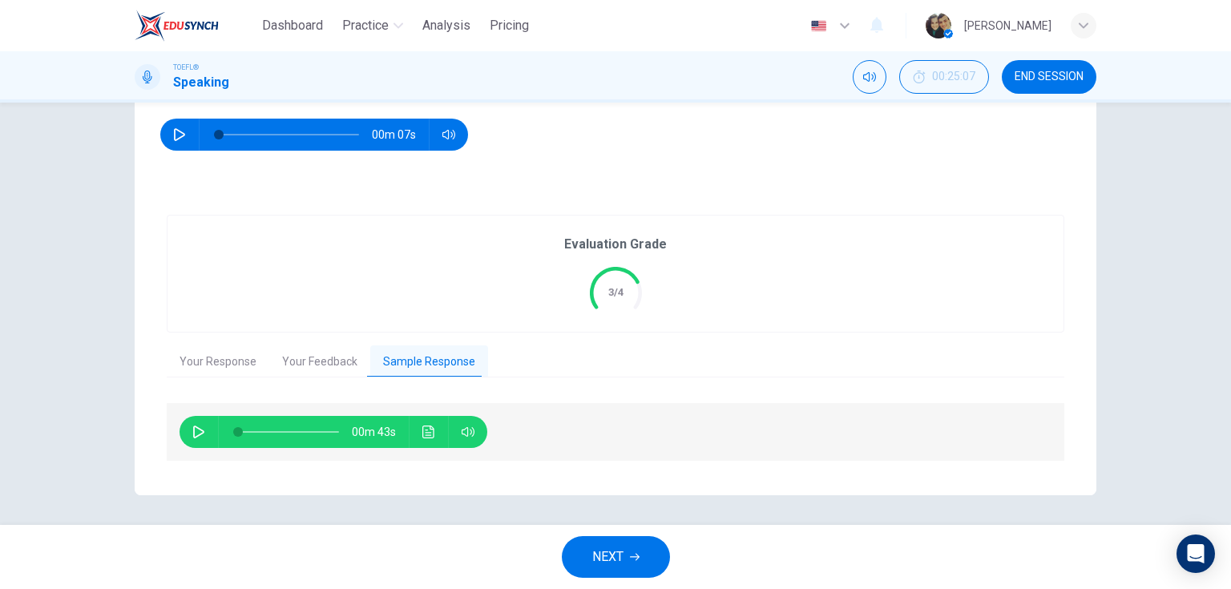
scroll to position [216, 0]
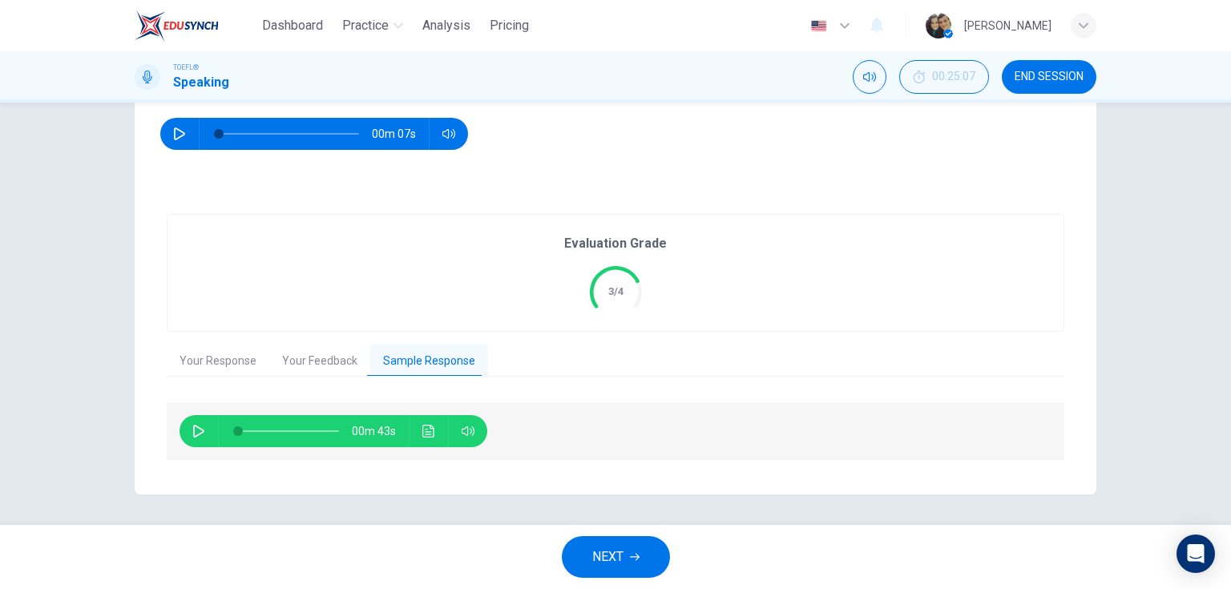
click at [619, 567] on span "NEXT" at bounding box center [607, 557] width 31 height 22
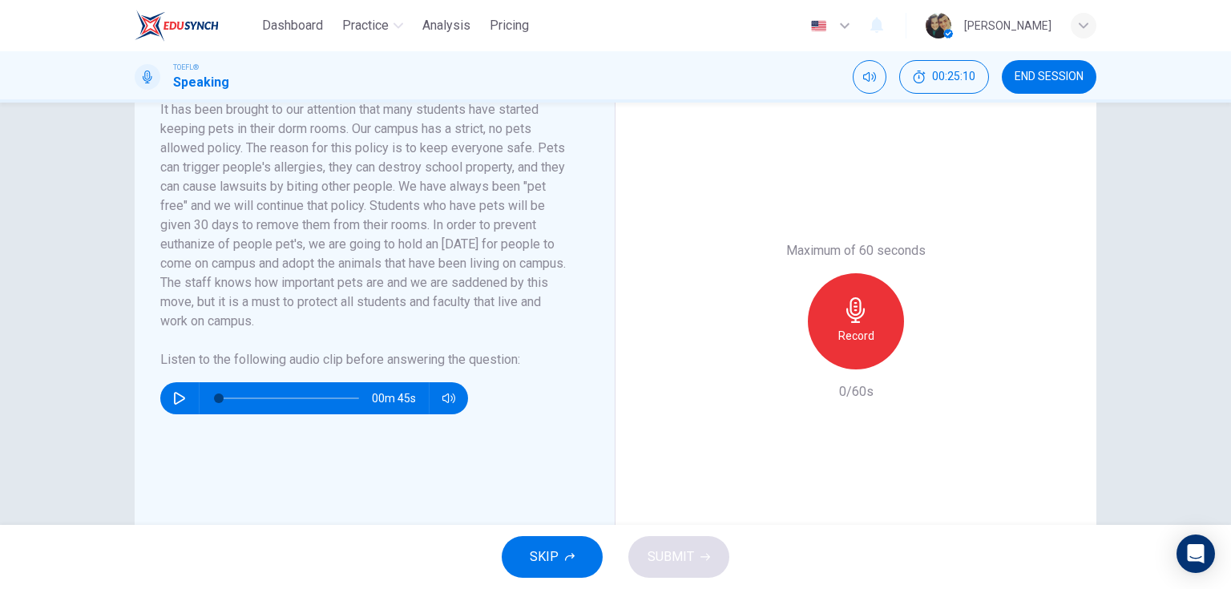
scroll to position [321, 0]
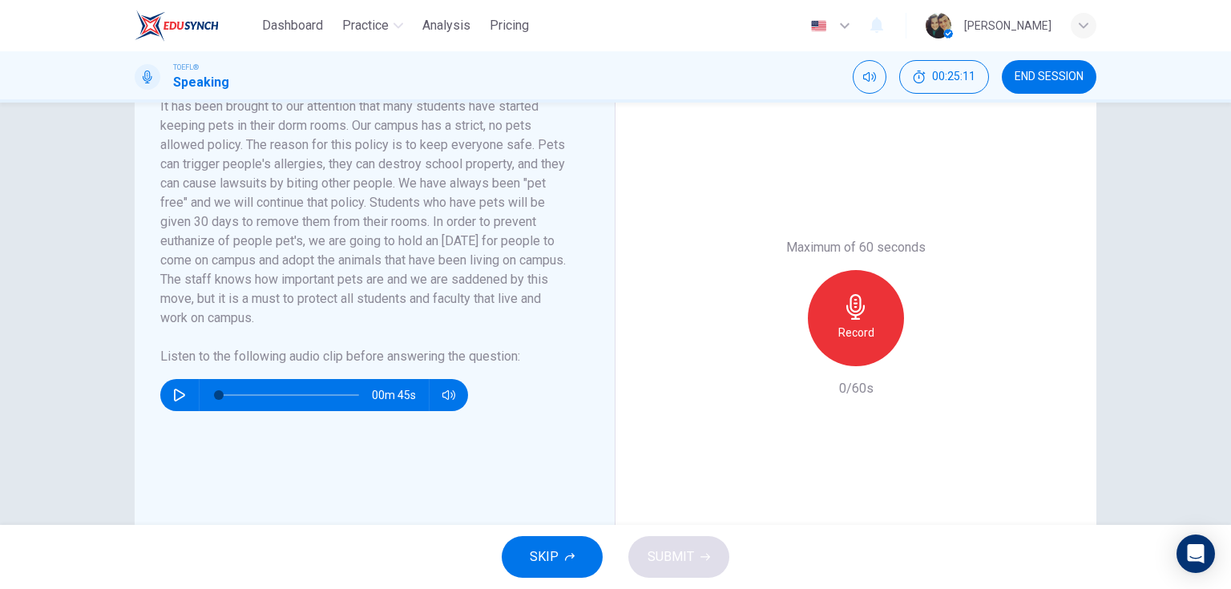
click at [179, 389] on icon "button" at bounding box center [179, 395] width 13 height 13
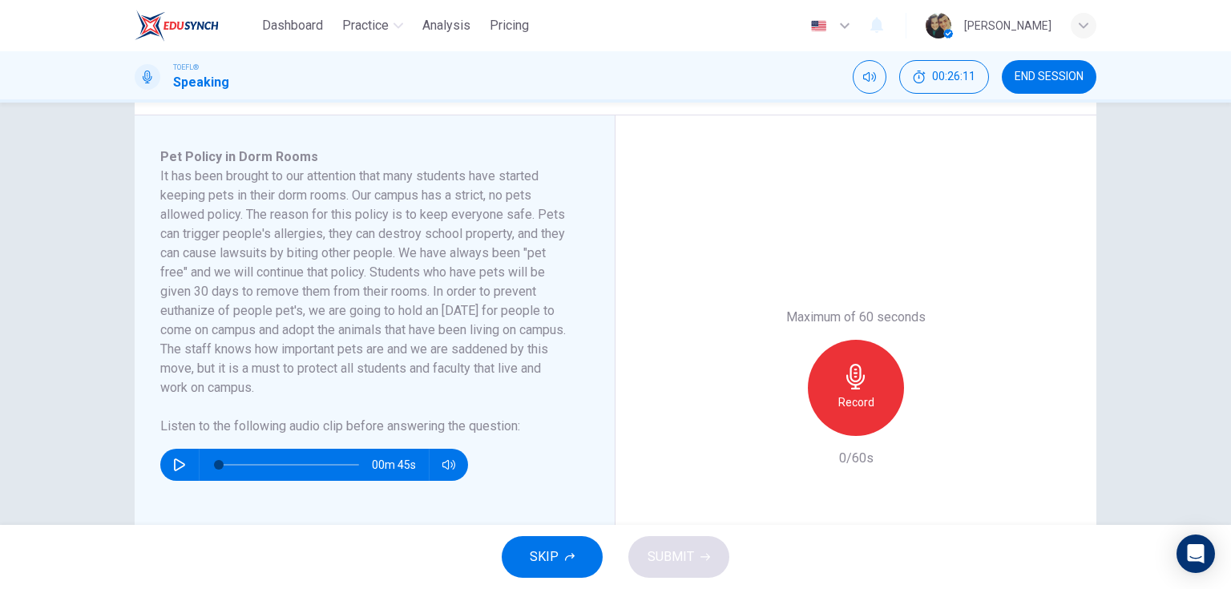
scroll to position [256, 0]
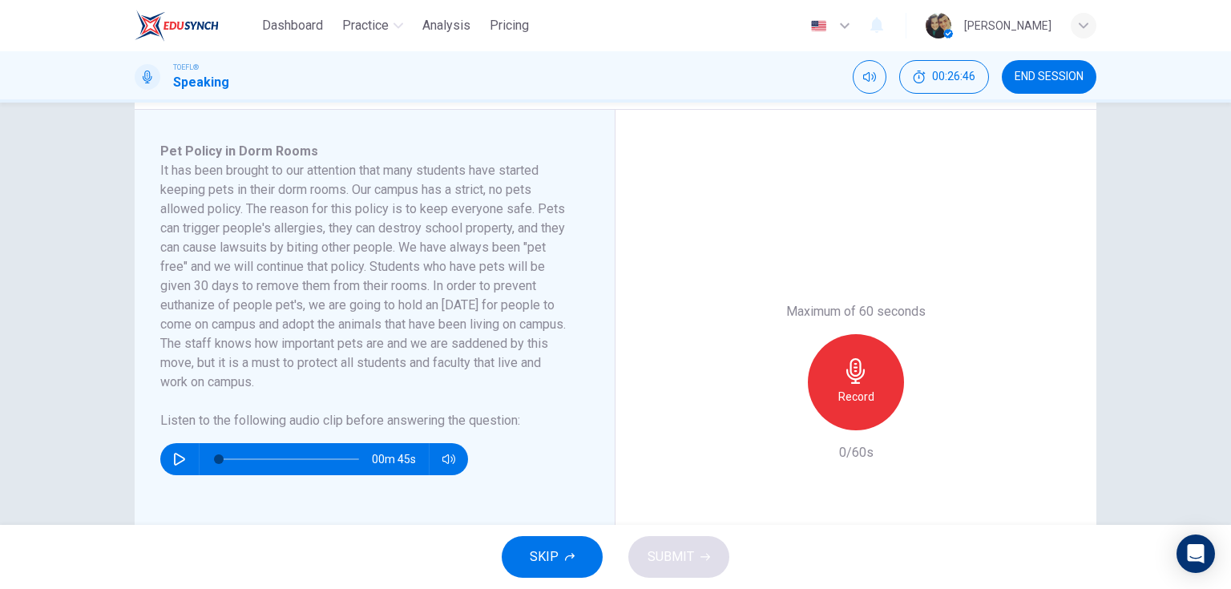
drag, startPoint x: 229, startPoint y: 286, endPoint x: 383, endPoint y: 292, distance: 153.9
click at [383, 292] on h6 "It has been brought to our attention that many students have started keeping pe…" at bounding box center [364, 276] width 409 height 231
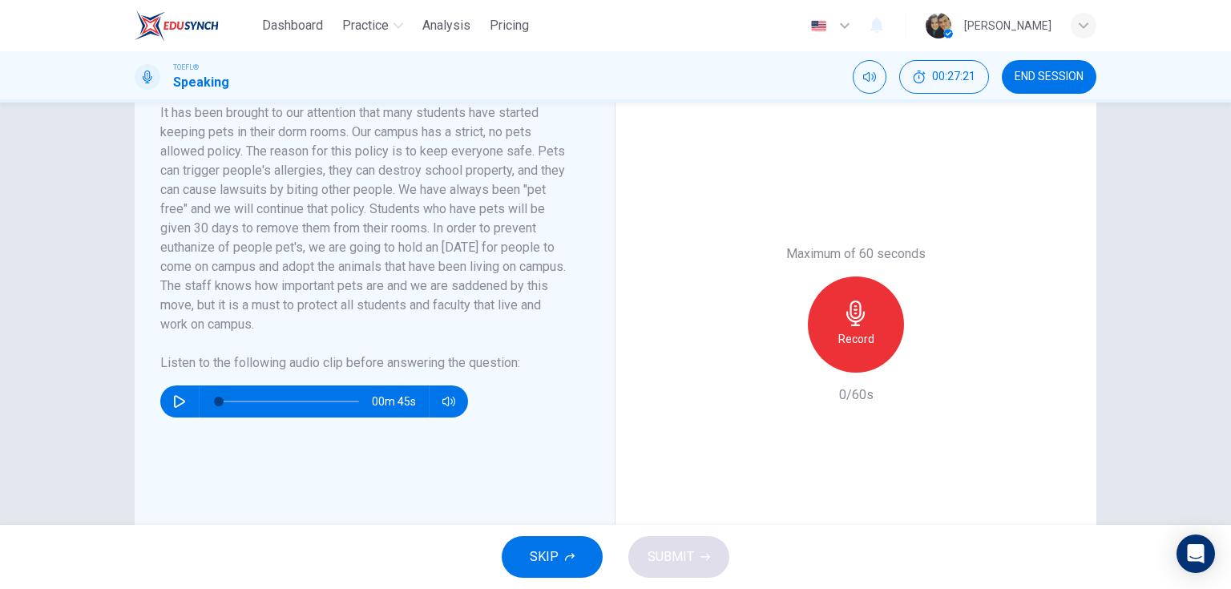
scroll to position [321, 0]
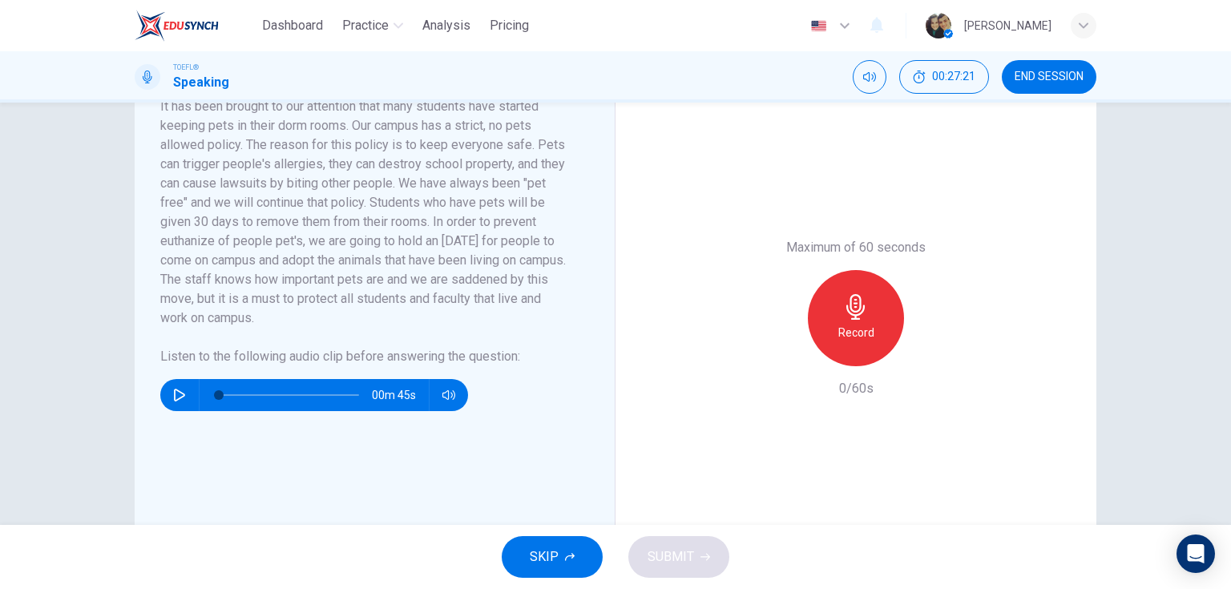
click at [173, 393] on icon "button" at bounding box center [179, 395] width 13 height 13
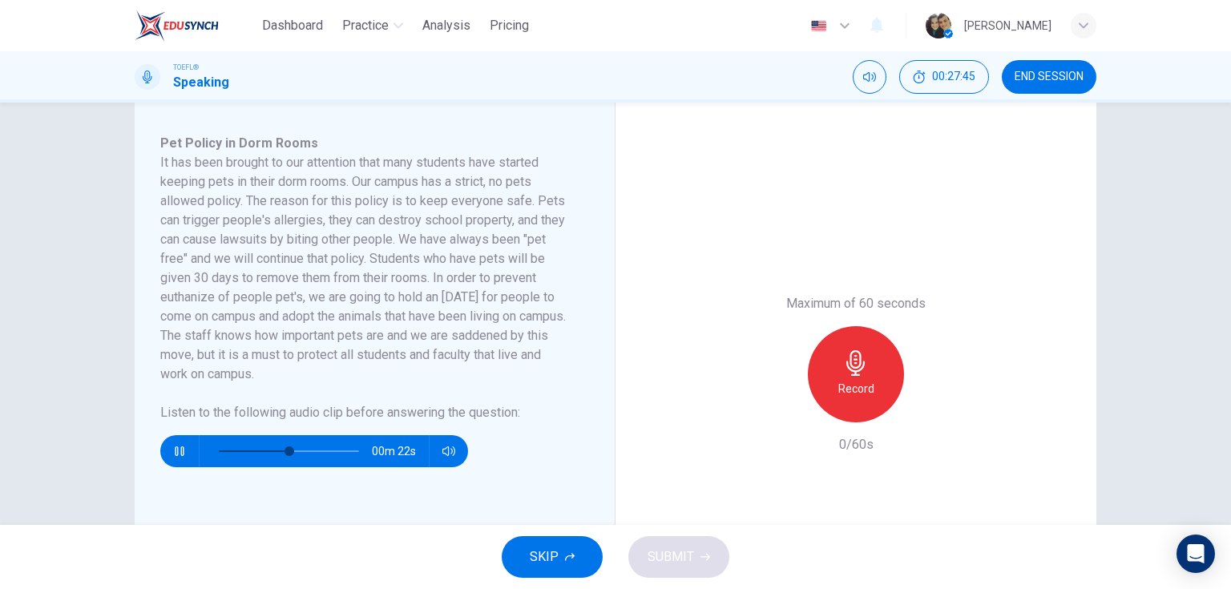
scroll to position [256, 0]
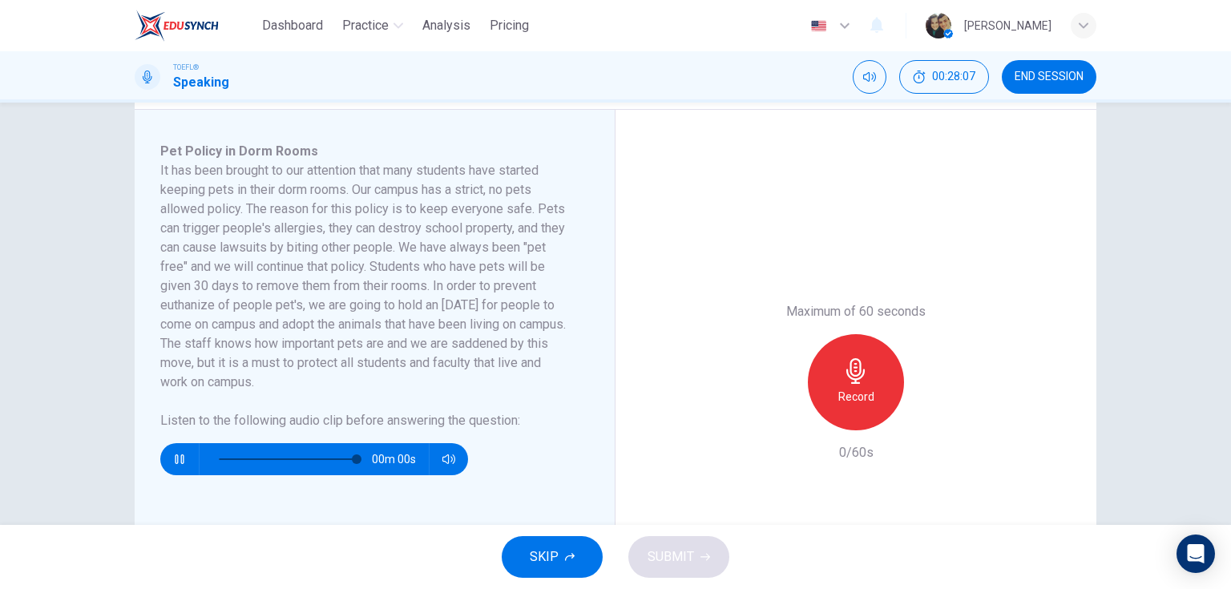
type input "0"
click at [849, 400] on h6 "Record" at bounding box center [856, 396] width 36 height 19
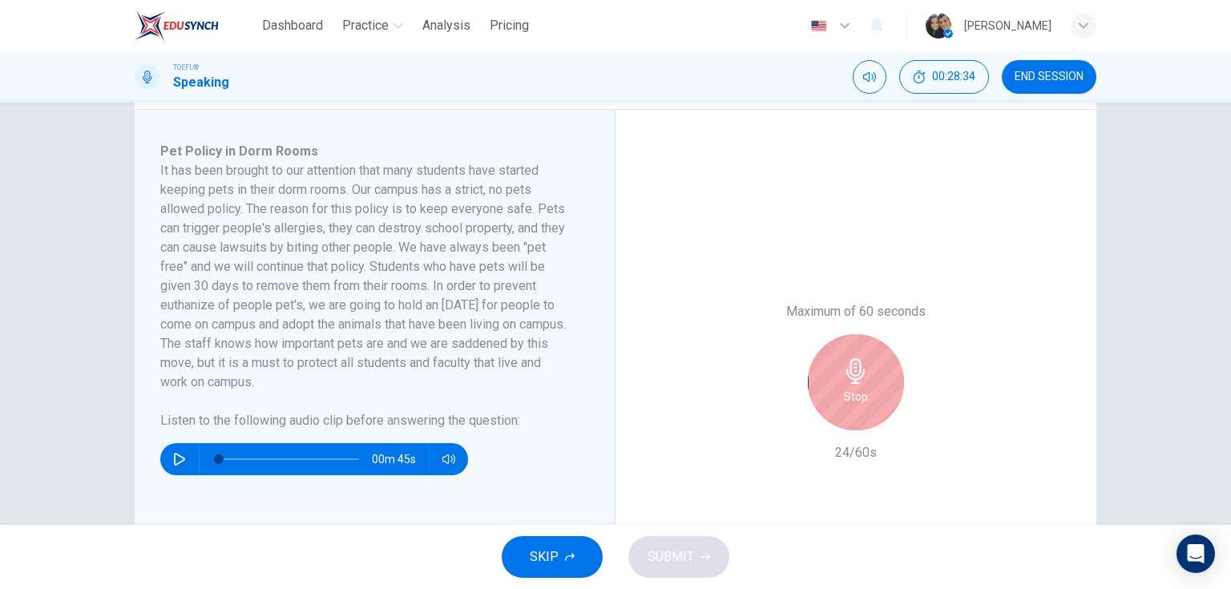
click at [552, 556] on span "SKIP" at bounding box center [544, 557] width 29 height 22
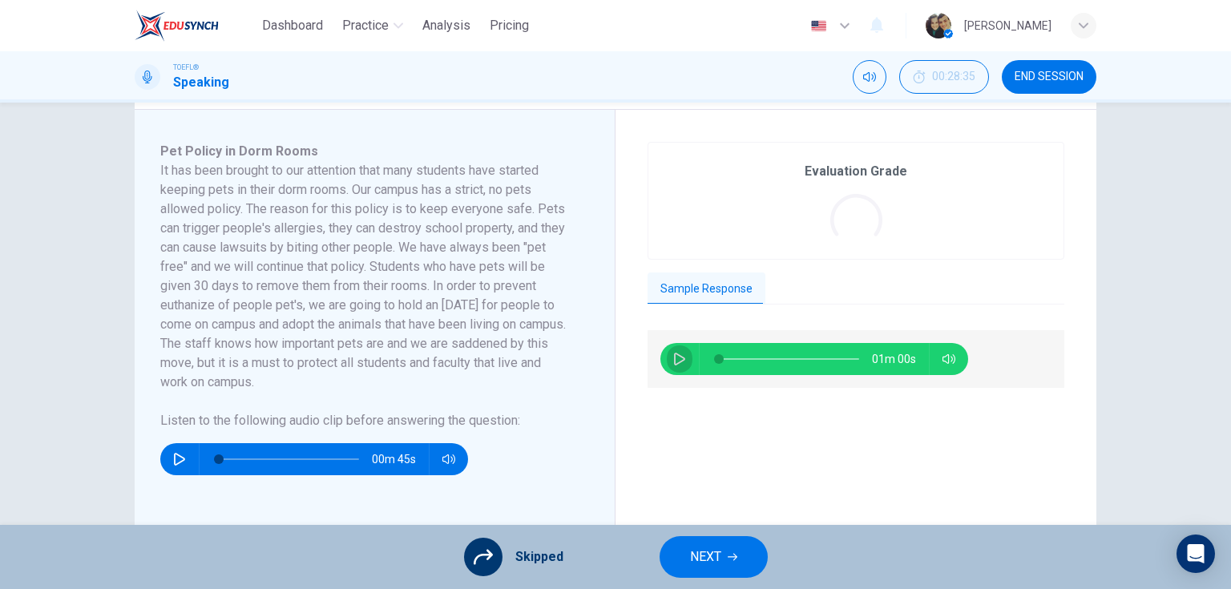
click at [675, 361] on icon "button" at bounding box center [679, 359] width 13 height 13
type input "0"
